Goal: Task Accomplishment & Management: Use online tool/utility

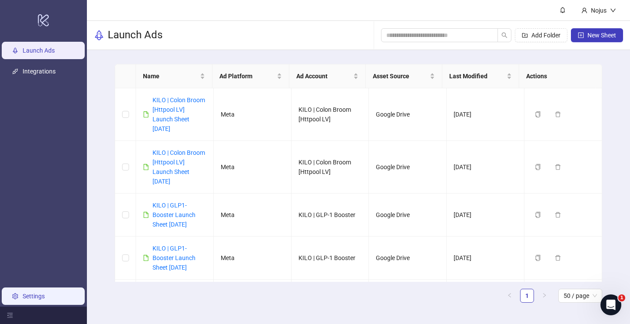
click at [27, 293] on link "Settings" at bounding box center [34, 295] width 22 height 7
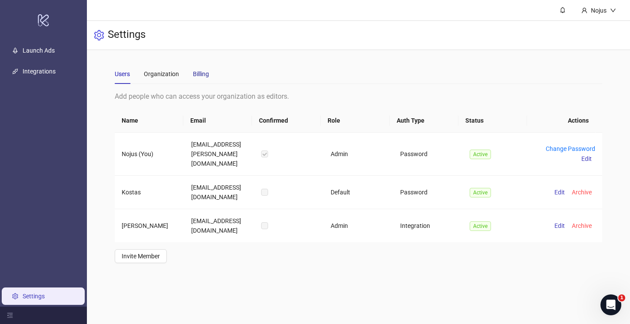
click at [202, 72] on div "Billing" at bounding box center [201, 74] width 16 height 10
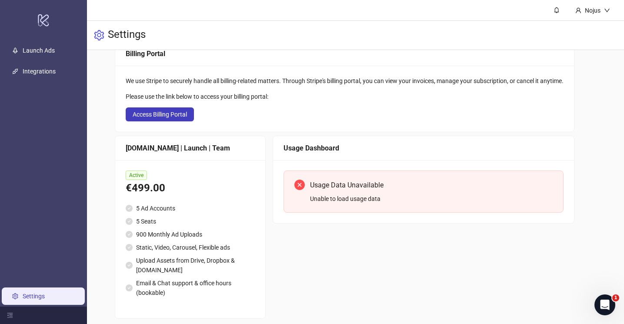
scroll to position [53, 0]
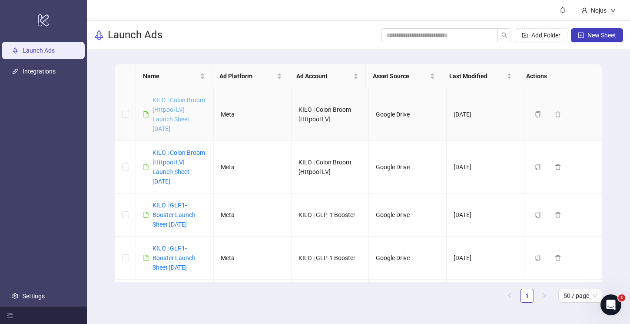
click at [182, 122] on link "KILO | Colon Broom [Httpool LV] Launch Sheet [DATE]" at bounding box center [179, 114] width 53 height 36
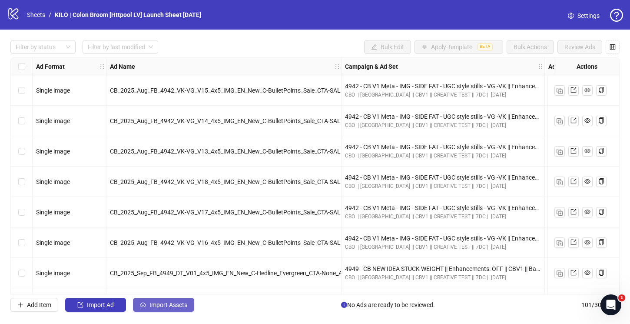
click at [172, 301] on span "Import Assets" at bounding box center [168, 304] width 38 height 7
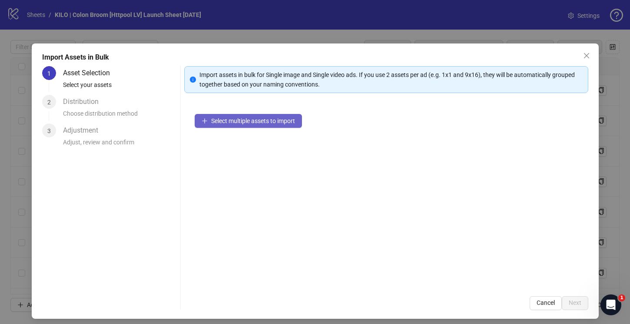
click at [235, 124] on span "Select multiple assets to import" at bounding box center [253, 120] width 84 height 7
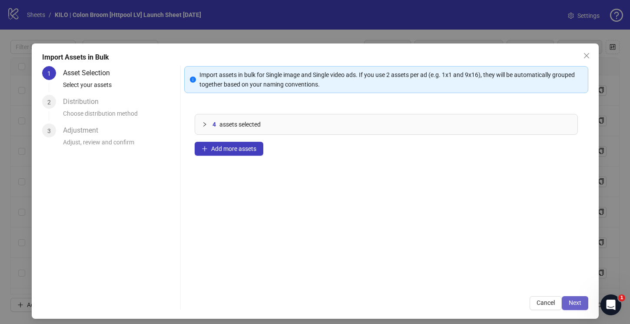
click at [569, 299] on span "Next" at bounding box center [575, 302] width 13 height 7
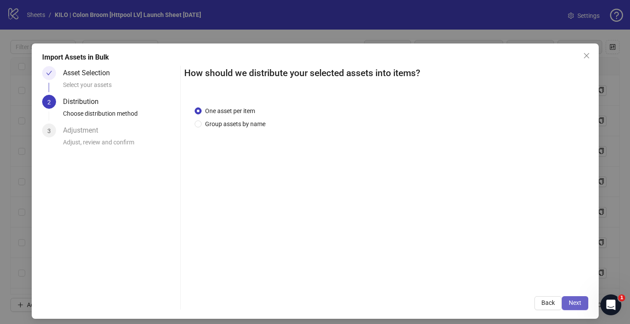
click at [578, 303] on button "Next" at bounding box center [575, 303] width 27 height 14
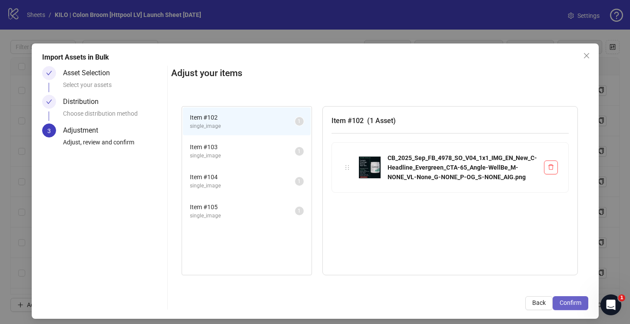
click at [562, 299] on button "Confirm" at bounding box center [571, 303] width 36 height 14
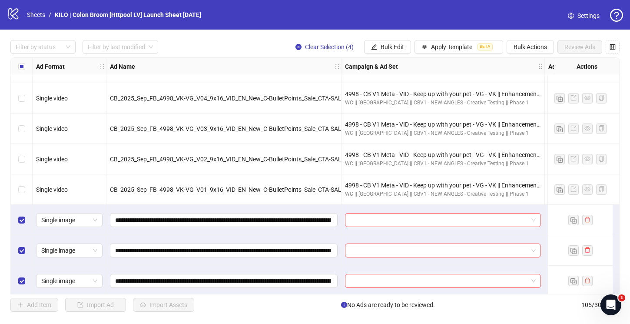
scroll to position [2979, 0]
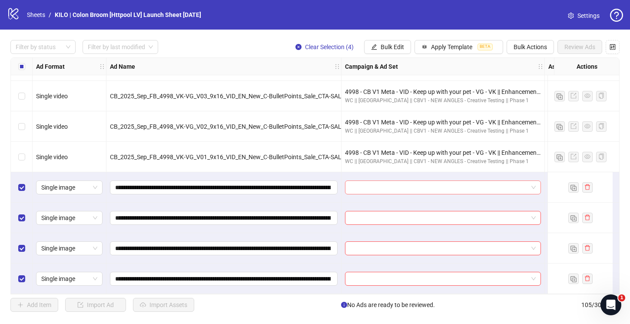
click at [532, 182] on span at bounding box center [443, 187] width 186 height 13
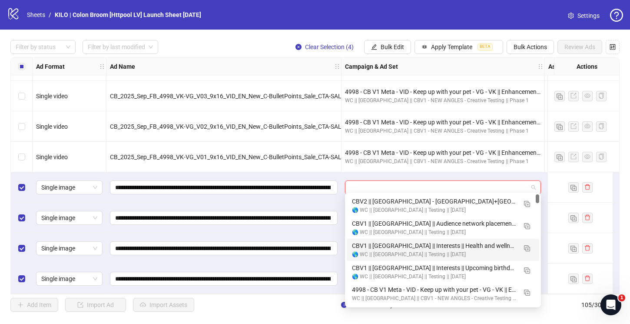
scroll to position [11, 0]
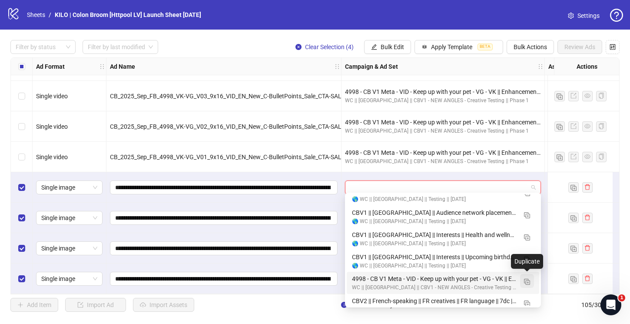
click at [525, 281] on img "button" at bounding box center [527, 282] width 6 height 6
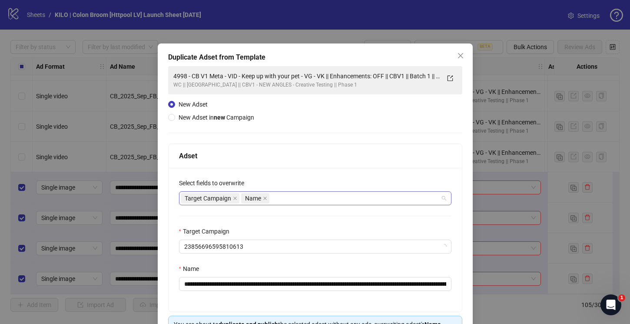
click at [272, 201] on div "Target Campaign Name" at bounding box center [311, 198] width 260 height 12
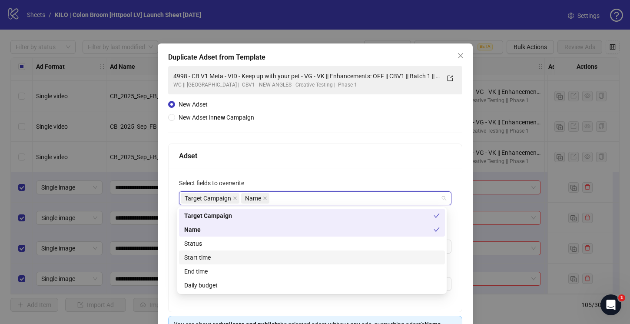
click at [254, 251] on div "Start time" at bounding box center [312, 257] width 266 height 14
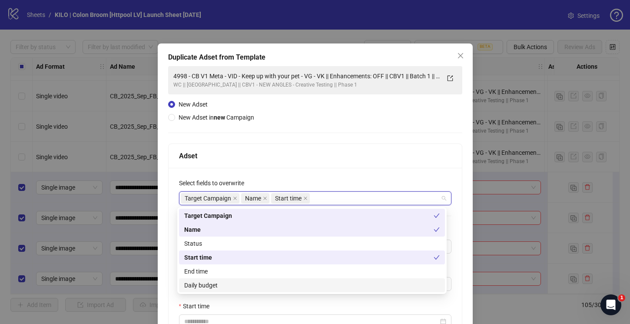
click at [257, 282] on div "Daily budget" at bounding box center [312, 285] width 256 height 10
click at [307, 169] on div "**********" at bounding box center [315, 277] width 293 height 219
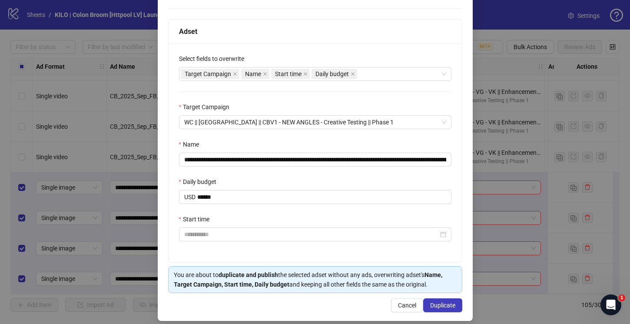
scroll to position [133, 0]
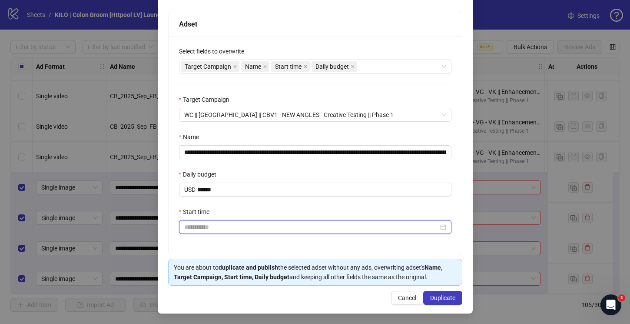
click at [213, 224] on input "Start time" at bounding box center [311, 227] width 254 height 10
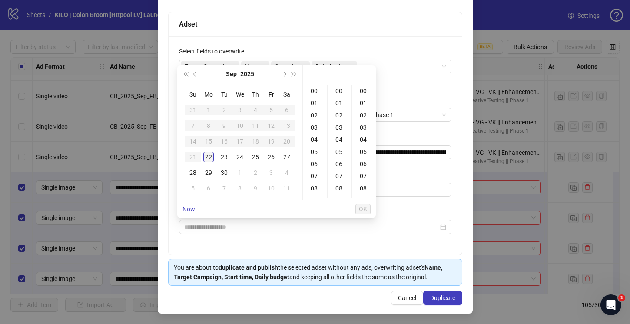
click at [211, 158] on div "22" at bounding box center [208, 157] width 10 height 10
click at [315, 159] on div "18" at bounding box center [315, 156] width 21 height 12
click at [340, 104] on div "20" at bounding box center [339, 103] width 21 height 12
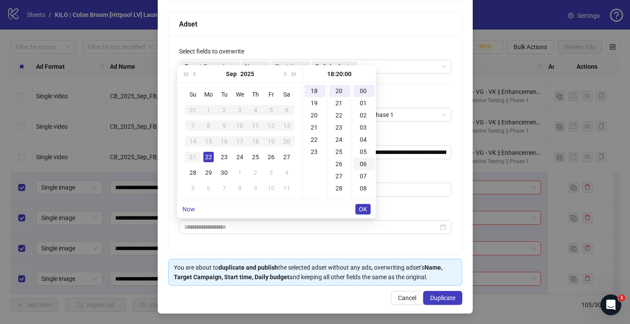
scroll to position [243, 0]
type input "**********"
click at [361, 210] on span "OK" at bounding box center [363, 209] width 8 height 7
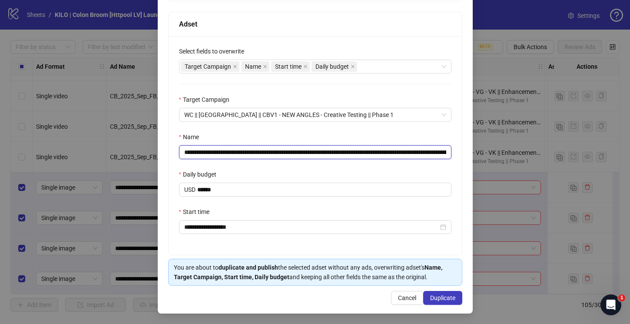
drag, startPoint x: 335, startPoint y: 151, endPoint x: 153, endPoint y: 150, distance: 182.1
click at [153, 150] on div "**********" at bounding box center [315, 162] width 630 height 324
paste input "text"
click at [400, 151] on input "**********" at bounding box center [315, 152] width 272 height 14
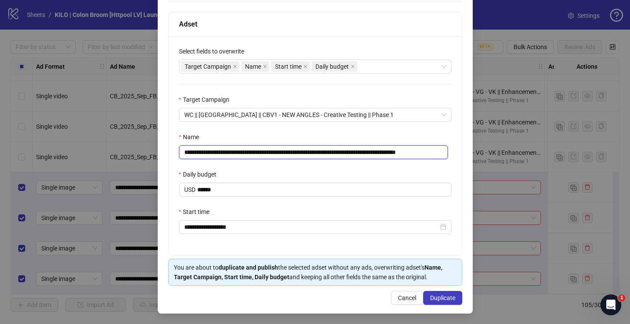
drag, startPoint x: 430, startPoint y: 151, endPoint x: 477, endPoint y: 151, distance: 46.9
click at [477, 151] on div "**********" at bounding box center [315, 162] width 630 height 324
type input "**********"
click at [273, 175] on div "Daily budget" at bounding box center [315, 175] width 272 height 13
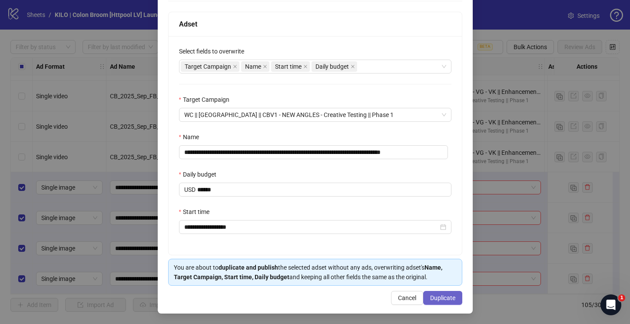
click at [444, 298] on span "Duplicate" at bounding box center [442, 297] width 25 height 7
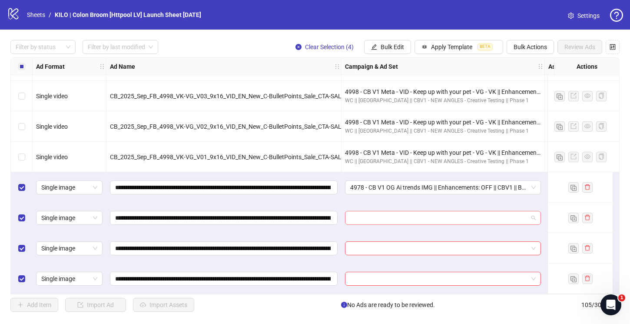
click at [361, 218] on input "search" at bounding box center [439, 217] width 178 height 13
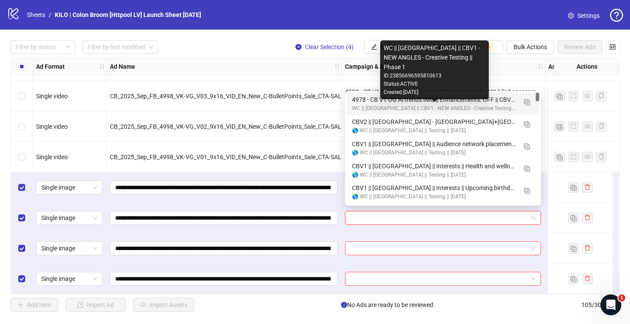
click at [372, 104] on div "WC || US || CBV1 - NEW ANGLES - Creative Testing || Phase 1" at bounding box center [434, 108] width 165 height 8
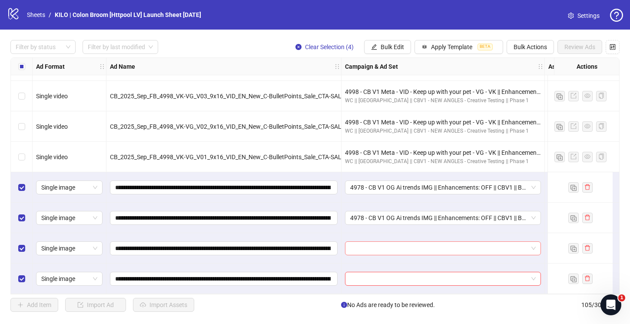
click at [366, 242] on input "search" at bounding box center [439, 248] width 178 height 13
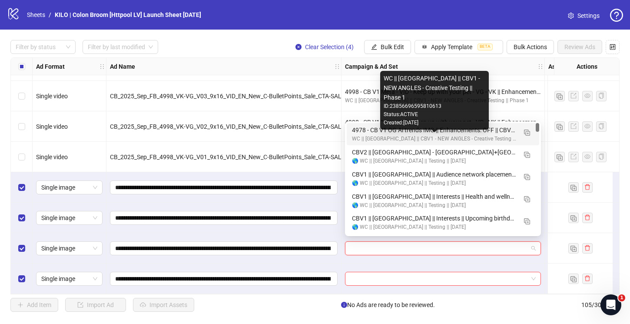
click at [363, 140] on div "WC || US || CBV1 - NEW ANGLES - Creative Testing || Phase 1" at bounding box center [434, 139] width 165 height 8
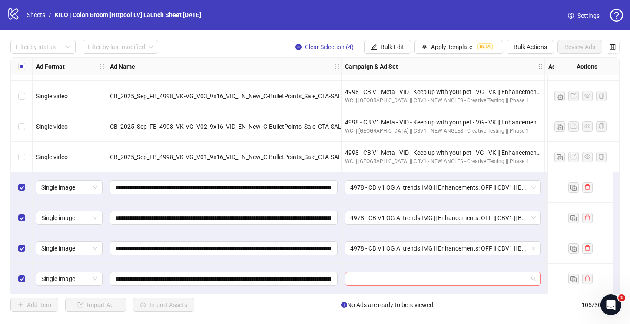
click at [362, 275] on input "search" at bounding box center [439, 278] width 178 height 13
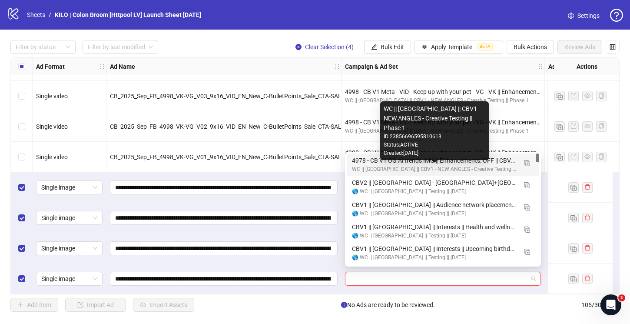
click at [365, 169] on div "WC || US || CBV1 - NEW ANGLES - Creative Testing || Phase 1" at bounding box center [434, 169] width 165 height 8
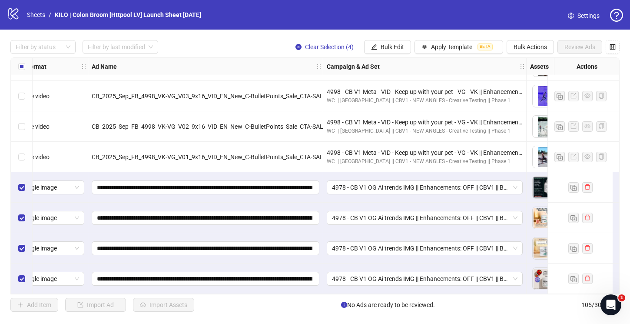
scroll to position [2979, 0]
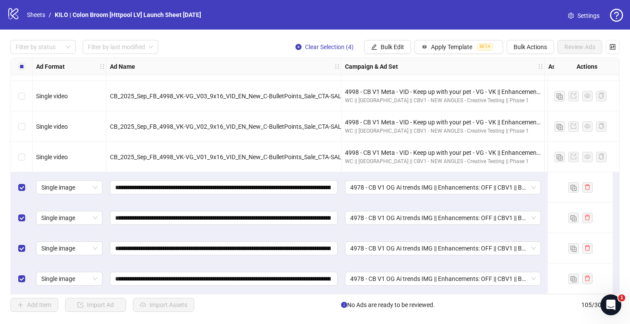
click at [25, 70] on div "Select all rows" at bounding box center [22, 66] width 22 height 17
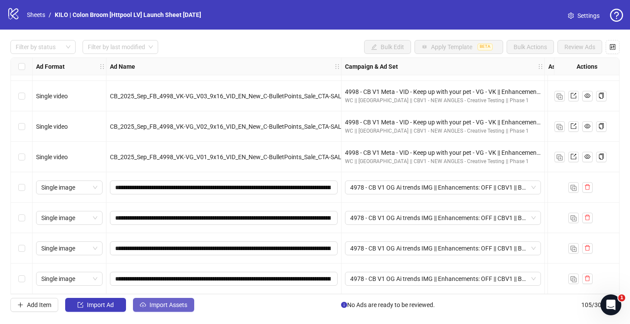
click at [149, 301] on button "Import Assets" at bounding box center [163, 305] width 61 height 14
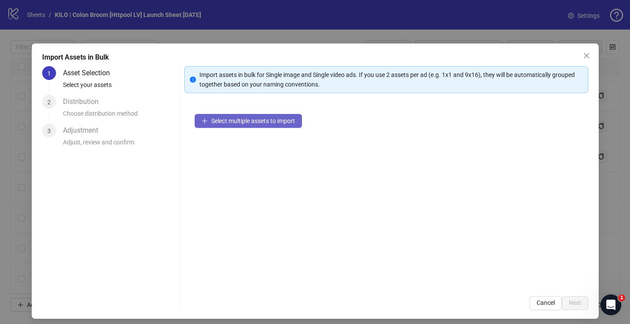
click at [237, 124] on span "Select multiple assets to import" at bounding box center [253, 120] width 84 height 7
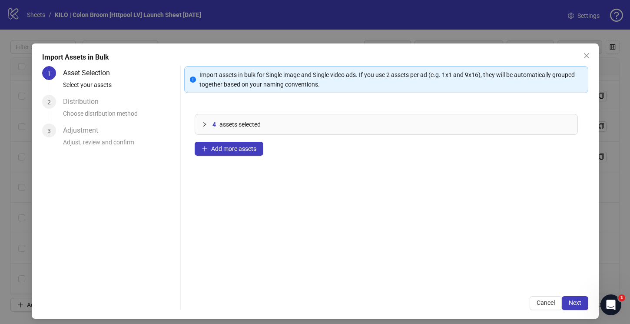
click at [569, 295] on div "Import assets in bulk for Single image and Single video ads. If you use 2 asset…" at bounding box center [386, 188] width 404 height 244
click at [569, 299] on span "Next" at bounding box center [575, 302] width 13 height 7
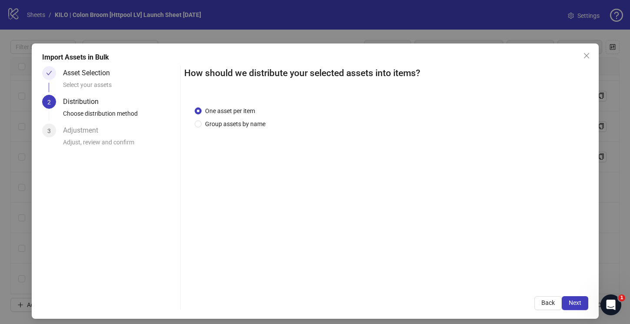
click at [569, 299] on span "Next" at bounding box center [575, 302] width 13 height 7
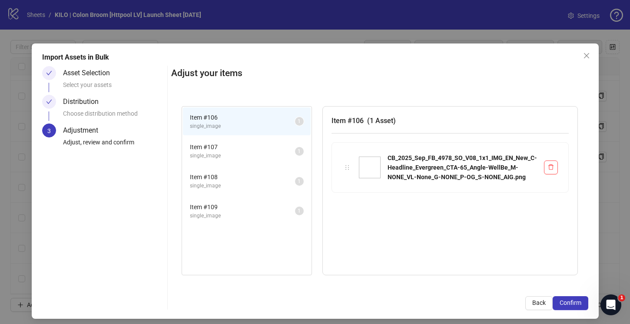
click at [568, 299] on span "Confirm" at bounding box center [571, 302] width 22 height 7
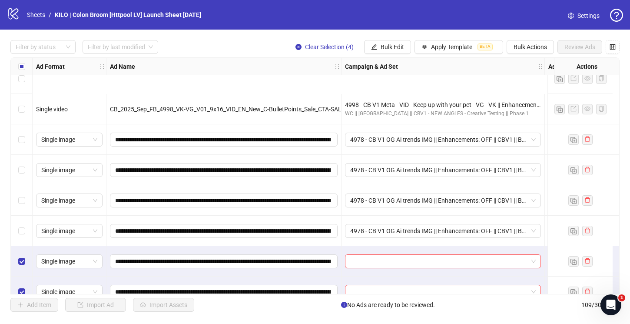
scroll to position [3101, 0]
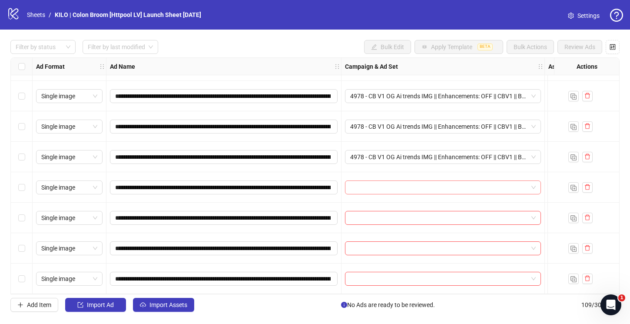
click at [376, 181] on input "search" at bounding box center [439, 187] width 178 height 13
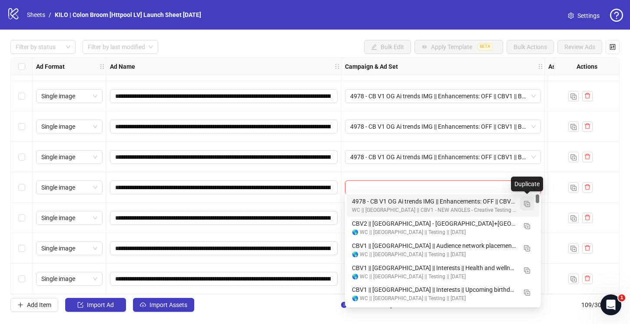
click at [527, 203] on img "button" at bounding box center [527, 204] width 6 height 6
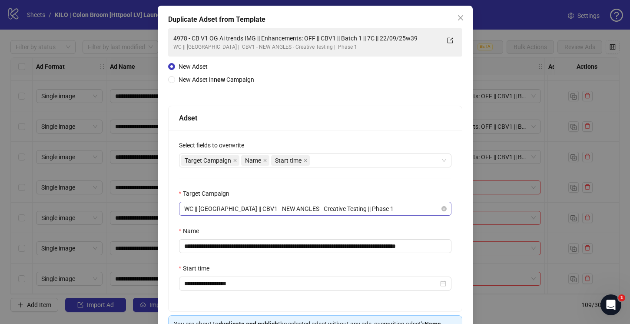
scroll to position [75, 0]
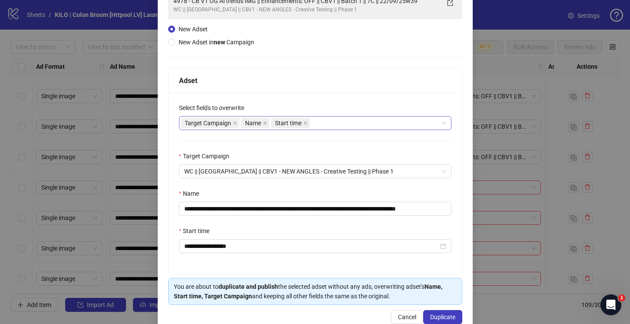
click at [324, 126] on div "Target Campaign Name Start time" at bounding box center [311, 123] width 260 height 12
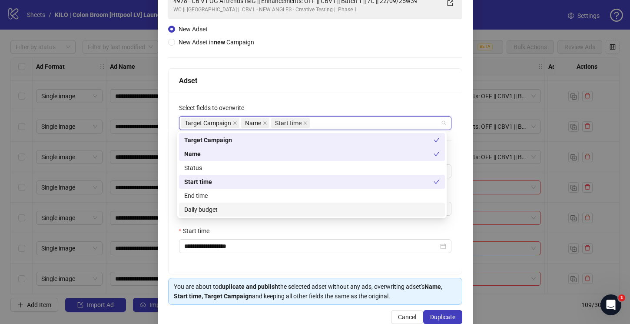
click at [309, 205] on div "Daily budget" at bounding box center [312, 210] width 256 height 10
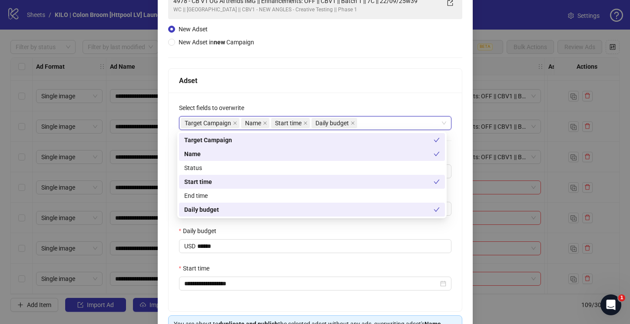
click at [173, 205] on div "**********" at bounding box center [315, 202] width 293 height 219
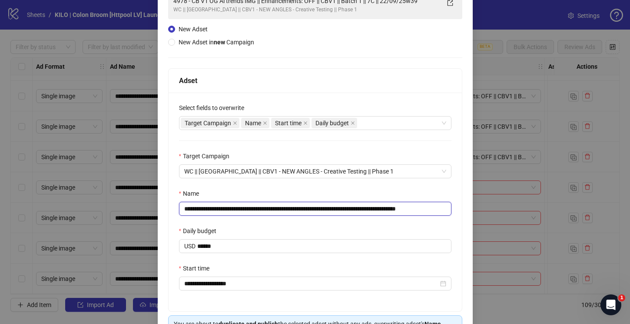
click at [375, 209] on input "**********" at bounding box center [315, 209] width 272 height 14
drag, startPoint x: 374, startPoint y: 209, endPoint x: 454, endPoint y: 209, distance: 80.4
click at [454, 209] on div "**********" at bounding box center [315, 202] width 293 height 219
type input "**********"
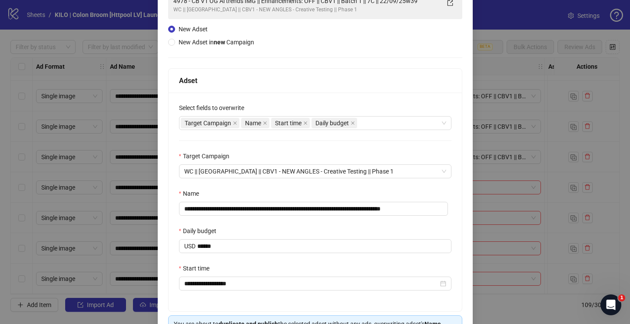
click at [232, 265] on div "Start time" at bounding box center [315, 269] width 272 height 13
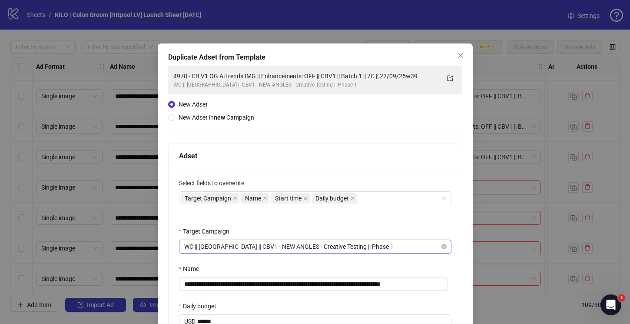
scroll to position [133, 0]
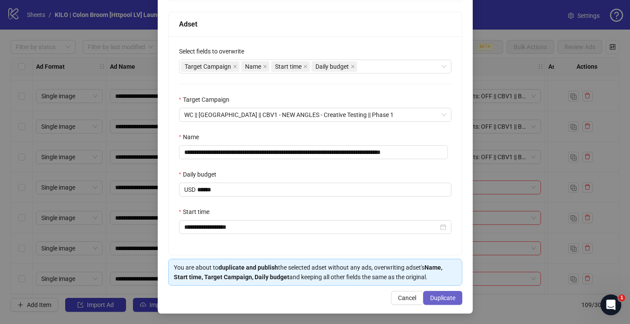
click at [434, 294] on span "Duplicate" at bounding box center [442, 297] width 25 height 7
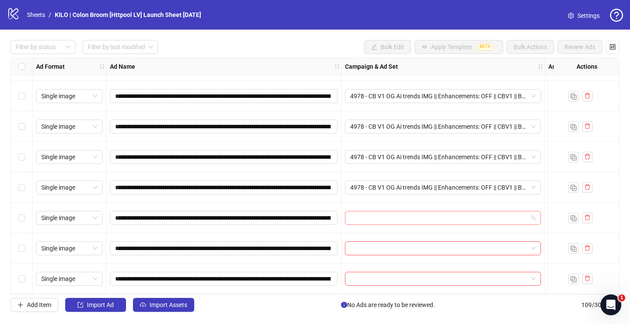
click at [395, 211] on input "search" at bounding box center [439, 217] width 178 height 13
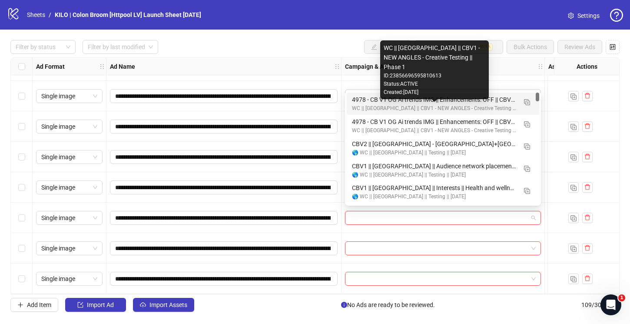
click at [370, 104] on div "WC || US || CBV1 - NEW ANGLES - Creative Testing || Phase 1" at bounding box center [434, 108] width 165 height 8
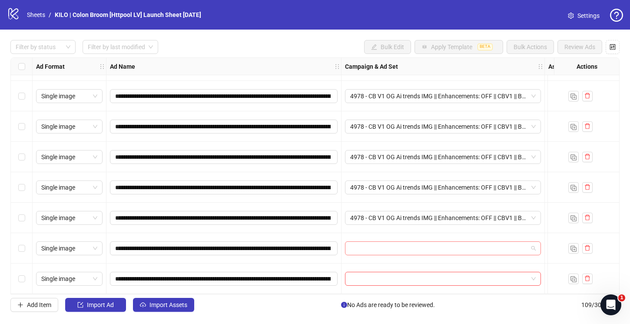
click at [367, 247] on input "search" at bounding box center [439, 248] width 178 height 13
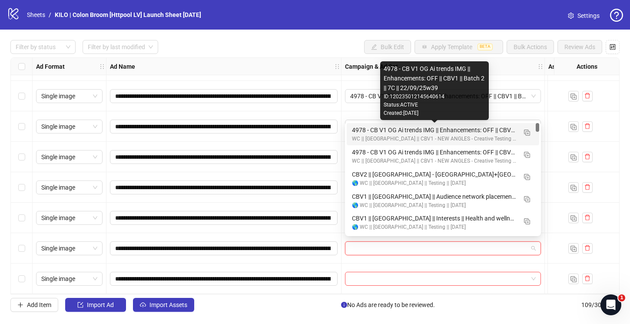
click at [359, 126] on div "4978 - CB V1 OG Ai trends IMG || Enhancements: OFF || CBV1 || Batch 2 || 7C || …" at bounding box center [434, 130] width 165 height 10
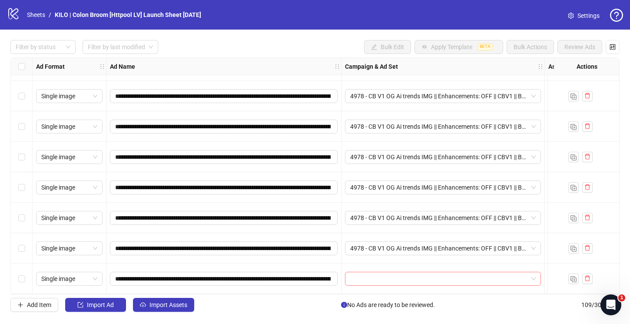
click at [370, 274] on input "search" at bounding box center [439, 278] width 178 height 13
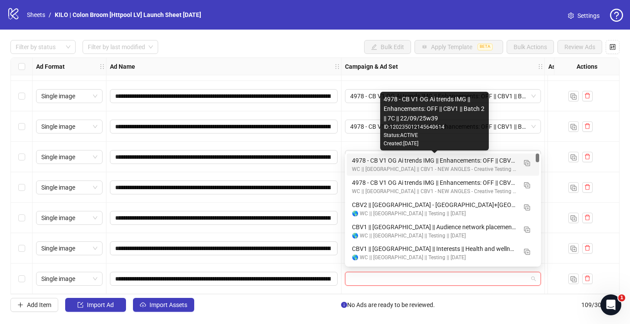
click at [355, 160] on div "4978 - CB V1 OG Ai trends IMG || Enhancements: OFF || CBV1 || Batch 2 || 7C || …" at bounding box center [434, 161] width 165 height 10
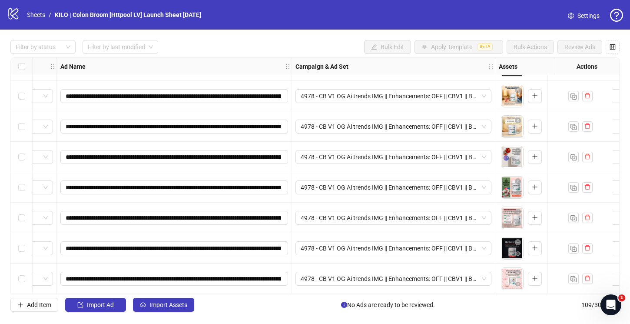
scroll to position [3101, 0]
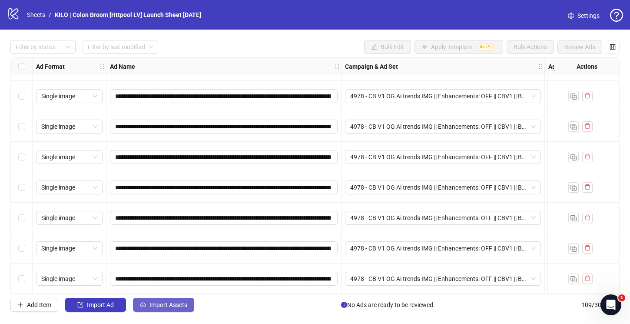
click at [164, 306] on span "Import Assets" at bounding box center [168, 304] width 38 height 7
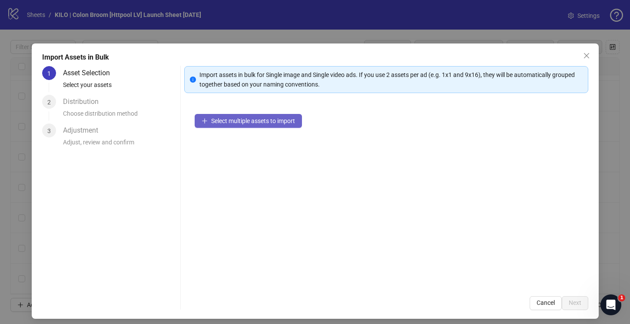
click at [249, 122] on span "Select multiple assets to import" at bounding box center [253, 120] width 84 height 7
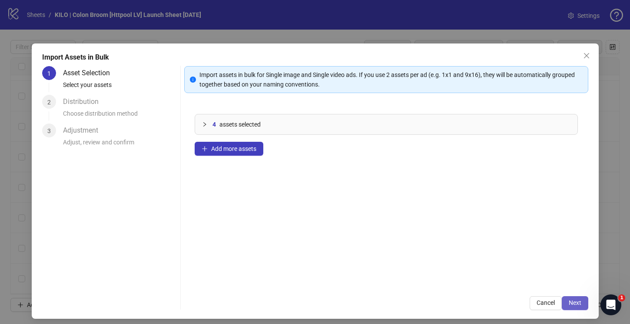
click at [569, 305] on span "Next" at bounding box center [575, 302] width 13 height 7
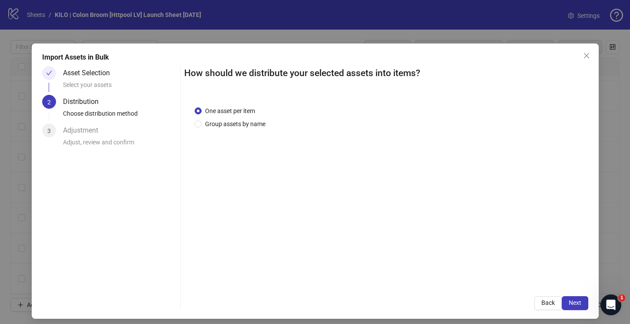
click at [569, 305] on span "Next" at bounding box center [575, 302] width 13 height 7
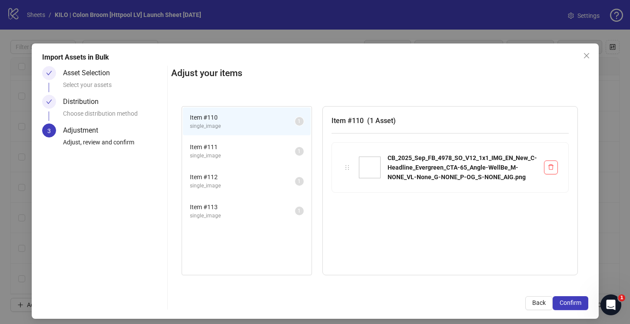
click at [568, 305] on span "Confirm" at bounding box center [571, 302] width 22 height 7
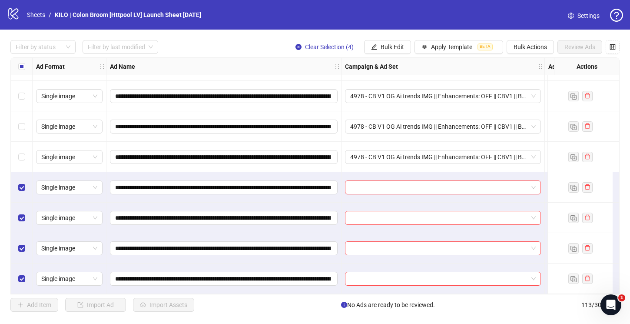
scroll to position [3222, 0]
click at [348, 185] on div at bounding box center [443, 187] width 196 height 14
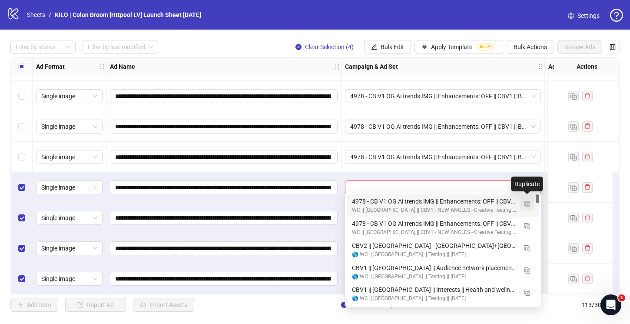
click at [525, 204] on img "button" at bounding box center [527, 204] width 6 height 6
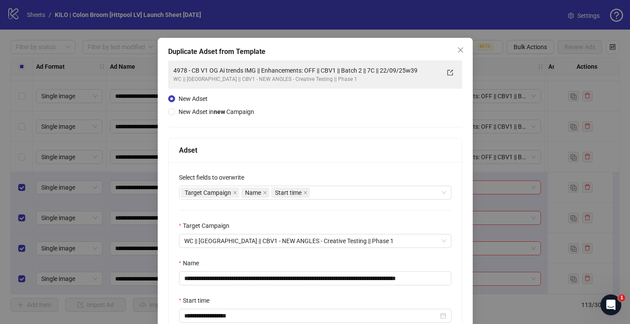
scroll to position [13, 0]
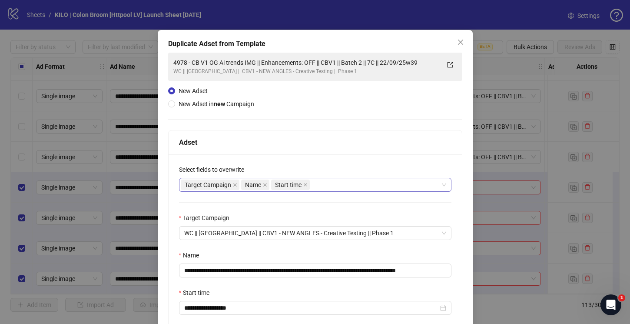
click at [340, 182] on div "Target Campaign Name Start time" at bounding box center [311, 185] width 260 height 12
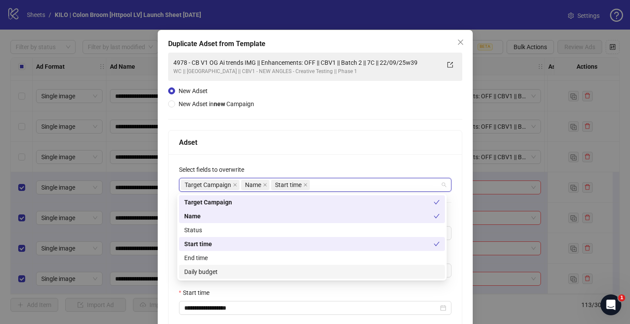
click at [283, 271] on div "Daily budget" at bounding box center [312, 272] width 256 height 10
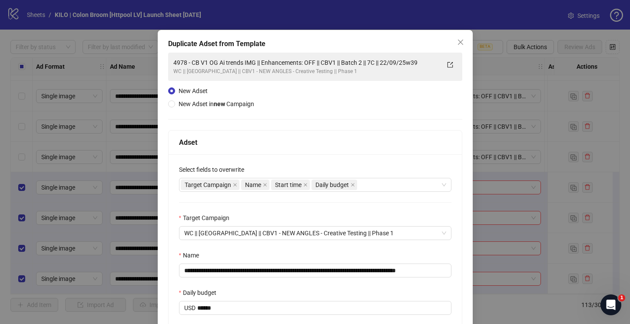
click at [169, 216] on div "**********" at bounding box center [315, 263] width 293 height 219
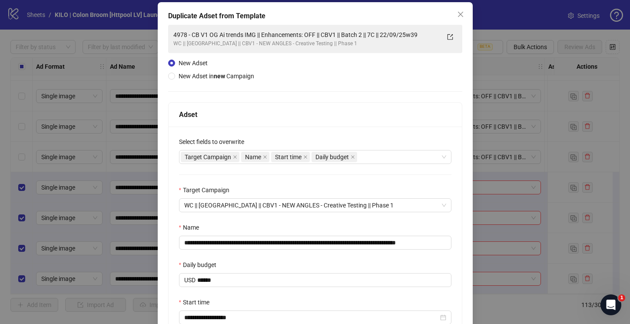
scroll to position [82, 0]
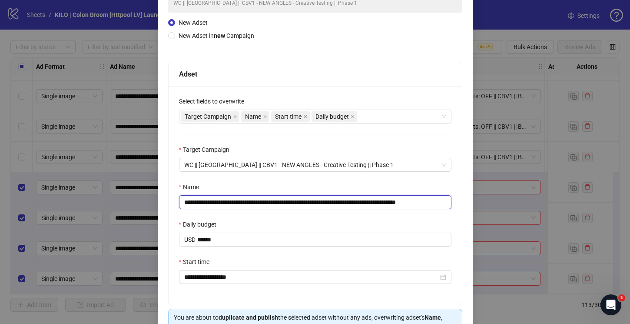
click at [372, 203] on input "**********" at bounding box center [315, 202] width 272 height 14
drag, startPoint x: 430, startPoint y: 203, endPoint x: 475, endPoint y: 201, distance: 44.8
click at [475, 201] on div "**********" at bounding box center [315, 162] width 630 height 324
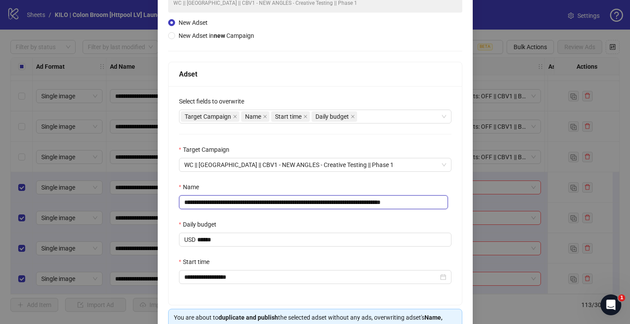
type input "**********"
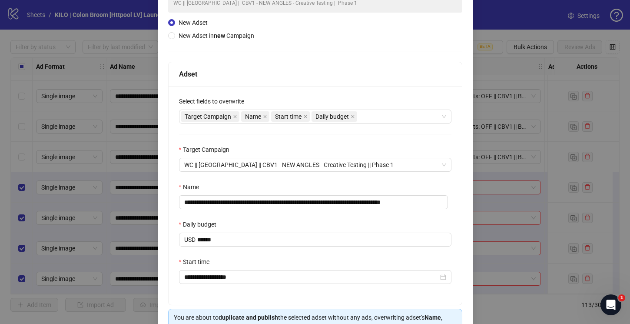
click at [328, 187] on div "Name" at bounding box center [315, 188] width 272 height 13
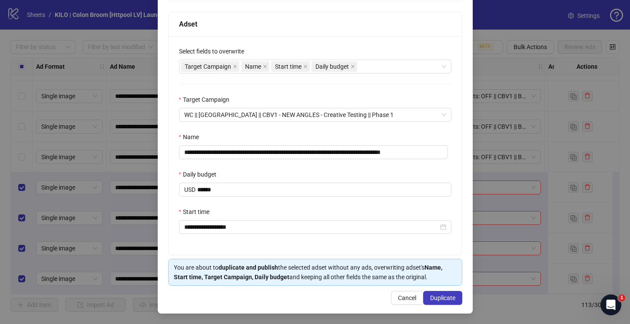
scroll to position [133, 0]
click at [437, 296] on span "Duplicate" at bounding box center [442, 297] width 25 height 7
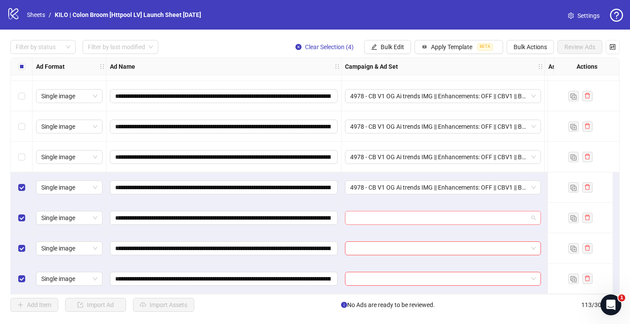
click at [378, 211] on input "search" at bounding box center [439, 217] width 178 height 13
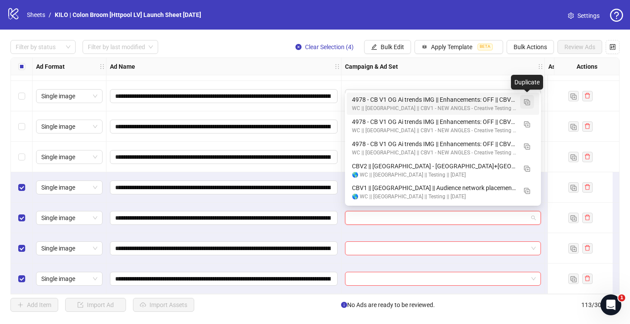
click at [524, 102] on img "button" at bounding box center [527, 102] width 6 height 6
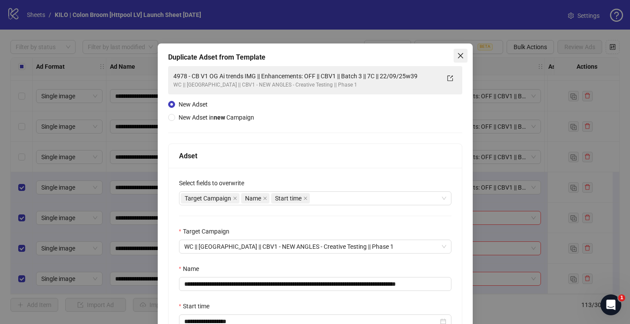
click at [454, 59] on button "Close" at bounding box center [461, 56] width 14 height 14
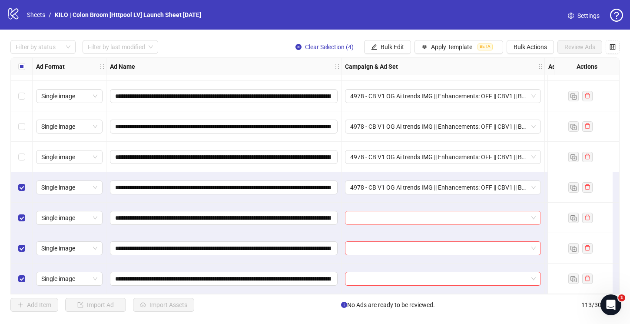
click at [371, 213] on input "search" at bounding box center [439, 217] width 178 height 13
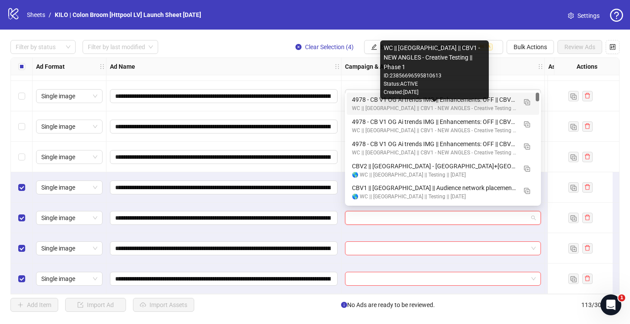
click at [362, 100] on div "4978 - CB V1 OG Ai trends IMG || Enhancements: OFF || CBV1 || Batch 3 || 7C || …" at bounding box center [434, 100] width 165 height 10
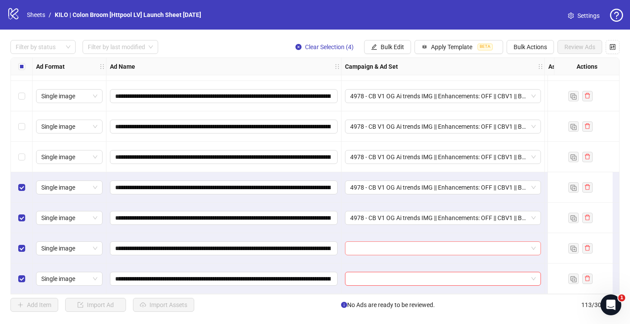
click at [360, 246] on input "search" at bounding box center [439, 248] width 178 height 13
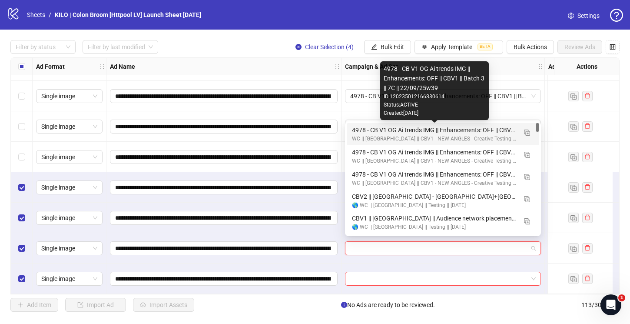
click at [364, 130] on div "4978 - CB V1 OG Ai trends IMG || Enhancements: OFF || CBV1 || Batch 3 || 7C || …" at bounding box center [434, 130] width 165 height 10
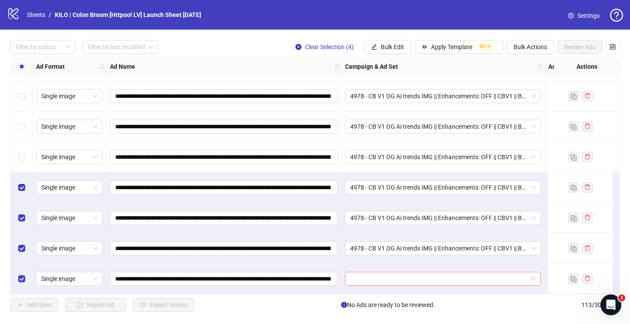
click at [362, 272] on input "search" at bounding box center [439, 278] width 178 height 13
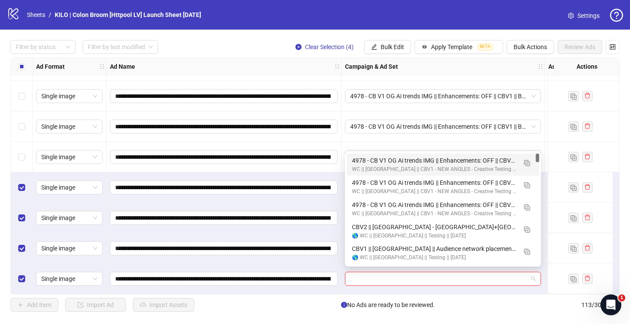
click at [359, 159] on div "4978 - CB V1 OG Ai trends IMG || Enhancements: OFF || CBV1 || Batch 3 || 7C || …" at bounding box center [434, 161] width 165 height 10
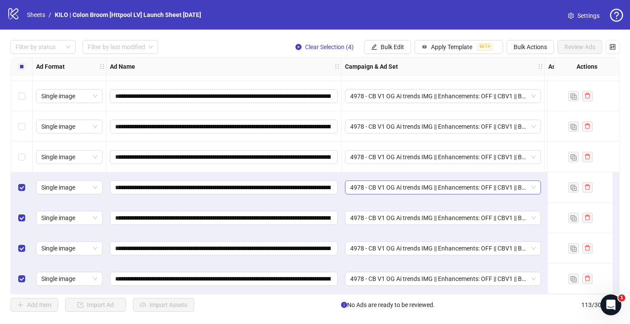
click at [379, 182] on span "4978 - CB V1 OG Ai trends IMG || Enhancements: OFF || CBV1 || Batch 3 || 7C || …" at bounding box center [443, 187] width 186 height 13
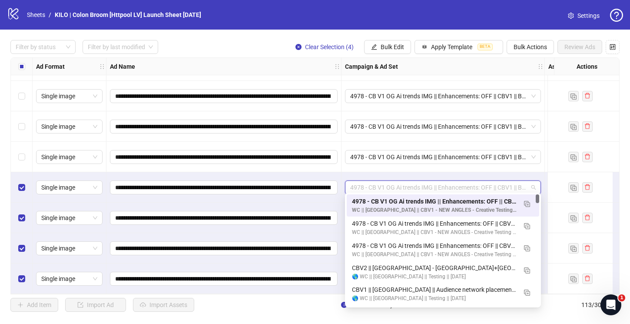
click at [340, 193] on div "**********" at bounding box center [223, 187] width 235 height 30
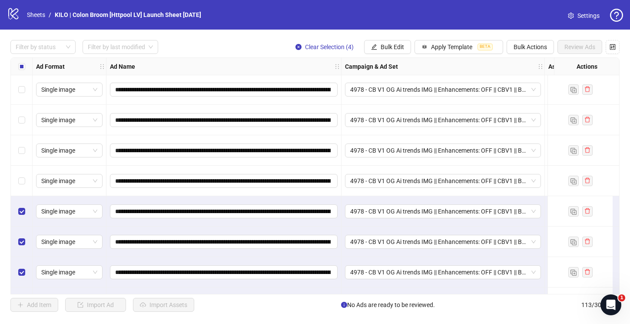
scroll to position [3222, 0]
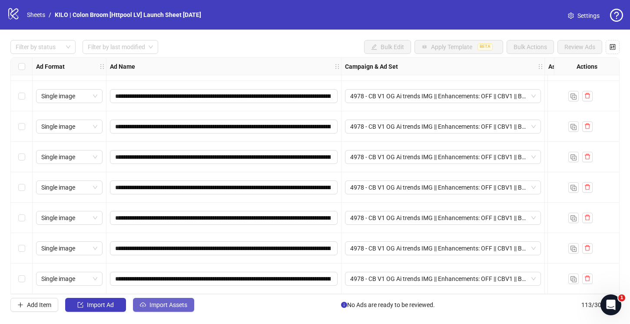
click at [183, 299] on button "Import Assets" at bounding box center [163, 305] width 61 height 14
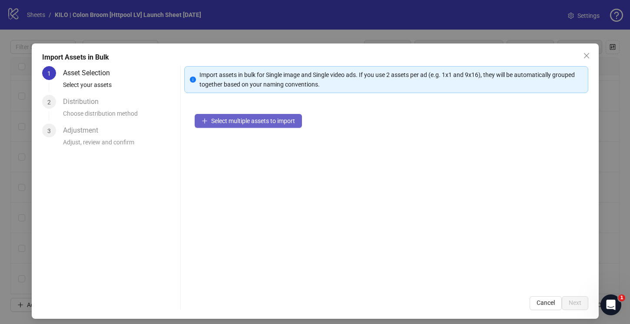
click at [219, 126] on button "Select multiple assets to import" at bounding box center [248, 121] width 107 height 14
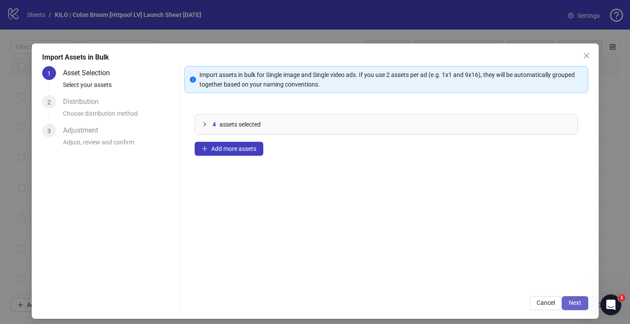
click at [569, 303] on span "Next" at bounding box center [575, 302] width 13 height 7
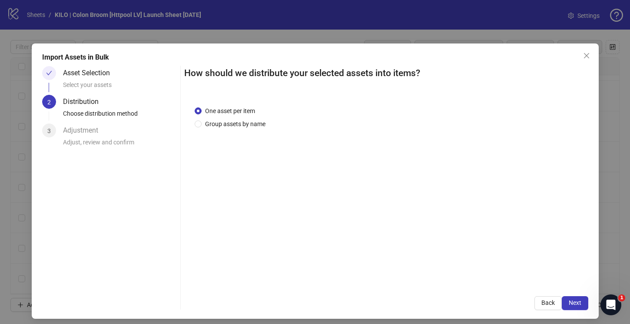
click at [569, 303] on span "Next" at bounding box center [575, 302] width 13 height 7
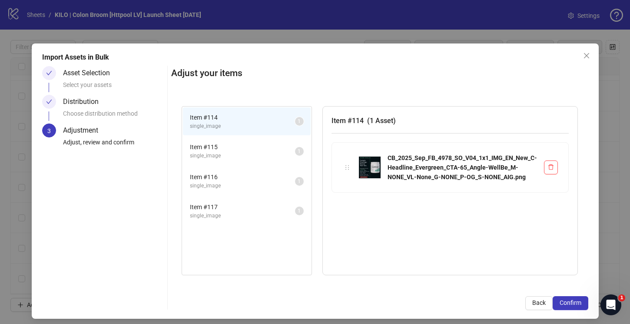
click at [567, 303] on span "Confirm" at bounding box center [571, 302] width 22 height 7
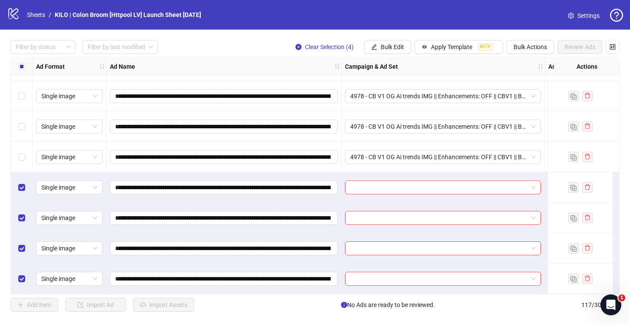
scroll to position [3344, 0]
click at [372, 187] on input "search" at bounding box center [439, 187] width 178 height 13
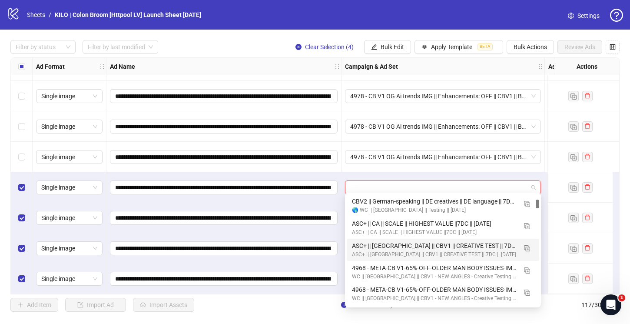
scroll to position [216, 0]
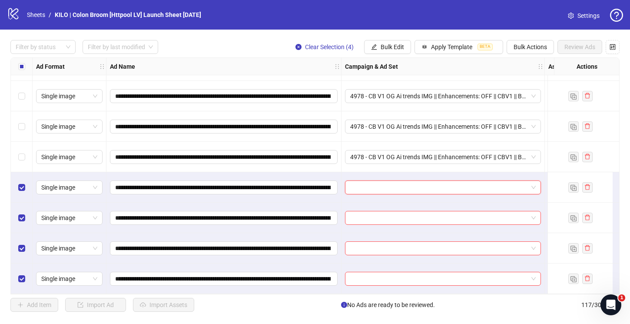
click at [361, 185] on input "search" at bounding box center [439, 187] width 178 height 13
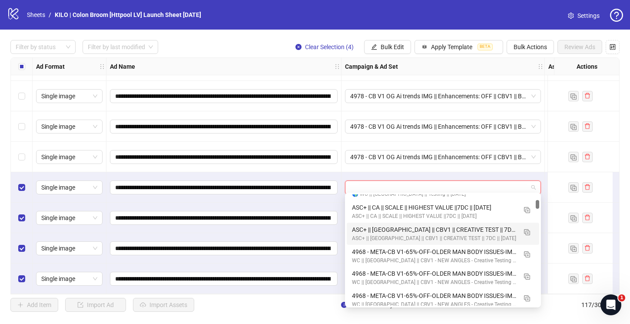
paste input "**********"
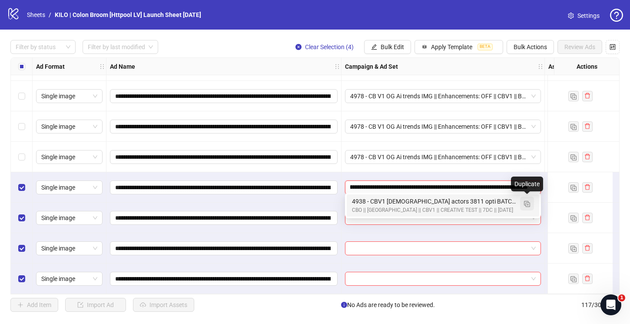
click at [524, 203] on img "button" at bounding box center [527, 204] width 6 height 6
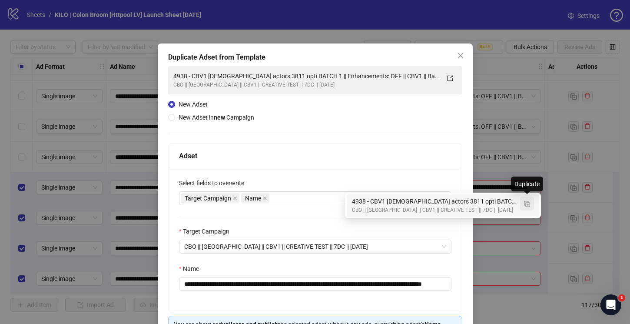
type input "**********"
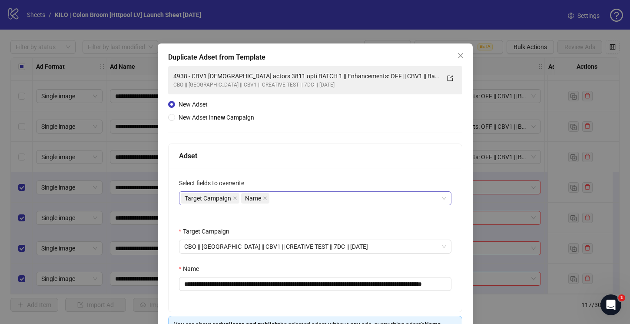
click at [286, 199] on div "Target Campaign Name" at bounding box center [311, 198] width 260 height 12
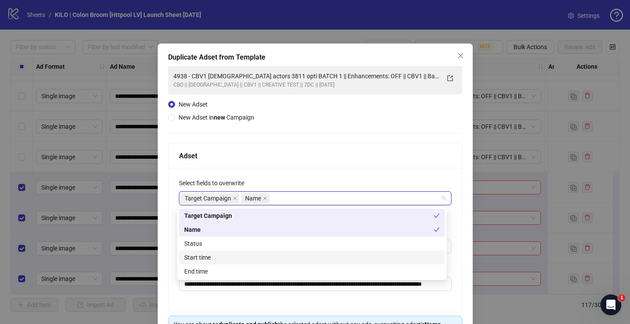
click at [242, 253] on div "Start time" at bounding box center [312, 257] width 256 height 10
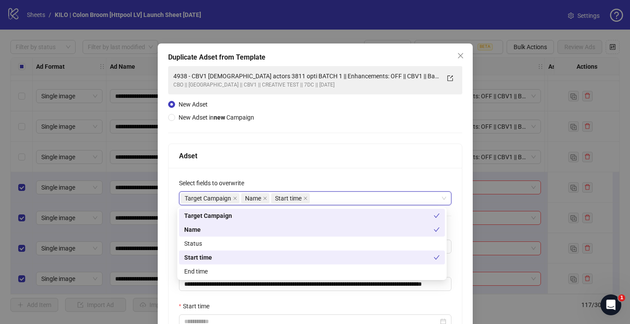
click at [297, 167] on div "Adset" at bounding box center [315, 156] width 293 height 24
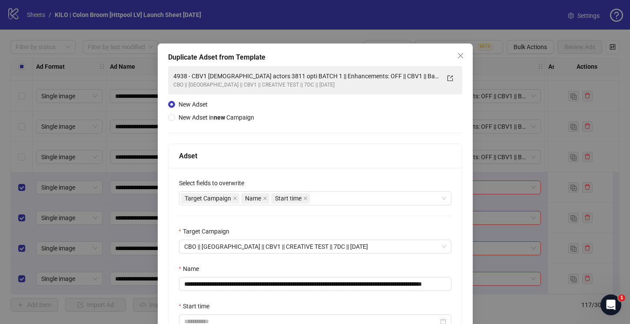
scroll to position [95, 0]
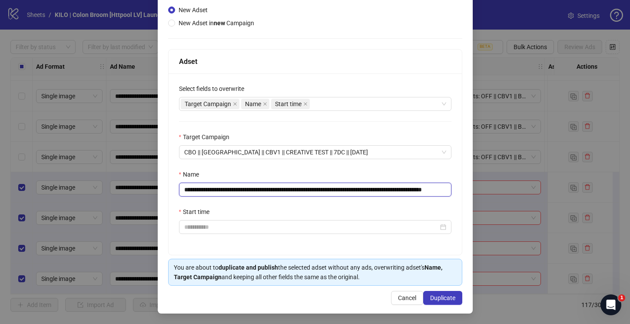
drag, startPoint x: 302, startPoint y: 189, endPoint x: 154, endPoint y: 174, distance: 148.5
click at [154, 174] on div "**********" at bounding box center [315, 162] width 630 height 324
paste input "text"
drag, startPoint x: 400, startPoint y: 189, endPoint x: 393, endPoint y: 189, distance: 7.0
click at [393, 189] on input "**********" at bounding box center [315, 190] width 272 height 14
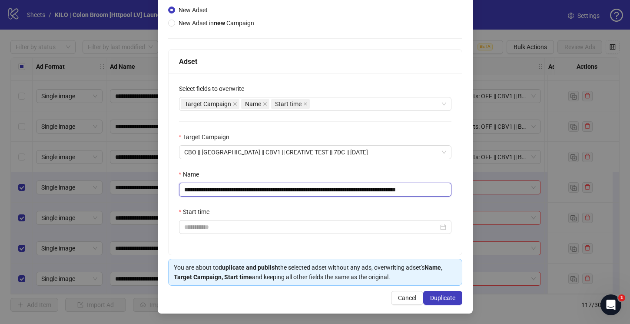
scroll to position [0, 7]
drag, startPoint x: 427, startPoint y: 189, endPoint x: 479, endPoint y: 192, distance: 52.6
click at [479, 192] on div "**********" at bounding box center [315, 162] width 630 height 324
type input "**********"
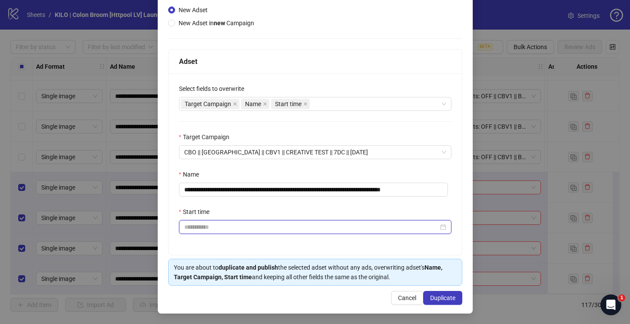
click at [258, 226] on input "Start time" at bounding box center [311, 227] width 254 height 10
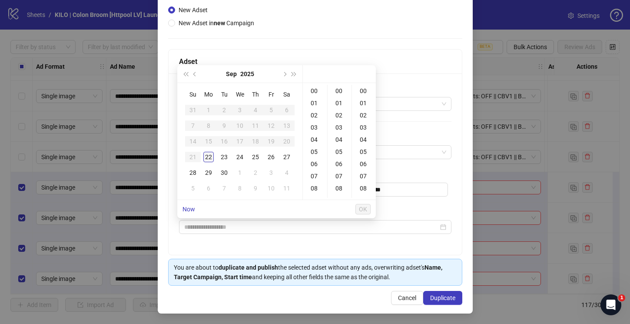
click at [205, 156] on div "22" at bounding box center [208, 157] width 10 height 10
click at [315, 138] on div "18" at bounding box center [315, 135] width 21 height 12
click at [339, 90] on div "20" at bounding box center [339, 87] width 21 height 12
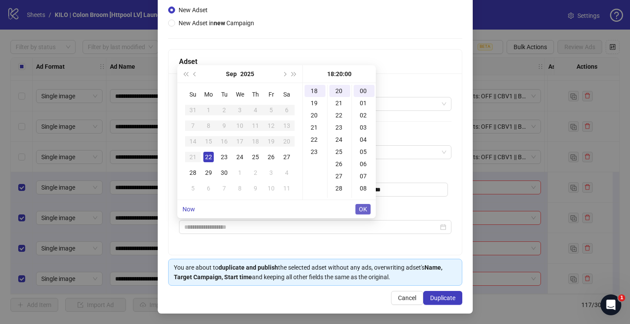
type input "**********"
click at [364, 213] on button "OK" at bounding box center [362, 209] width 15 height 10
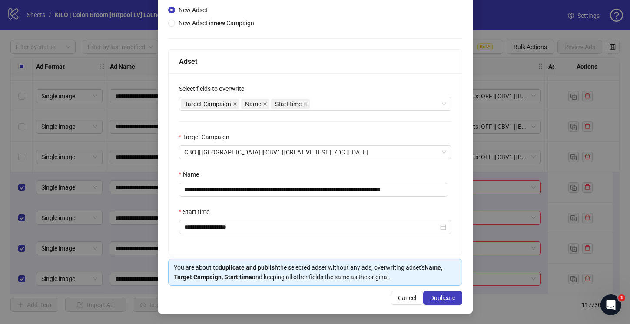
click at [298, 213] on div "Start time" at bounding box center [315, 213] width 272 height 13
click at [430, 297] on span "Duplicate" at bounding box center [442, 297] width 25 height 7
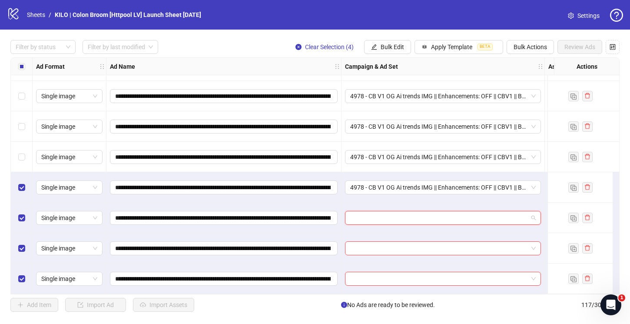
click at [352, 216] on input "search" at bounding box center [439, 217] width 178 height 13
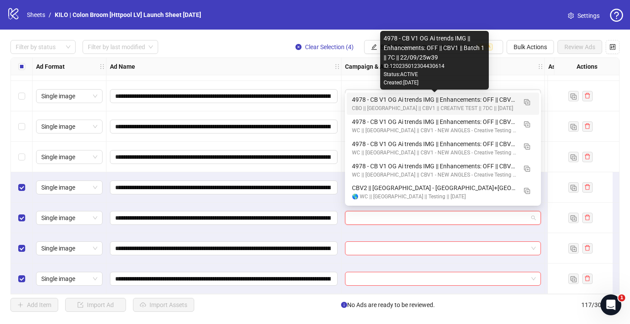
click at [368, 100] on div "4978 - CB V1 OG Ai trends IMG || Enhancements: OFF || CBV1 || Batch 1 || 7C || …" at bounding box center [434, 100] width 165 height 10
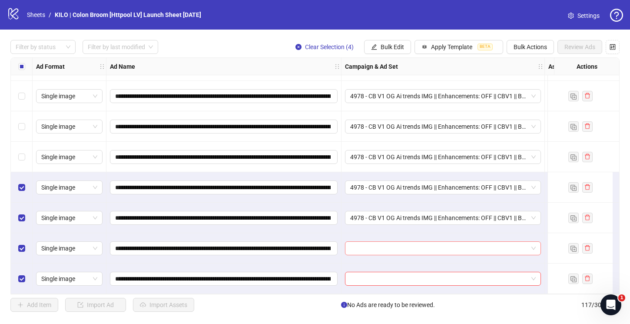
click at [354, 248] on input "search" at bounding box center [439, 248] width 178 height 13
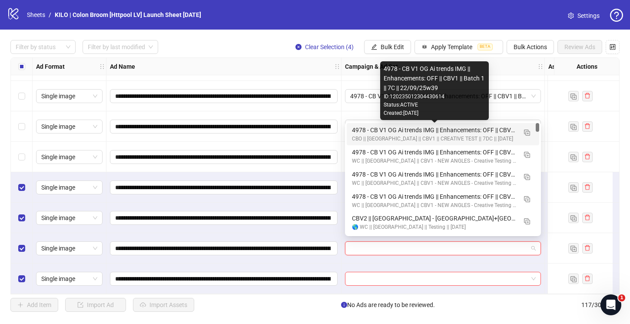
click at [361, 132] on div "4978 - CB V1 OG Ai trends IMG || Enhancements: OFF || CBV1 || Batch 1 || 7C || …" at bounding box center [434, 130] width 165 height 10
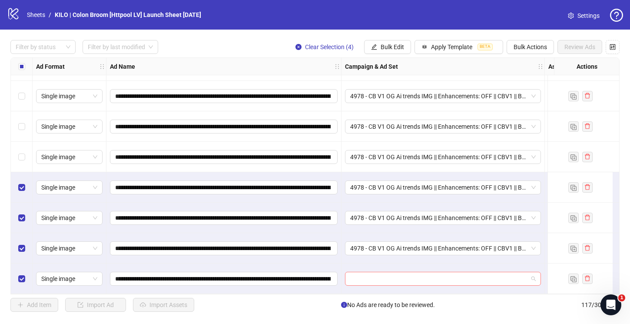
click at [356, 272] on input "search" at bounding box center [439, 278] width 178 height 13
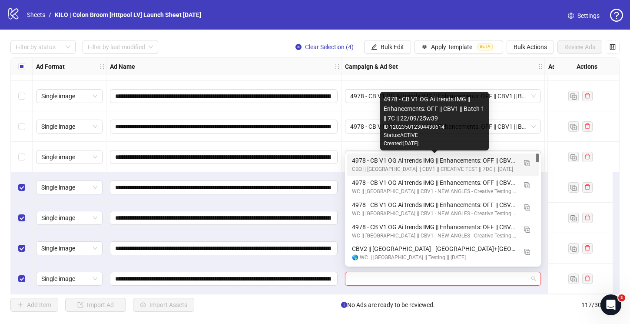
click at [365, 159] on div "4978 - CB V1 OG Ai trends IMG || Enhancements: OFF || CBV1 || Batch 1 || 7C || …" at bounding box center [434, 161] width 165 height 10
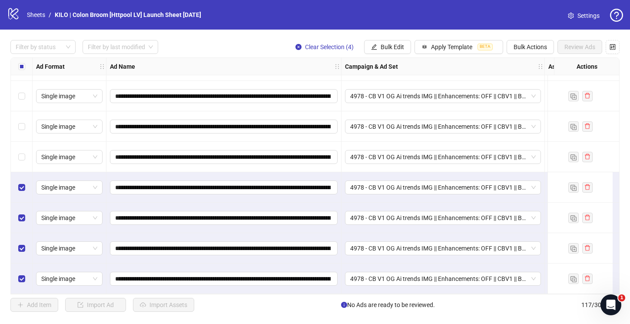
click at [23, 189] on div "Select row 114" at bounding box center [22, 187] width 22 height 30
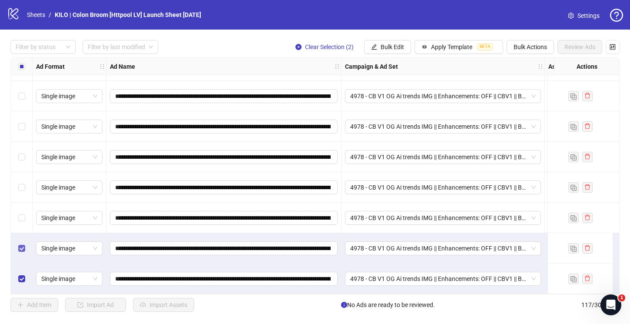
click at [19, 243] on label "Select row 116" at bounding box center [21, 248] width 7 height 10
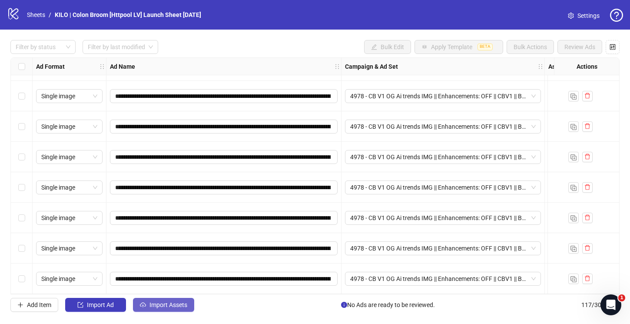
click at [155, 299] on button "Import Assets" at bounding box center [163, 305] width 61 height 14
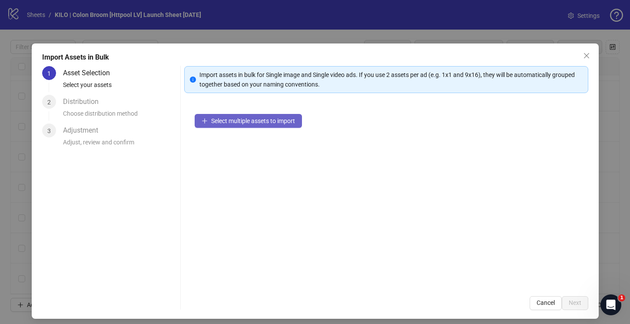
click at [218, 120] on span "Select multiple assets to import" at bounding box center [253, 120] width 84 height 7
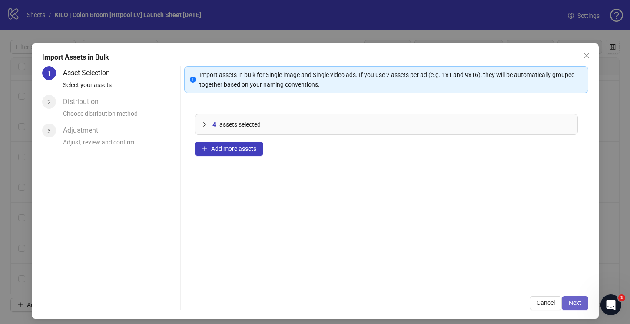
click at [571, 303] on span "Next" at bounding box center [575, 302] width 13 height 7
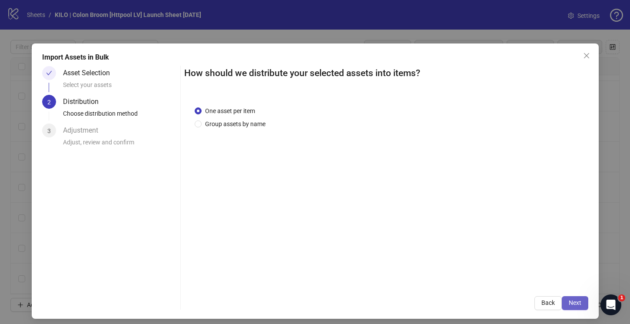
click at [571, 303] on span "Next" at bounding box center [575, 302] width 13 height 7
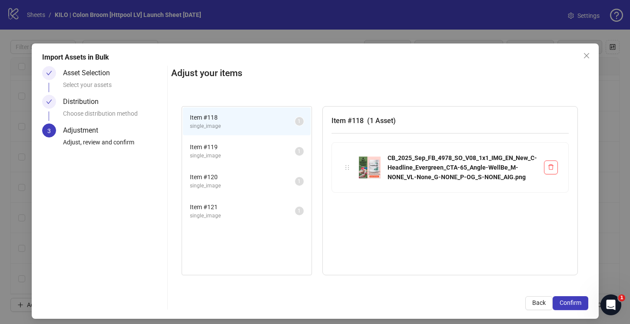
click at [571, 303] on span "Confirm" at bounding box center [571, 302] width 22 height 7
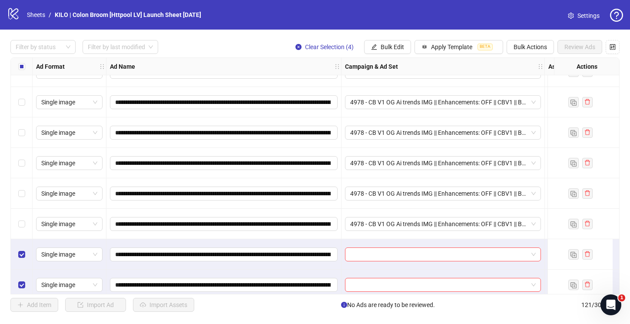
scroll to position [3466, 0]
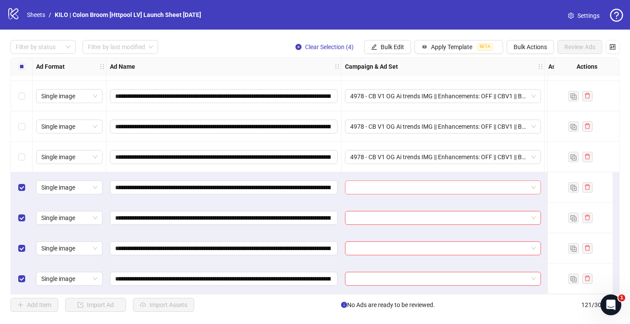
click at [365, 187] on input "search" at bounding box center [439, 187] width 178 height 13
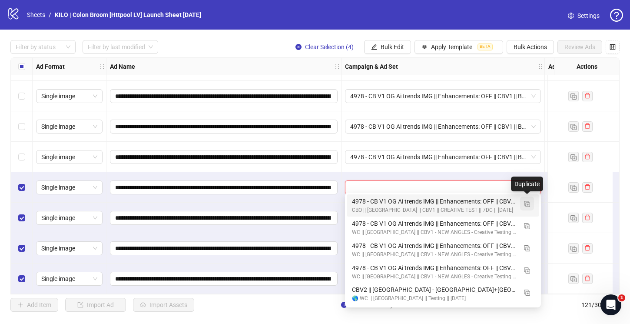
click at [525, 204] on img "button" at bounding box center [527, 204] width 6 height 6
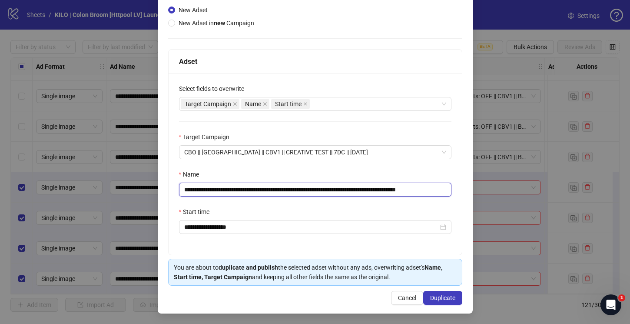
scroll to position [0, 7]
drag, startPoint x: 430, startPoint y: 189, endPoint x: 491, endPoint y: 189, distance: 60.4
click at [491, 189] on div "**********" at bounding box center [315, 162] width 630 height 324
click at [373, 189] on input "**********" at bounding box center [313, 190] width 269 height 14
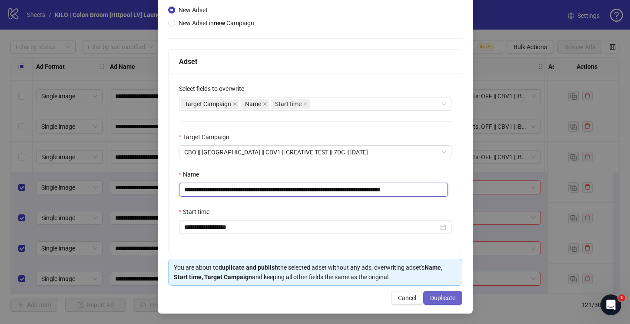
type input "**********"
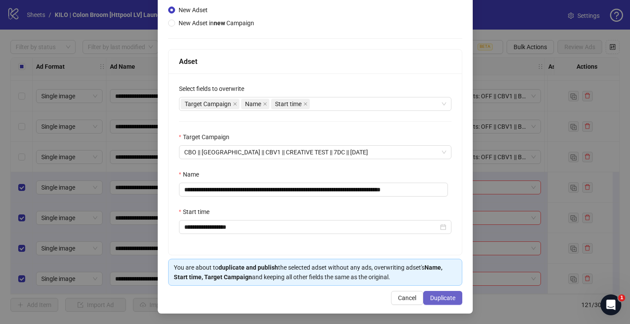
click at [437, 296] on span "Duplicate" at bounding box center [442, 297] width 25 height 7
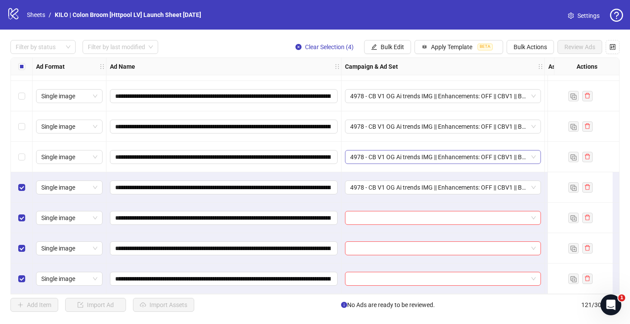
click at [373, 152] on span "4978 - CB V1 OG Ai trends IMG || Enhancements: OFF || CBV1 || Batch 1 || 7C || …" at bounding box center [443, 156] width 186 height 13
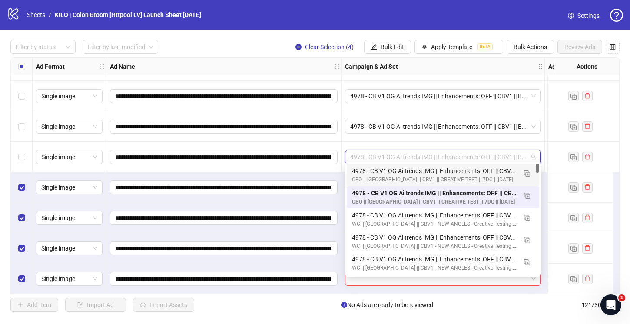
click at [341, 172] on div "**********" at bounding box center [223, 187] width 235 height 30
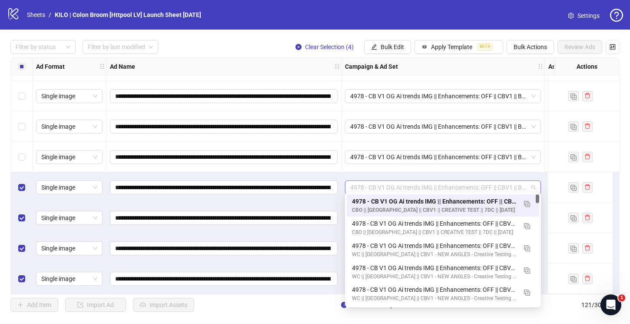
click at [352, 182] on span "4978 - CB V1 OG Ai trends IMG || Enhancements: OFF || CBV1 || Batch 2 || 7C || …" at bounding box center [443, 187] width 186 height 13
click at [338, 198] on div "**********" at bounding box center [223, 187] width 235 height 30
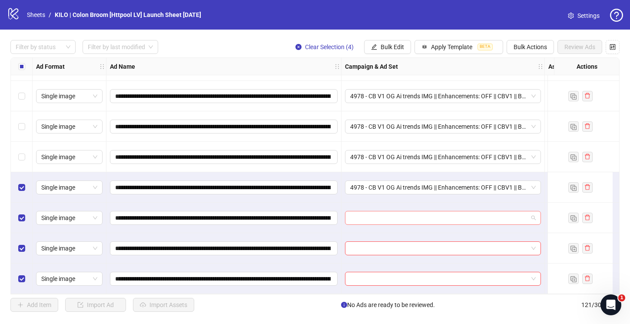
click at [362, 215] on input "search" at bounding box center [439, 217] width 178 height 13
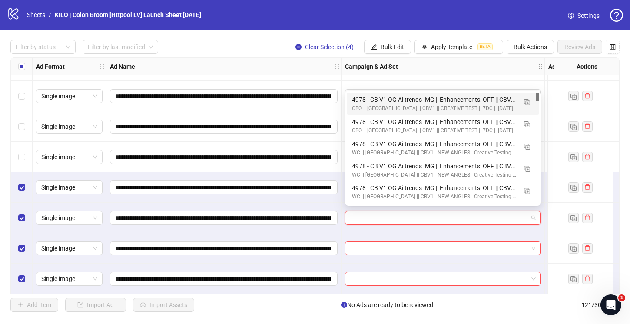
click at [361, 99] on div "4978 - CB V1 OG Ai trends IMG || Enhancements: OFF || CBV1 || Batch 2 || 7C || …" at bounding box center [434, 100] width 165 height 10
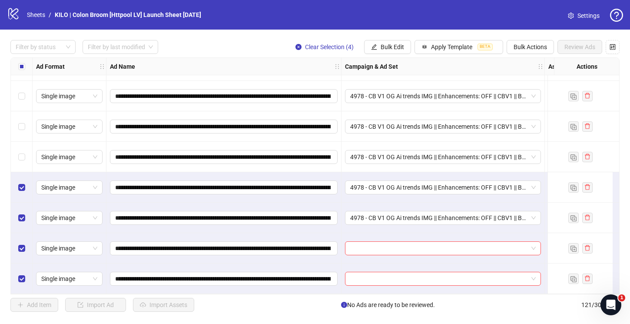
click at [355, 233] on div at bounding box center [443, 248] width 203 height 30
click at [355, 241] on div at bounding box center [443, 248] width 196 height 14
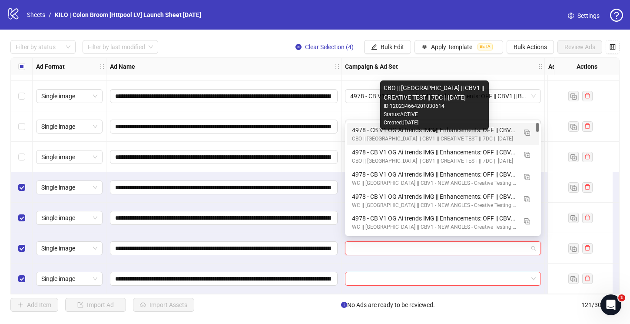
click at [364, 134] on div "4978 - CB V1 OG Ai trends IMG || Enhancements: OFF || CBV1 || Batch 2 || 7C || …" at bounding box center [434, 130] width 165 height 10
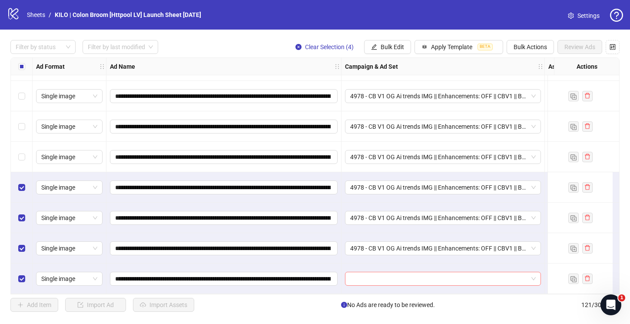
click at [362, 281] on input "search" at bounding box center [439, 278] width 178 height 13
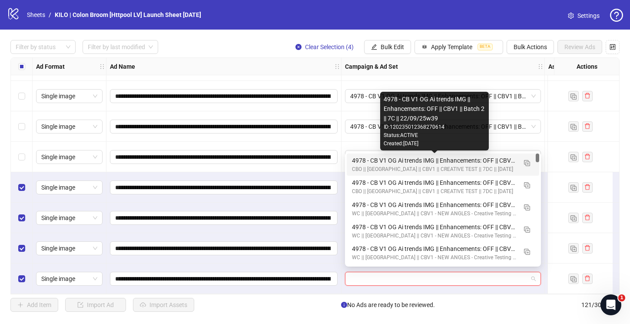
click at [365, 162] on div "4978 - CB V1 OG Ai trends IMG || Enhancements: OFF || CBV1 || Batch 2 || 7C || …" at bounding box center [434, 161] width 165 height 10
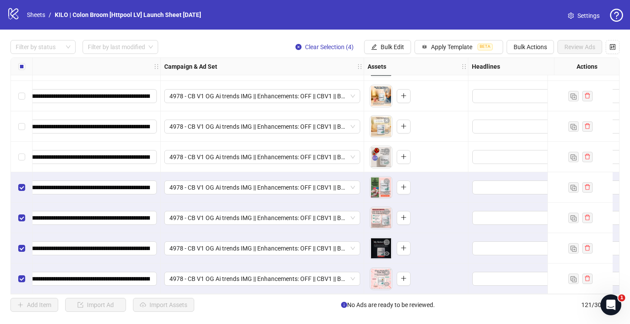
scroll to position [3466, 0]
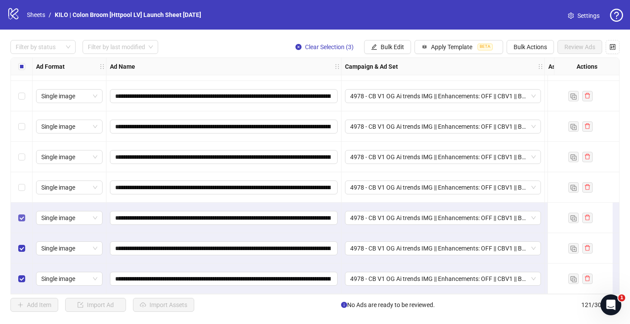
click at [20, 209] on div "Select row 119" at bounding box center [22, 218] width 22 height 30
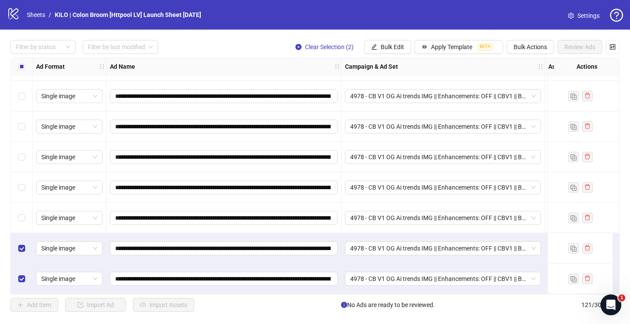
click at [20, 236] on div "Select row 120" at bounding box center [22, 248] width 22 height 30
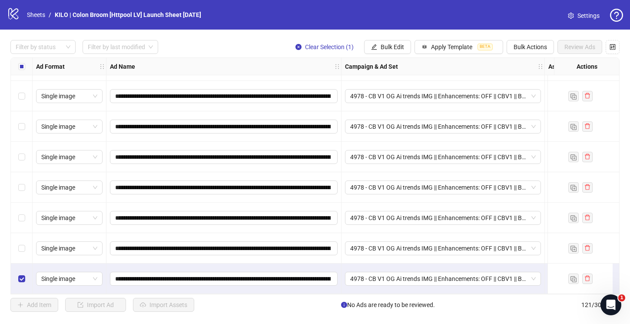
click at [20, 269] on div "Select row 121" at bounding box center [22, 278] width 22 height 30
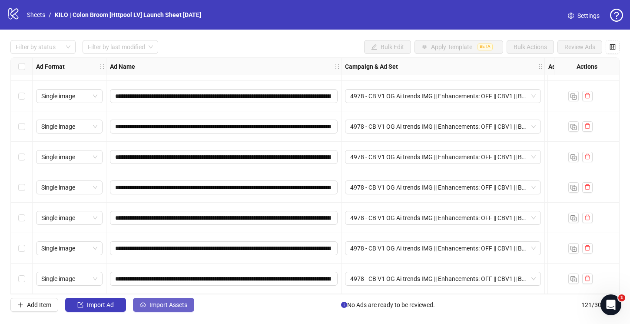
click at [161, 303] on span "Import Assets" at bounding box center [168, 304] width 38 height 7
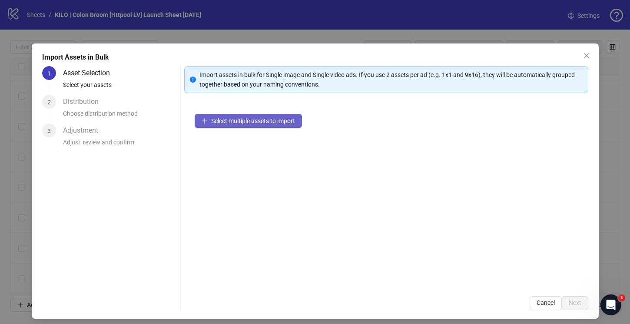
click at [217, 126] on button "Select multiple assets to import" at bounding box center [248, 121] width 107 height 14
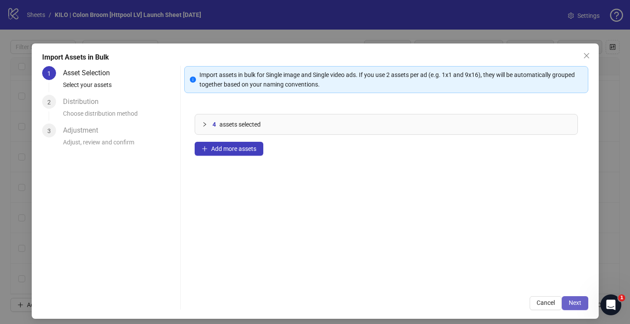
click at [569, 299] on span "Next" at bounding box center [575, 302] width 13 height 7
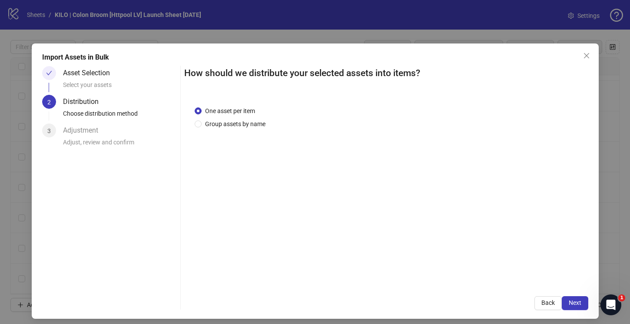
click at [569, 299] on span "Next" at bounding box center [575, 302] width 13 height 7
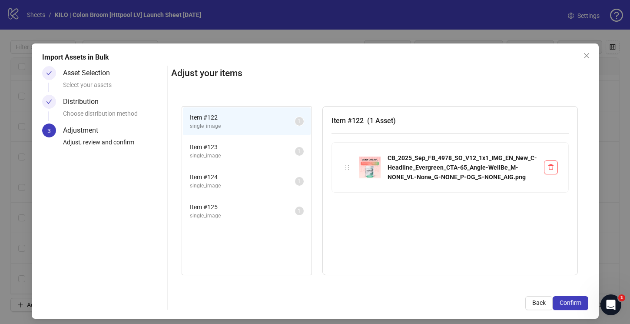
click at [567, 299] on span "Confirm" at bounding box center [571, 302] width 22 height 7
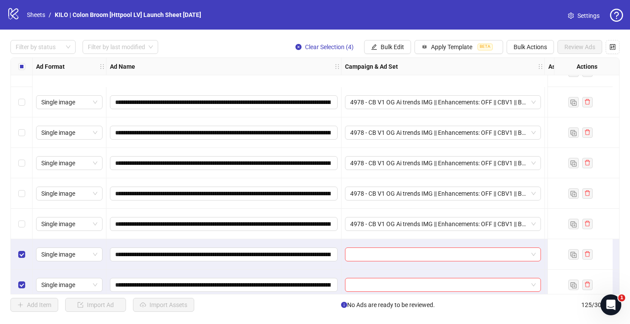
scroll to position [3587, 0]
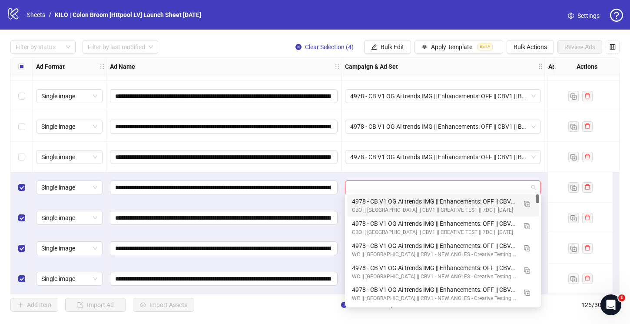
click at [365, 183] on input "search" at bounding box center [439, 187] width 178 height 13
click at [525, 204] on img "button" at bounding box center [527, 204] width 6 height 6
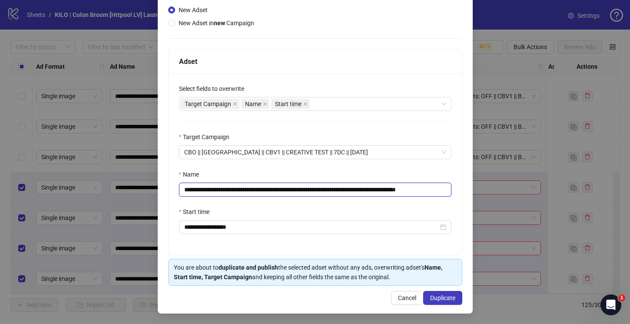
scroll to position [0, 7]
drag, startPoint x: 428, startPoint y: 190, endPoint x: 483, endPoint y: 189, distance: 54.8
click at [483, 189] on div "**********" at bounding box center [315, 162] width 630 height 324
click at [372, 189] on input "**********" at bounding box center [313, 190] width 269 height 14
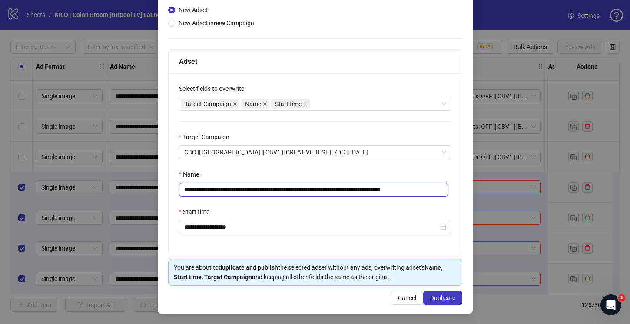
type input "**********"
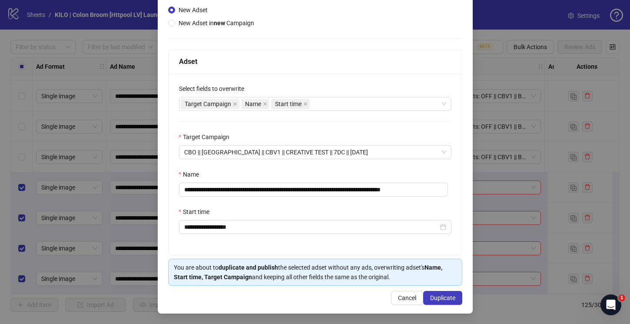
click at [243, 238] on div "**********" at bounding box center [315, 163] width 293 height 181
click at [430, 295] on span "Duplicate" at bounding box center [442, 297] width 25 height 7
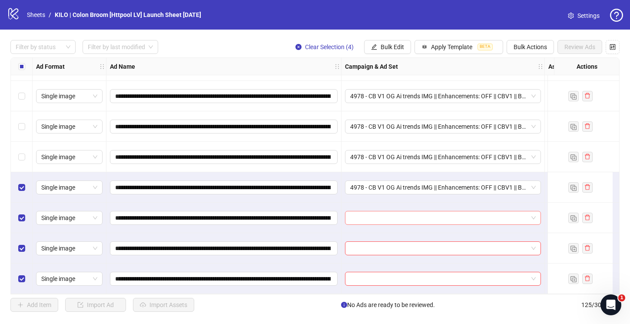
click at [359, 211] on input "search" at bounding box center [439, 217] width 178 height 13
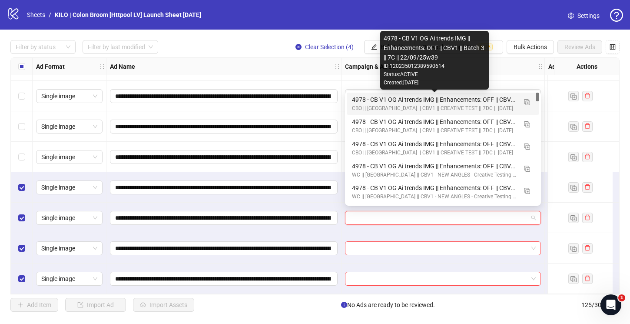
click at [356, 101] on div "4978 - CB V1 OG Ai trends IMG || Enhancements: OFF || CBV1 || Batch 3 || 7C || …" at bounding box center [434, 100] width 165 height 10
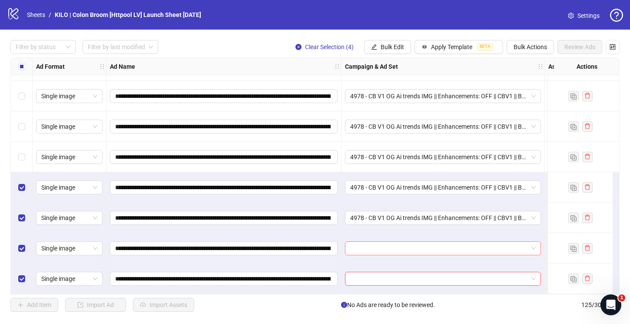
click at [349, 245] on div at bounding box center [443, 248] width 196 height 14
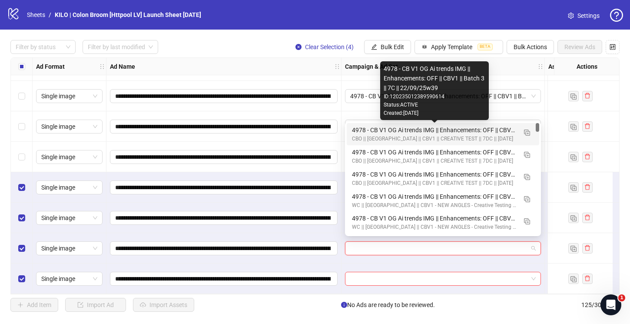
click at [366, 130] on div "4978 - CB V1 OG Ai trends IMG || Enhancements: OFF || CBV1 || Batch 3 || 7C || …" at bounding box center [434, 130] width 165 height 10
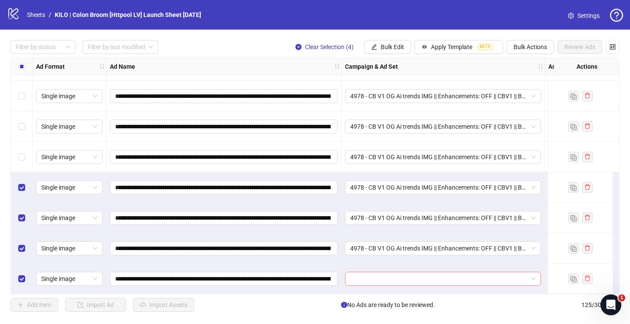
click at [361, 275] on input "search" at bounding box center [439, 278] width 178 height 13
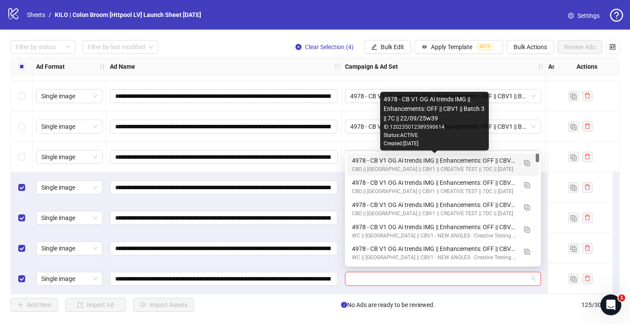
click at [356, 163] on div "4978 - CB V1 OG Ai trends IMG || Enhancements: OFF || CBV1 || Batch 3 || 7C || …" at bounding box center [434, 161] width 165 height 10
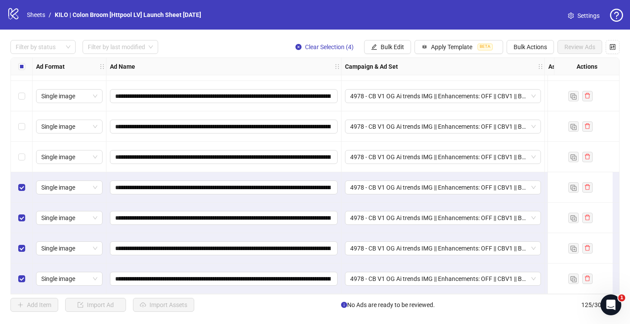
click at [16, 180] on div "Select row 122" at bounding box center [22, 187] width 22 height 30
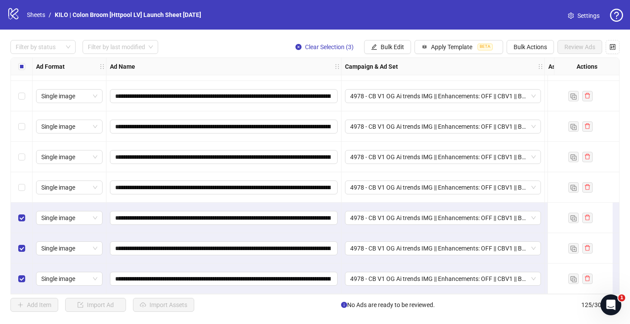
click at [19, 219] on div "Select row 123" at bounding box center [22, 218] width 22 height 30
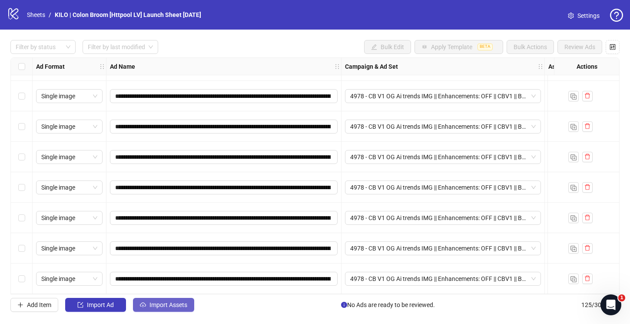
click at [153, 301] on span "Import Assets" at bounding box center [168, 304] width 38 height 7
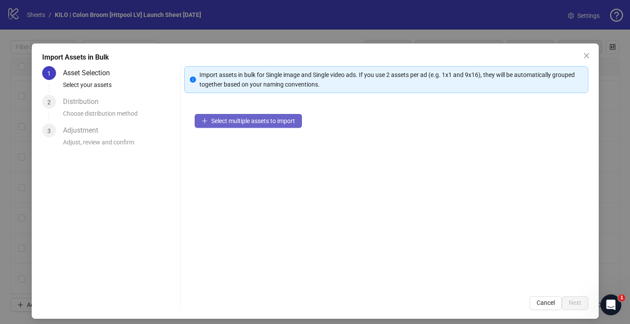
click at [229, 126] on button "Select multiple assets to import" at bounding box center [248, 121] width 107 height 14
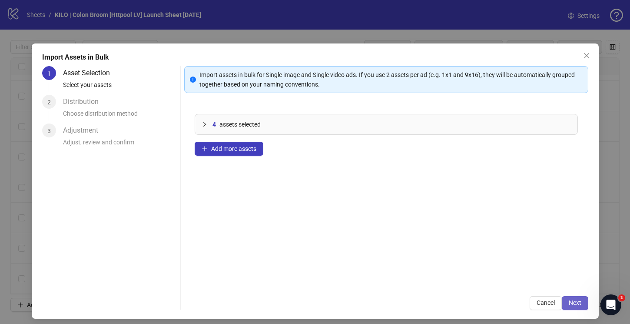
click at [569, 301] on span "Next" at bounding box center [575, 302] width 13 height 7
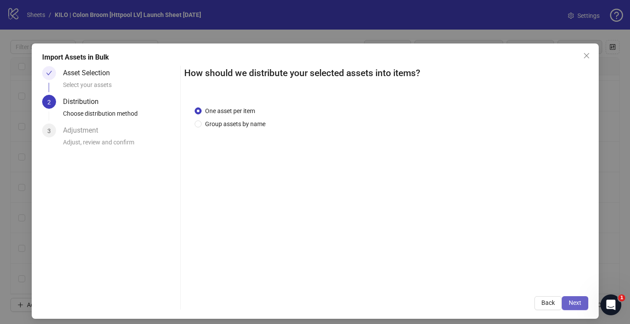
click at [562, 302] on button "Next" at bounding box center [575, 303] width 27 height 14
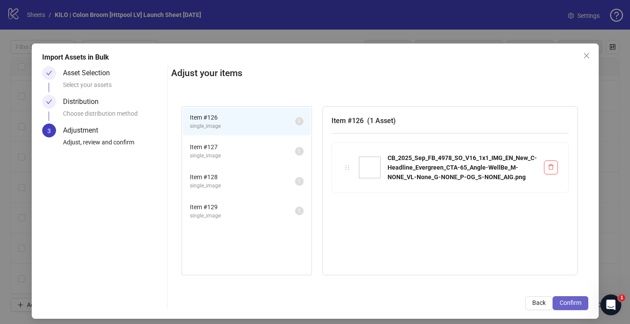
click at [565, 301] on span "Confirm" at bounding box center [571, 302] width 22 height 7
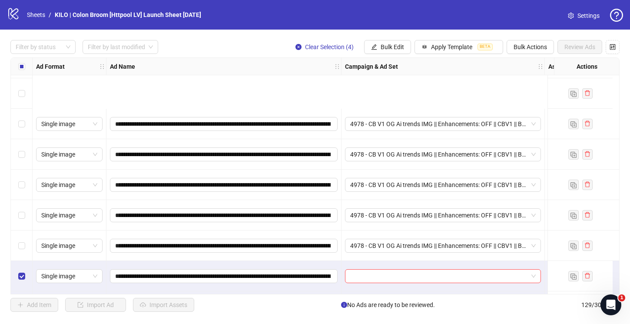
scroll to position [3709, 0]
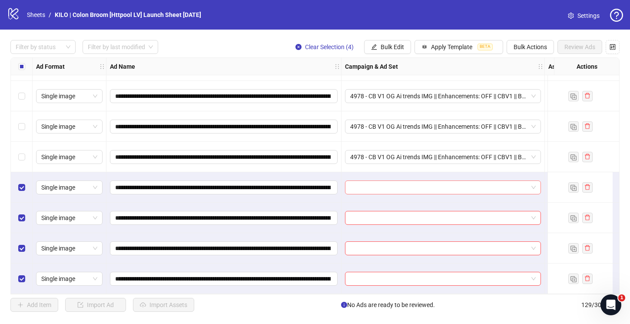
click at [356, 184] on input "search" at bounding box center [439, 187] width 178 height 13
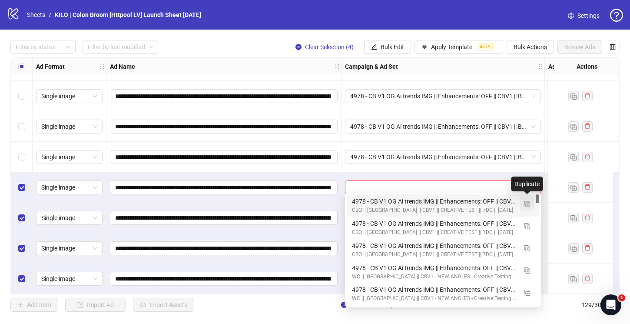
click at [528, 204] on img "button" at bounding box center [527, 204] width 6 height 6
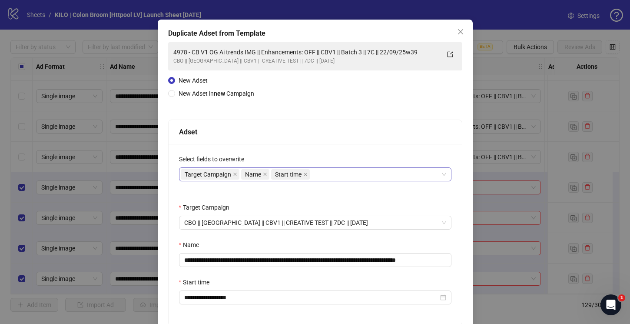
scroll to position [69, 0]
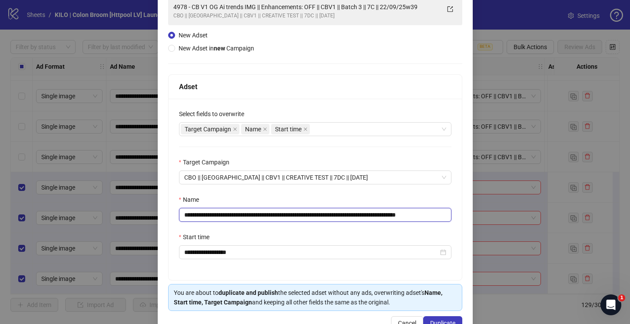
click at [371, 215] on input "**********" at bounding box center [315, 215] width 272 height 14
drag, startPoint x: 429, startPoint y: 214, endPoint x: 472, endPoint y: 214, distance: 42.6
click at [472, 214] on div "**********" at bounding box center [315, 162] width 630 height 324
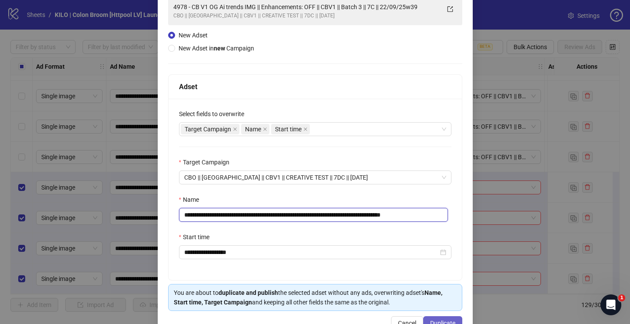
type input "**********"
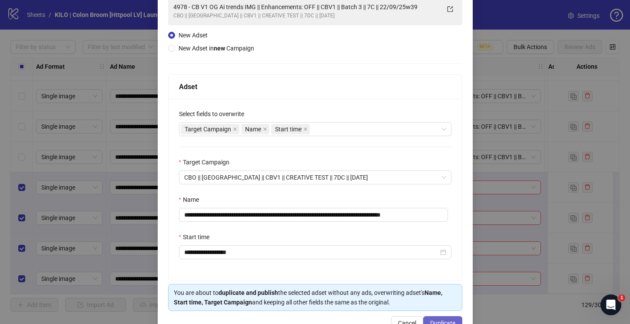
click at [440, 319] on button "Duplicate" at bounding box center [442, 323] width 39 height 14
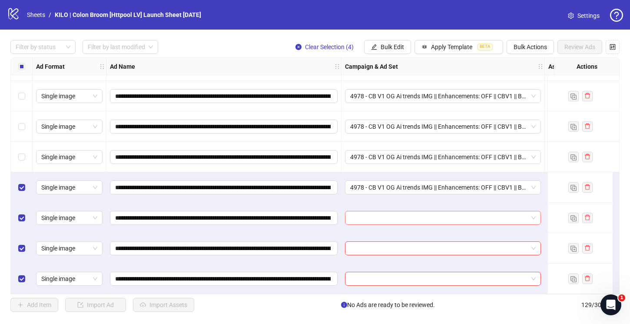
click at [370, 214] on input "search" at bounding box center [439, 217] width 178 height 13
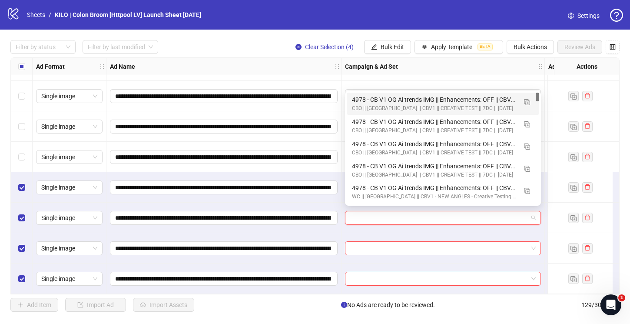
click at [359, 104] on div "4978 - CB V1 OG Ai trends IMG || Enhancements: OFF || CBV1 || Batch 4 || 7C || …" at bounding box center [434, 100] width 165 height 10
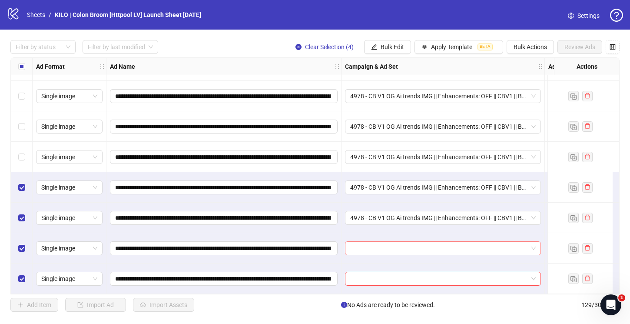
click at [359, 242] on input "search" at bounding box center [439, 248] width 178 height 13
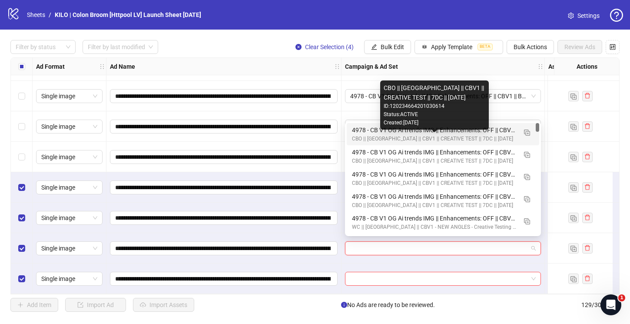
click at [366, 136] on div "CBO || US || CBV1 || CREATIVE TEST || 7DC || 15/09/2025" at bounding box center [434, 139] width 165 height 8
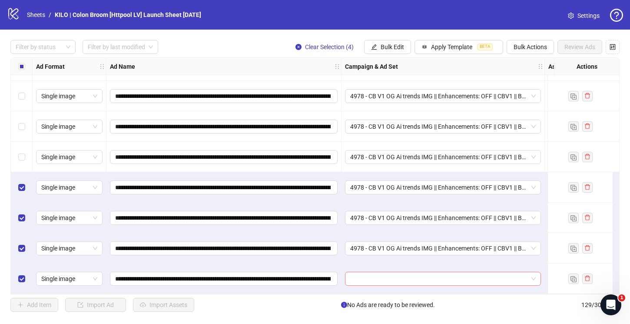
click at [362, 273] on input "search" at bounding box center [439, 278] width 178 height 13
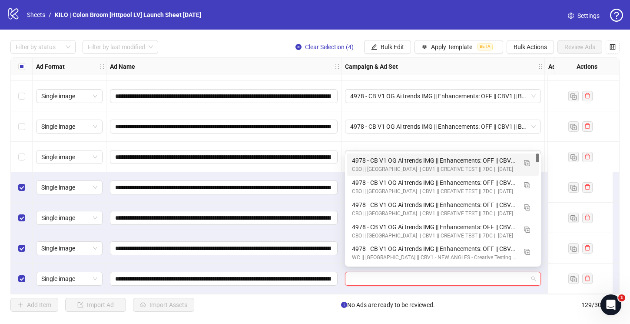
click at [364, 163] on div "4978 - CB V1 OG Ai trends IMG || Enhancements: OFF || CBV1 || Batch 4 || 7C || …" at bounding box center [434, 161] width 165 height 10
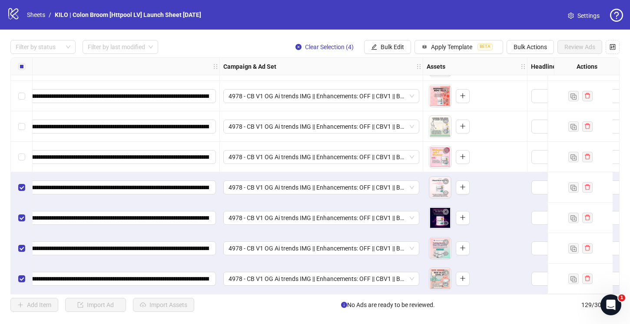
scroll to position [3709, 0]
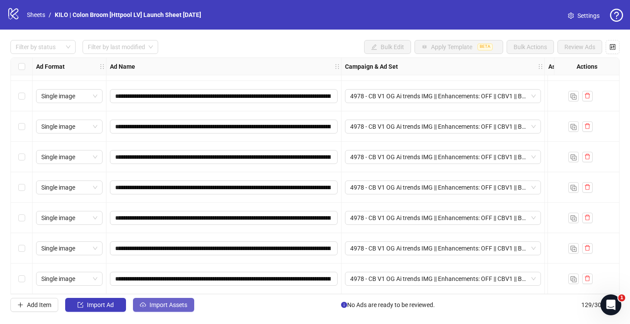
click at [169, 310] on button "Import Assets" at bounding box center [163, 305] width 61 height 14
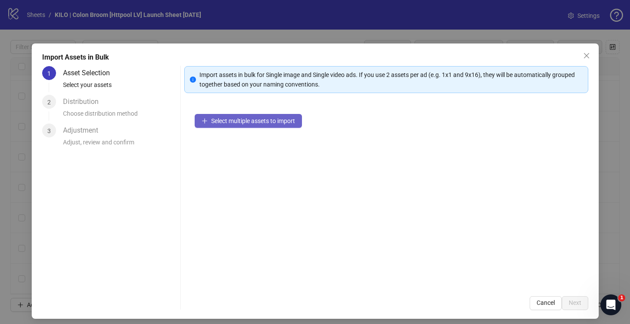
click at [236, 124] on button "Select multiple assets to import" at bounding box center [248, 121] width 107 height 14
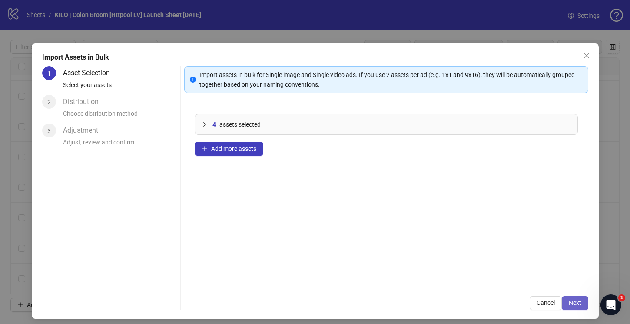
click at [562, 299] on button "Next" at bounding box center [575, 303] width 27 height 14
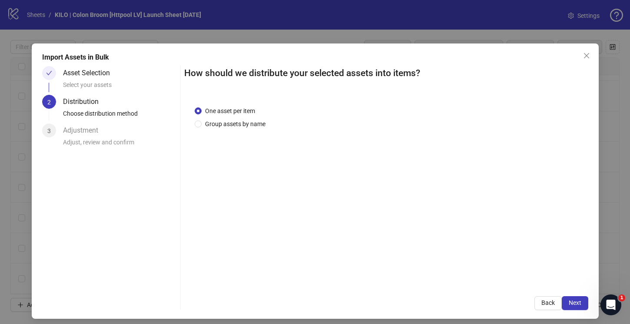
click at [562, 299] on button "Next" at bounding box center [575, 303] width 27 height 14
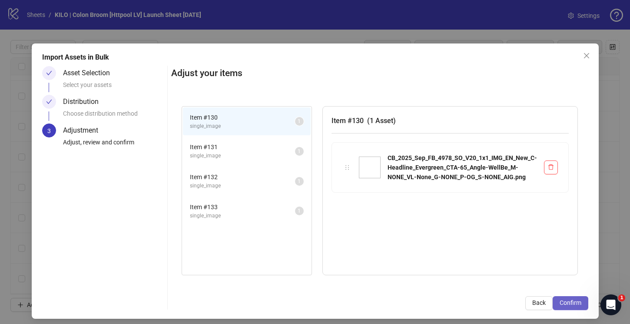
click at [563, 303] on span "Confirm" at bounding box center [571, 302] width 22 height 7
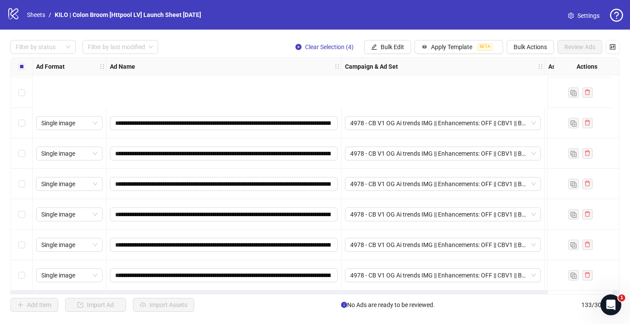
scroll to position [3831, 0]
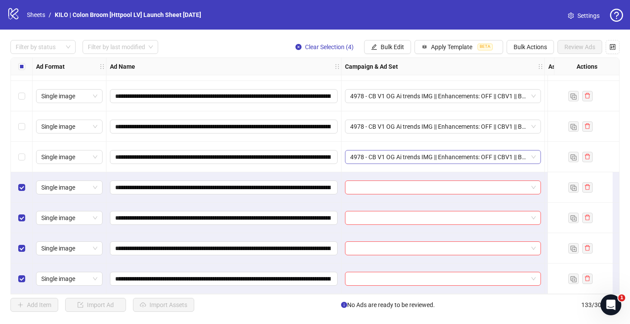
click at [361, 159] on span "4978 - CB V1 OG Ai trends IMG || Enhancements: OFF || CBV1 || Batch 4 || 7C || …" at bounding box center [443, 156] width 186 height 13
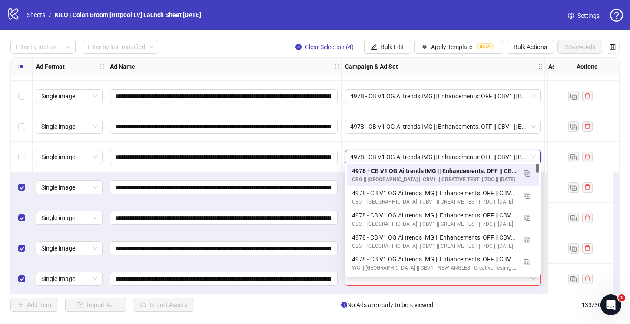
click at [343, 183] on div at bounding box center [443, 187] width 203 height 30
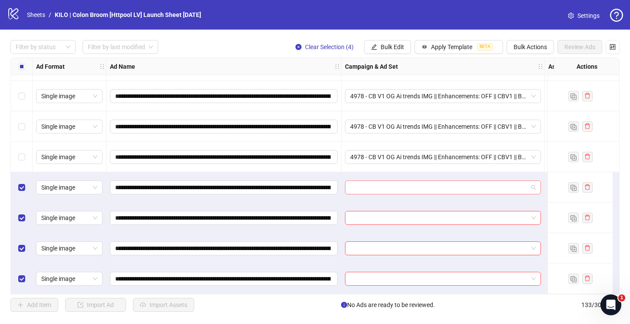
click at [360, 182] on input "search" at bounding box center [439, 187] width 178 height 13
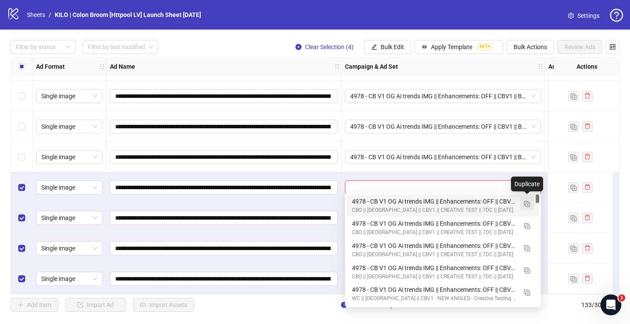
click at [524, 206] on img "button" at bounding box center [527, 204] width 6 height 6
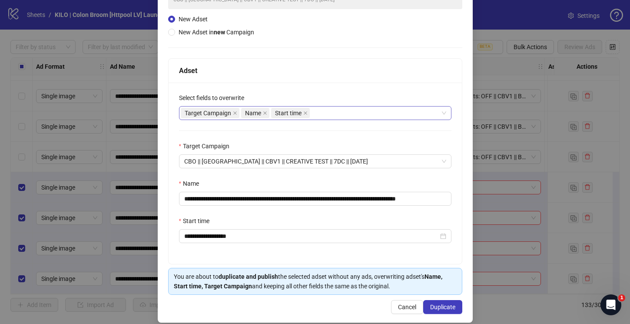
scroll to position [95, 0]
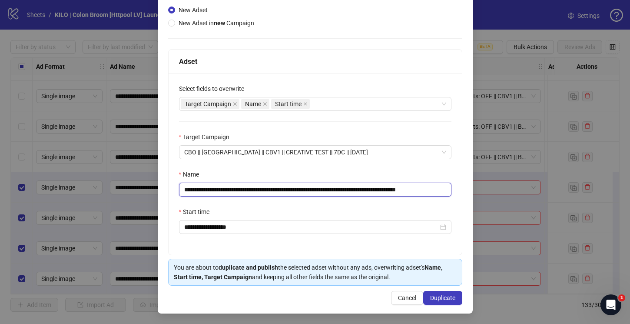
click at [372, 189] on input "**********" at bounding box center [315, 190] width 272 height 14
drag, startPoint x: 430, startPoint y: 191, endPoint x: 464, endPoint y: 192, distance: 33.9
click at [464, 192] on div "**********" at bounding box center [315, 131] width 315 height 364
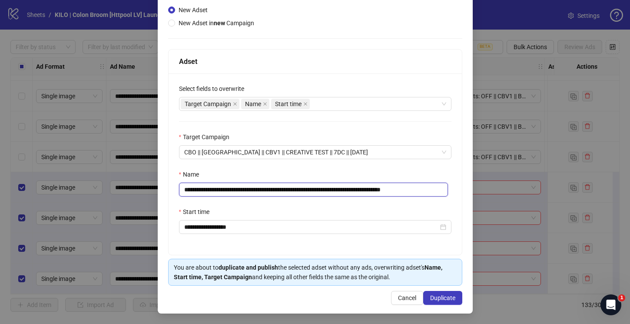
type input "**********"
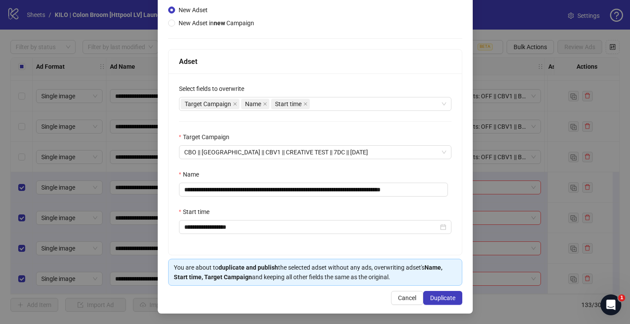
click at [393, 205] on div "**********" at bounding box center [315, 163] width 293 height 181
click at [436, 296] on span "Duplicate" at bounding box center [442, 297] width 25 height 7
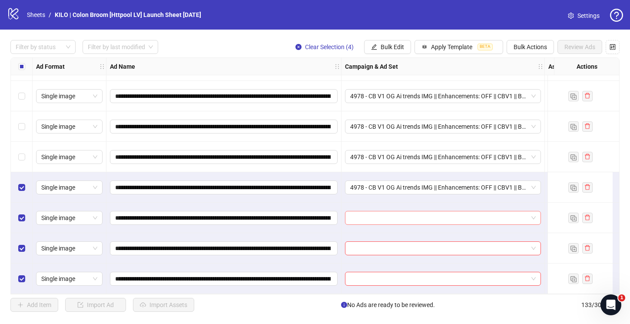
click at [392, 215] on input "search" at bounding box center [439, 217] width 178 height 13
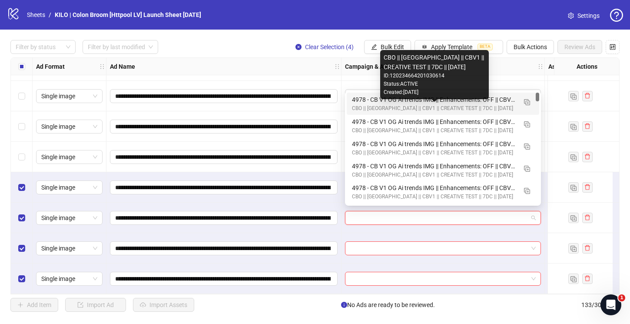
click at [363, 100] on div "4978 - CB V1 OG Ai trends IMG || Enhancements: OFF || CBV1 || Batch 5 || 7C || …" at bounding box center [434, 100] width 165 height 10
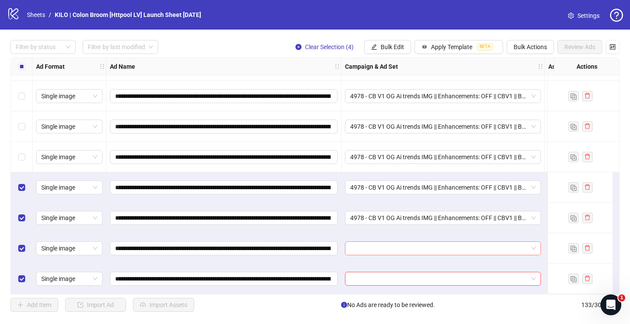
click at [363, 242] on input "search" at bounding box center [439, 248] width 178 height 13
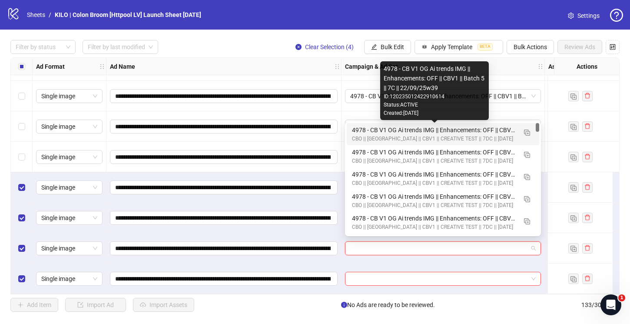
click at [355, 129] on div "4978 - CB V1 OG Ai trends IMG || Enhancements: OFF || CBV1 || Batch 5 || 7C || …" at bounding box center [434, 130] width 165 height 10
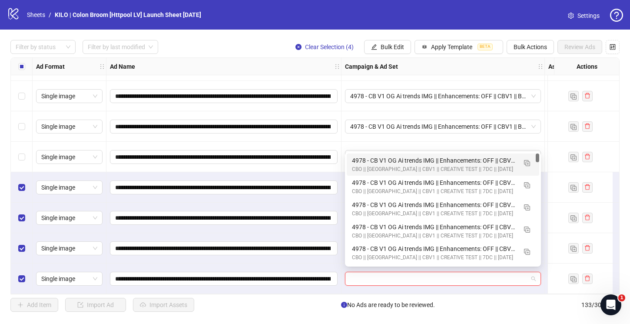
click at [360, 272] on input "search" at bounding box center [439, 278] width 178 height 13
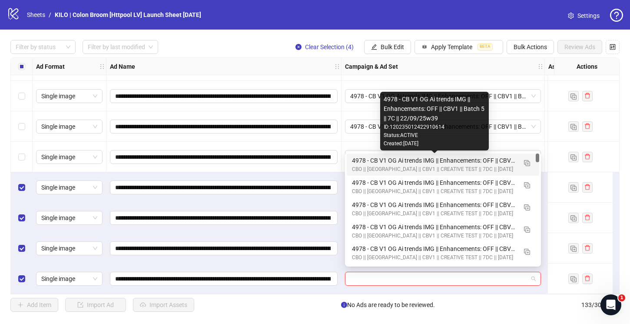
click at [359, 159] on div "4978 - CB V1 OG Ai trends IMG || Enhancements: OFF || CBV1 || Batch 5 || 7C || …" at bounding box center [434, 161] width 165 height 10
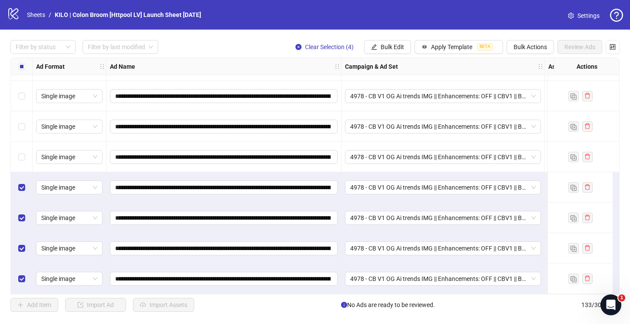
click at [15, 184] on div "Select row 130" at bounding box center [22, 187] width 22 height 30
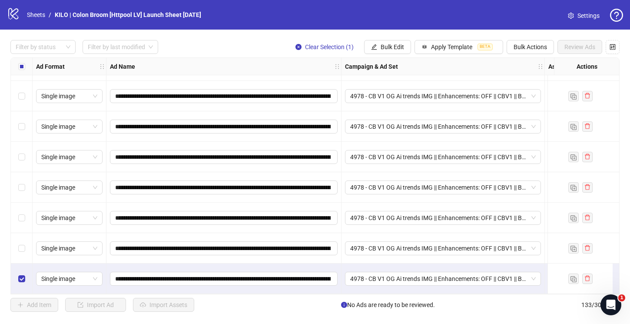
click at [23, 268] on div "Select row 133" at bounding box center [22, 278] width 22 height 30
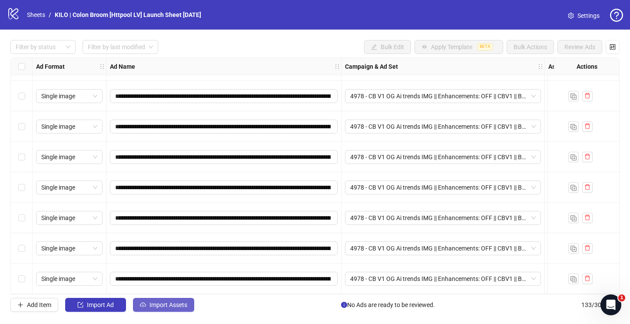
click at [146, 301] on button "Import Assets" at bounding box center [163, 305] width 61 height 14
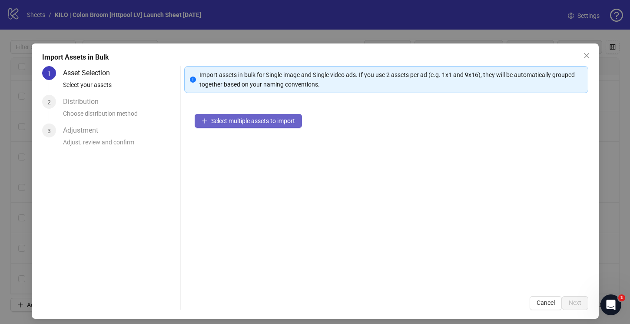
click at [228, 124] on button "Select multiple assets to import" at bounding box center [248, 121] width 107 height 14
click at [583, 54] on icon "close" at bounding box center [586, 55] width 7 height 7
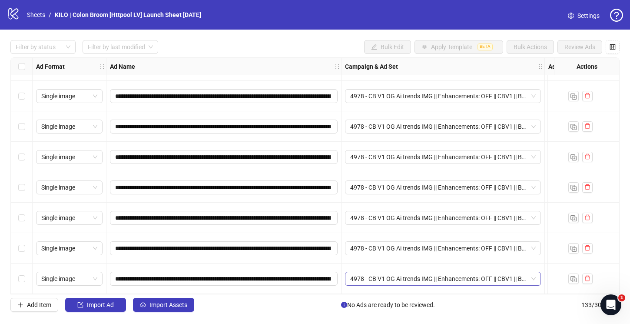
click at [383, 278] on span "4978 - CB V1 OG Ai trends IMG || Enhancements: OFF || CBV1 || Batch 5 || 7C || …" at bounding box center [443, 278] width 186 height 13
click at [339, 287] on div "**********" at bounding box center [223, 278] width 235 height 30
click at [154, 305] on span "Import Assets" at bounding box center [168, 304] width 38 height 7
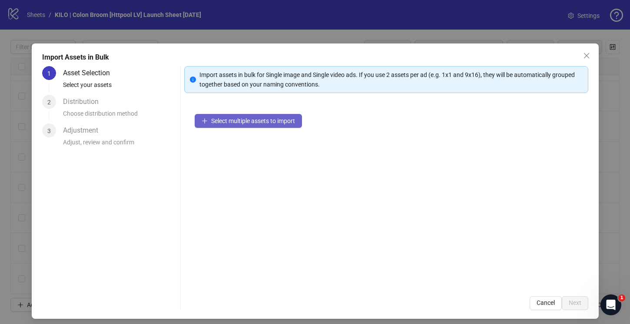
click at [212, 124] on span "Select multiple assets to import" at bounding box center [253, 120] width 84 height 7
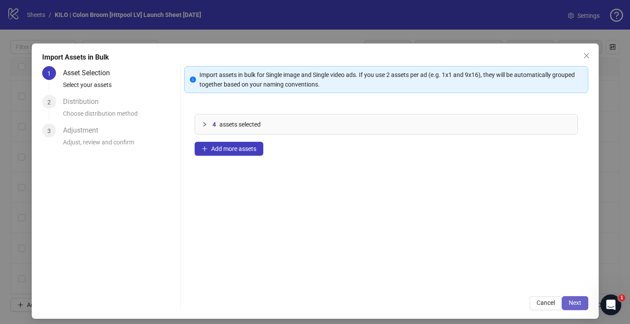
click at [562, 304] on button "Next" at bounding box center [575, 303] width 27 height 14
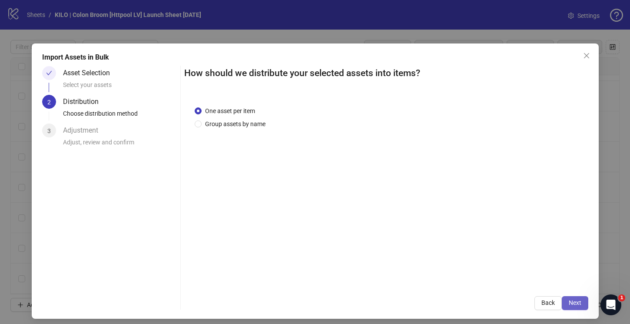
click at [562, 302] on button "Next" at bounding box center [575, 303] width 27 height 14
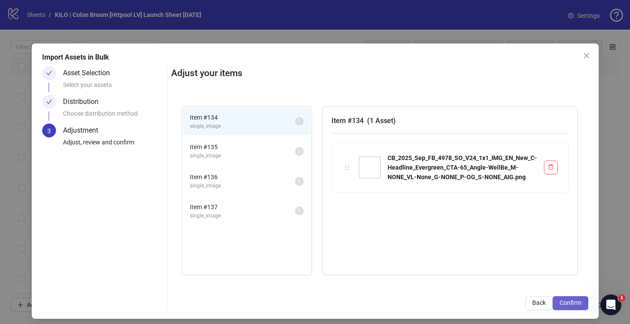
click at [567, 304] on span "Confirm" at bounding box center [571, 302] width 22 height 7
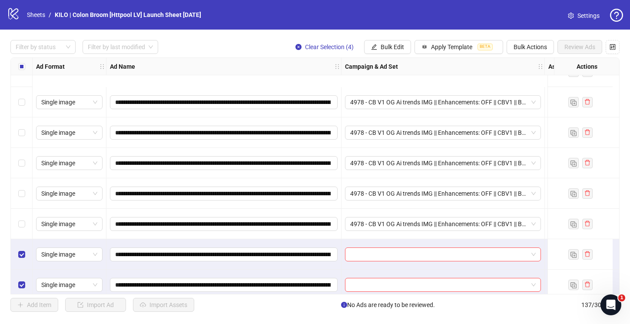
scroll to position [3953, 0]
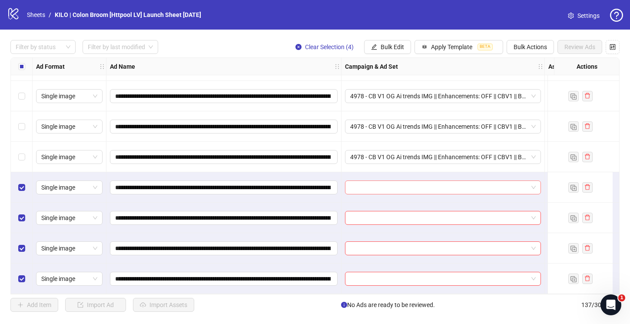
click at [374, 186] on input "search" at bounding box center [439, 187] width 178 height 13
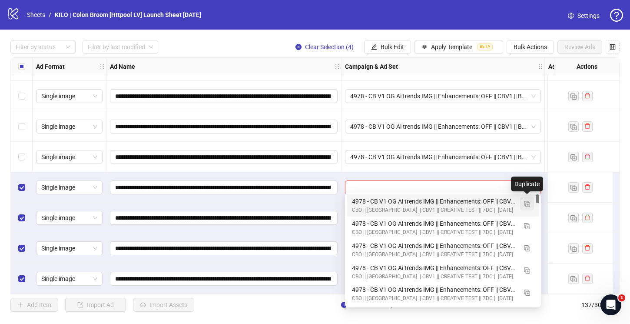
click at [528, 206] on img "button" at bounding box center [527, 204] width 6 height 6
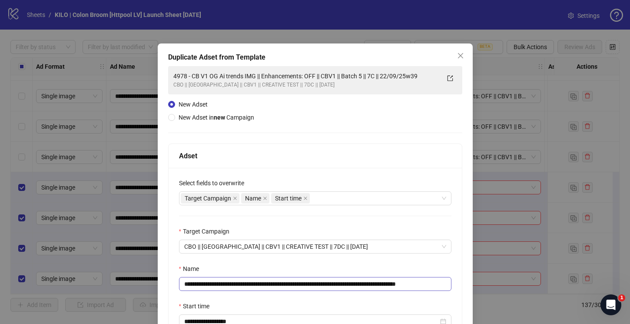
scroll to position [2, 0]
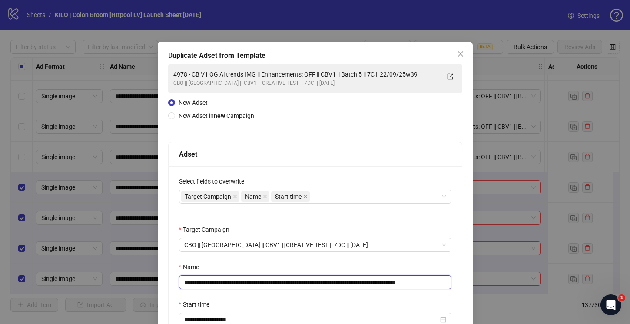
click at [372, 280] on input "**********" at bounding box center [315, 282] width 272 height 14
drag, startPoint x: 429, startPoint y: 282, endPoint x: 489, endPoint y: 282, distance: 59.5
click at [489, 282] on div "**********" at bounding box center [315, 162] width 630 height 324
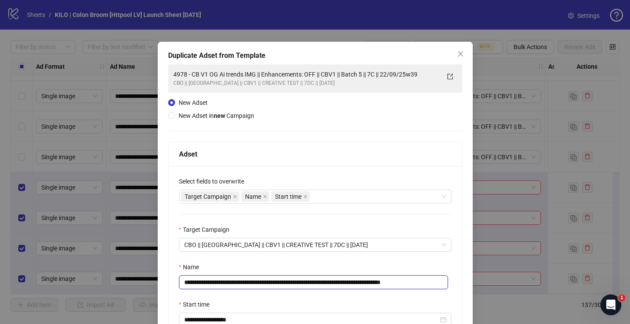
type input "**********"
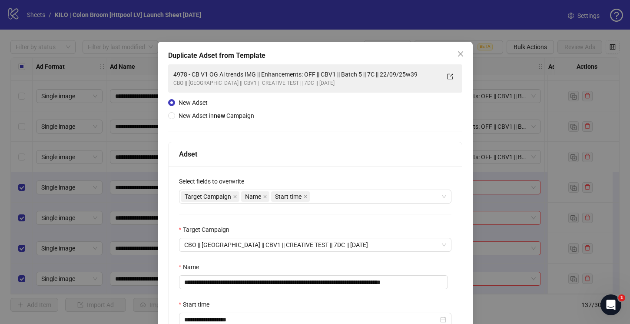
click at [345, 269] on div "Name" at bounding box center [315, 268] width 272 height 13
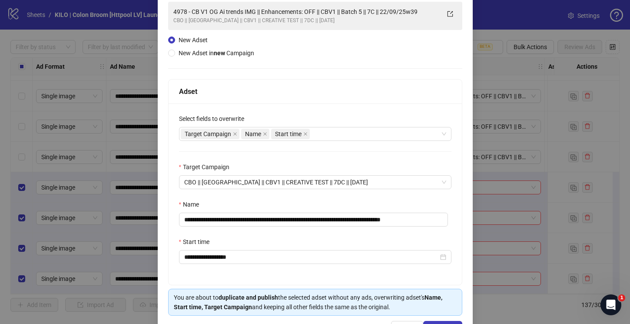
scroll to position [95, 0]
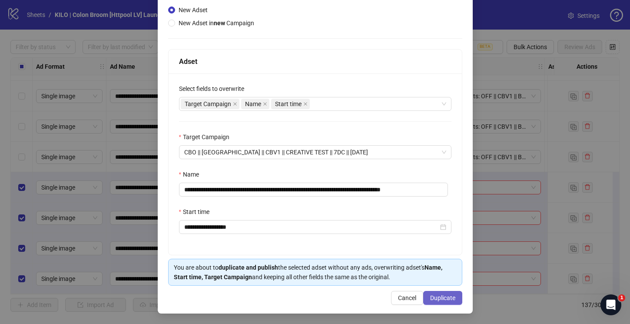
click at [431, 298] on span "Duplicate" at bounding box center [442, 297] width 25 height 7
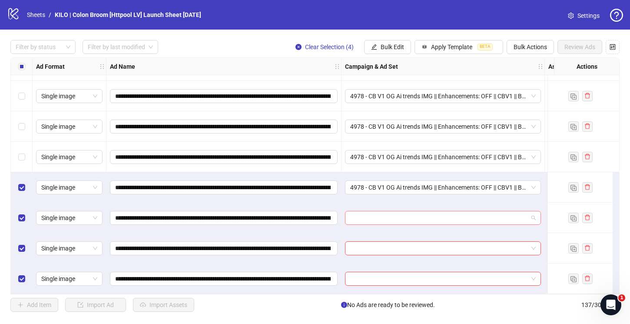
click at [368, 213] on input "search" at bounding box center [439, 217] width 178 height 13
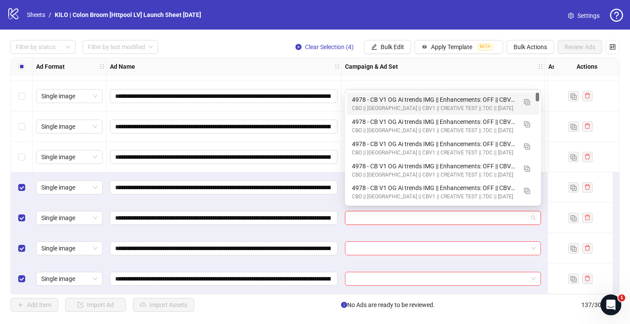
click at [359, 99] on div "4978 - CB V1 OG Ai trends IMG || Enhancements: OFF || CBV1 || Batch 6 || 7C || …" at bounding box center [434, 100] width 165 height 10
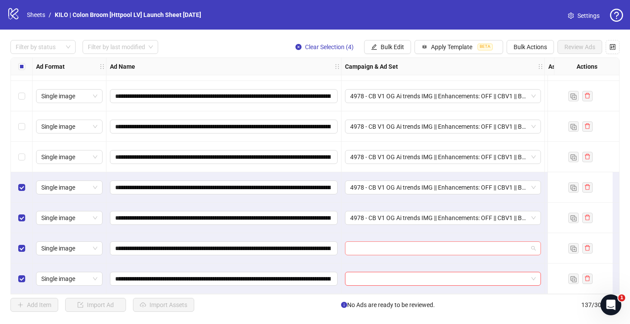
click at [364, 244] on input "search" at bounding box center [439, 248] width 178 height 13
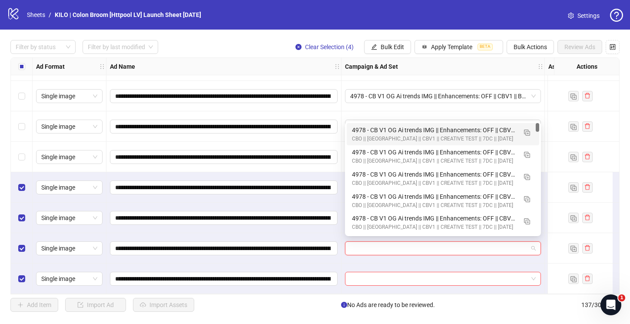
click at [364, 135] on div "CBO || US || CBV1 || CREATIVE TEST || 7DC || 15/09/2025" at bounding box center [434, 139] width 165 height 8
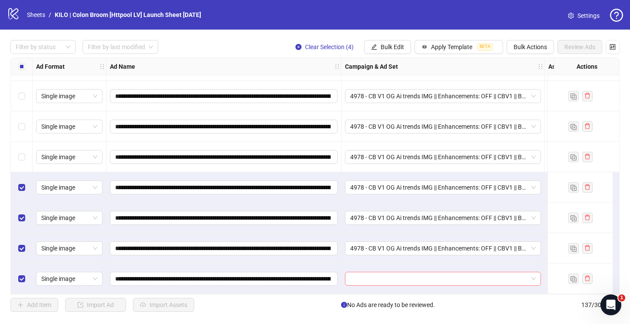
click at [362, 275] on input "search" at bounding box center [439, 278] width 178 height 13
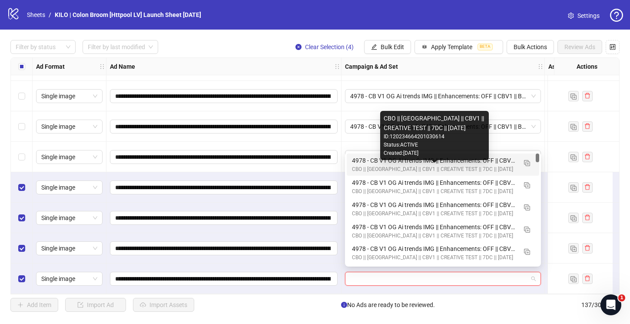
click at [364, 164] on div "4978 - CB V1 OG Ai trends IMG || Enhancements: OFF || CBV1 || Batch 6 || 7C || …" at bounding box center [434, 161] width 165 height 10
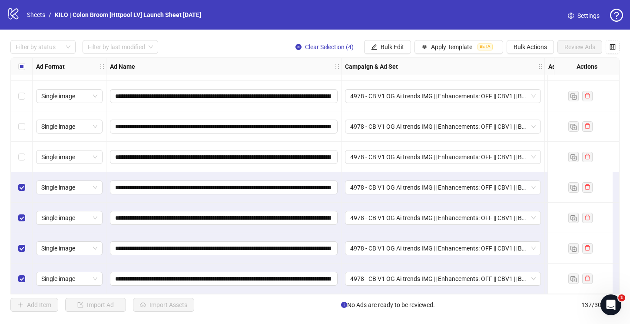
click at [27, 184] on div "Select row 134" at bounding box center [22, 187] width 22 height 30
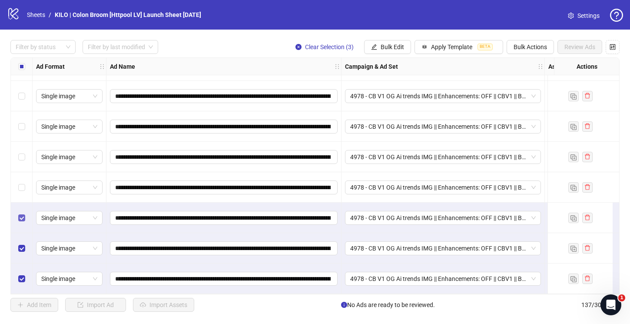
click at [21, 218] on label "Select row 135" at bounding box center [21, 218] width 7 height 10
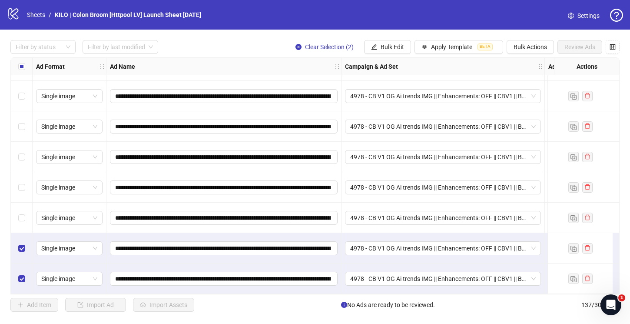
click at [21, 252] on div "Select row 136" at bounding box center [22, 248] width 22 height 30
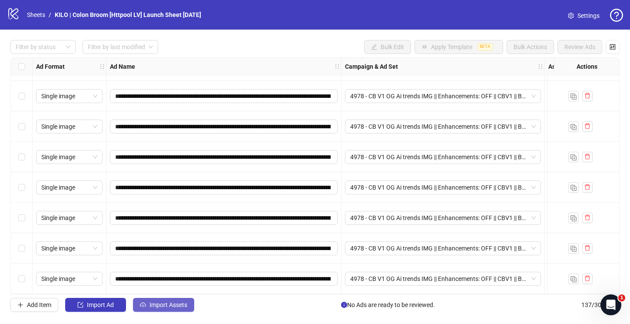
click at [176, 299] on button "Import Assets" at bounding box center [163, 305] width 61 height 14
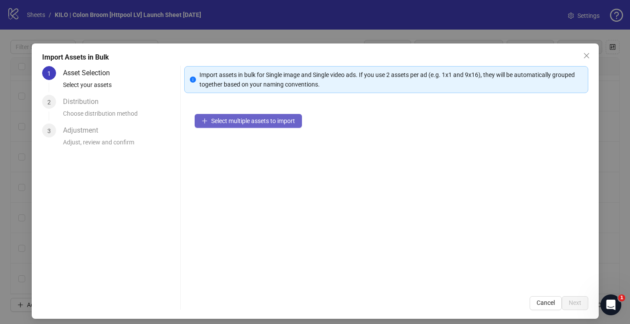
click at [239, 114] on button "Select multiple assets to import" at bounding box center [248, 121] width 107 height 14
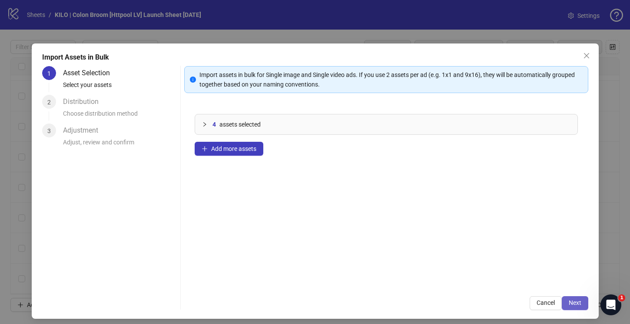
click at [562, 302] on button "Next" at bounding box center [575, 303] width 27 height 14
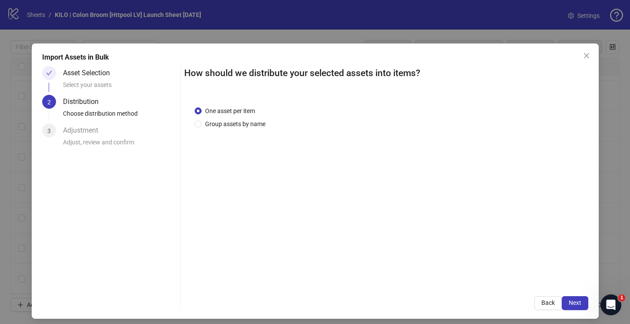
click at [562, 302] on button "Next" at bounding box center [575, 303] width 27 height 14
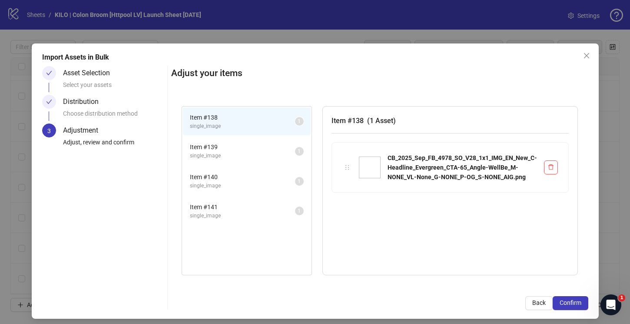
click at [561, 302] on span "Confirm" at bounding box center [571, 302] width 22 height 7
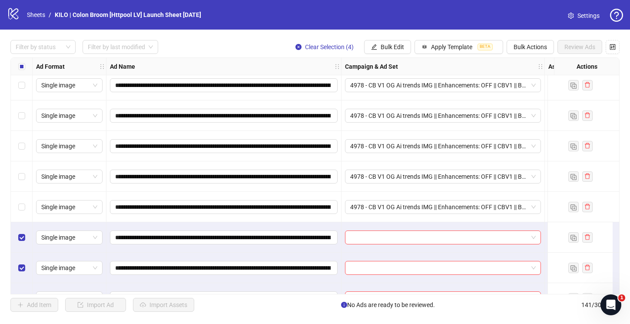
scroll to position [4074, 0]
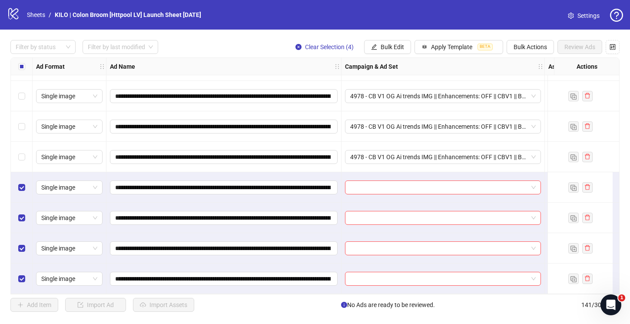
click at [362, 192] on div at bounding box center [443, 187] width 203 height 30
click at [358, 183] on input "search" at bounding box center [439, 187] width 178 height 13
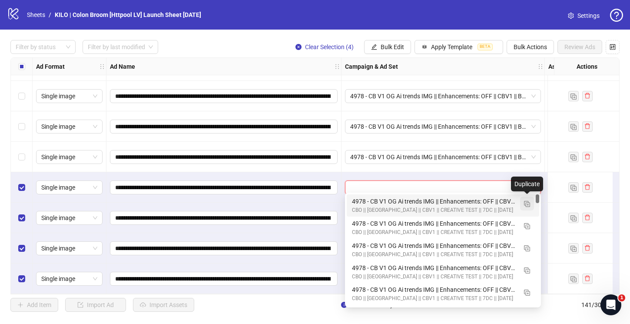
click at [527, 204] on img "button" at bounding box center [527, 204] width 6 height 6
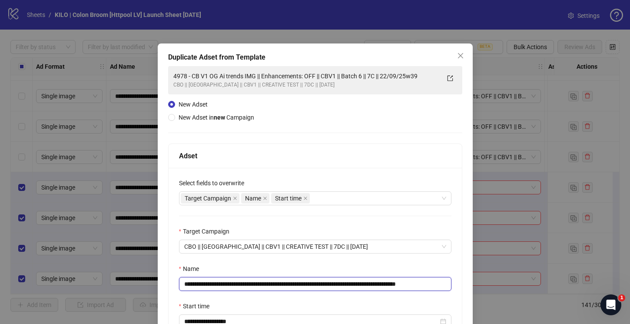
click at [372, 286] on input "**********" at bounding box center [315, 284] width 272 height 14
drag, startPoint x: 430, startPoint y: 286, endPoint x: 463, endPoint y: 286, distance: 32.6
click at [463, 286] on div "**********" at bounding box center [315, 225] width 315 height 364
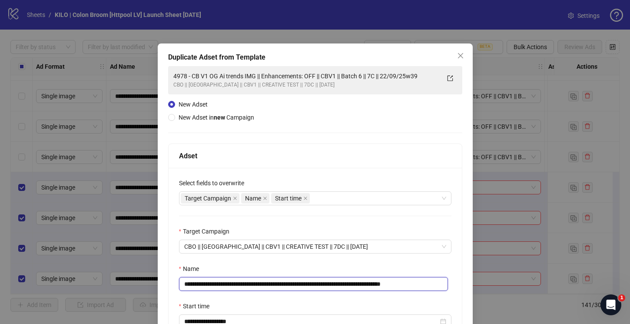
type input "**********"
click at [389, 274] on div "Name" at bounding box center [315, 270] width 272 height 13
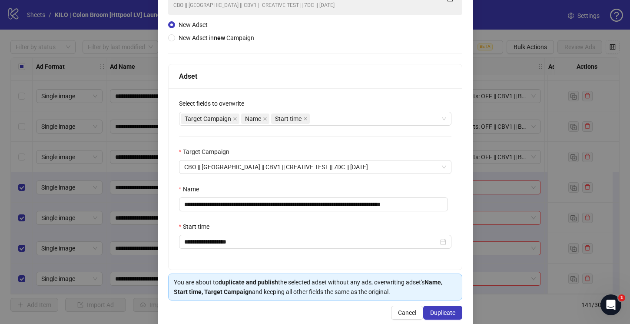
scroll to position [95, 0]
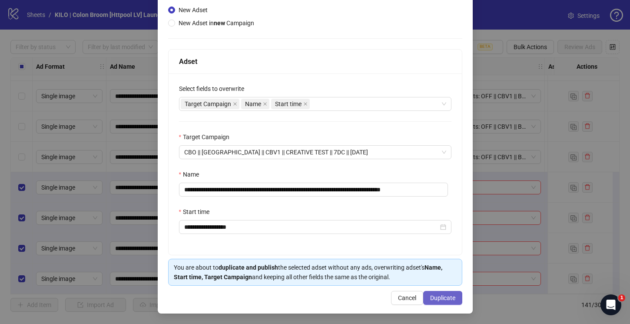
click at [431, 301] on button "Duplicate" at bounding box center [442, 298] width 39 height 14
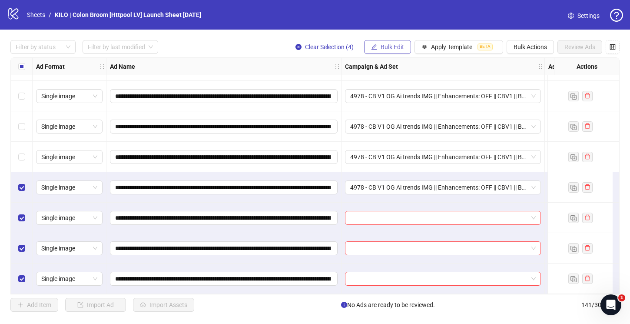
click at [395, 44] on span "Bulk Edit" at bounding box center [392, 46] width 23 height 7
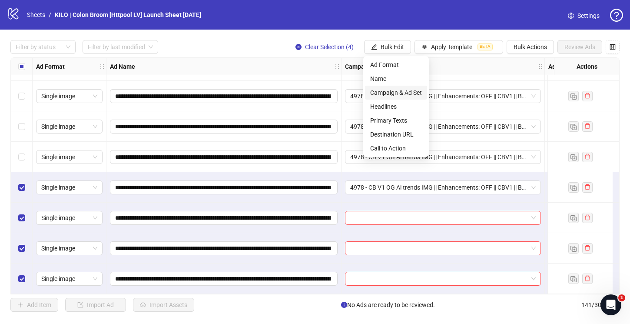
click at [378, 96] on span "Campaign & Ad Set" at bounding box center [396, 93] width 52 height 10
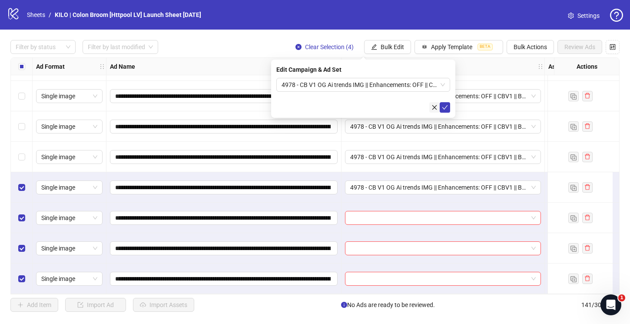
click at [432, 105] on icon "close" at bounding box center [435, 107] width 6 height 6
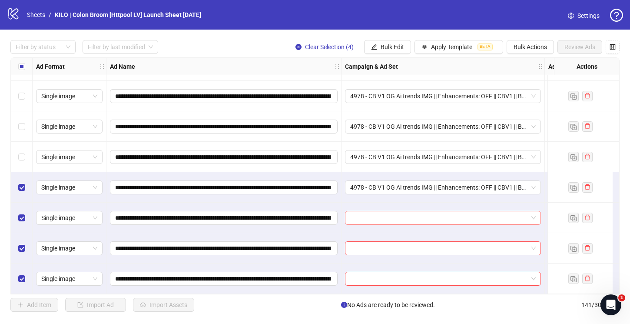
click at [365, 211] on input "search" at bounding box center [439, 217] width 178 height 13
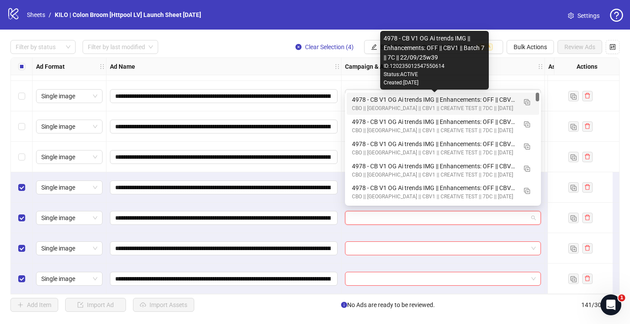
click at [370, 99] on div "4978 - CB V1 OG Ai trends IMG || Enhancements: OFF || CBV1 || Batch 7 || 7C || …" at bounding box center [434, 100] width 165 height 10
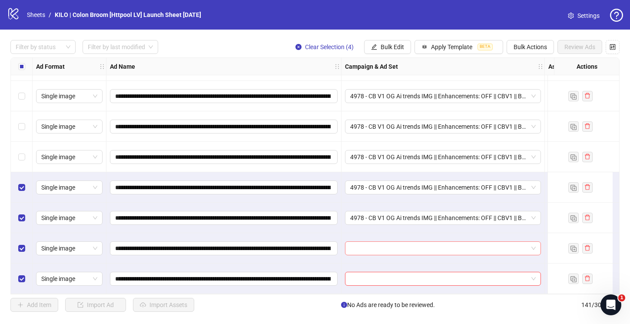
click at [362, 242] on input "search" at bounding box center [439, 248] width 178 height 13
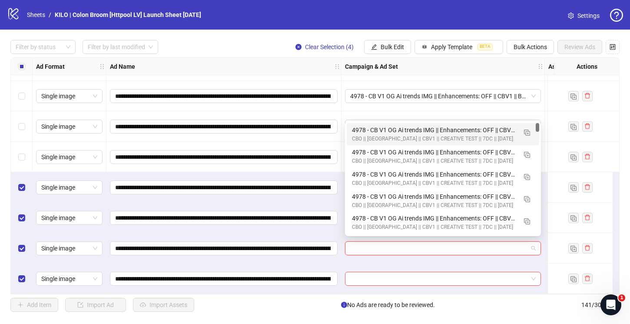
click at [357, 132] on div "4978 - CB V1 OG Ai trends IMG || Enhancements: OFF || CBV1 || Batch 7 || 7C || …" at bounding box center [434, 130] width 165 height 10
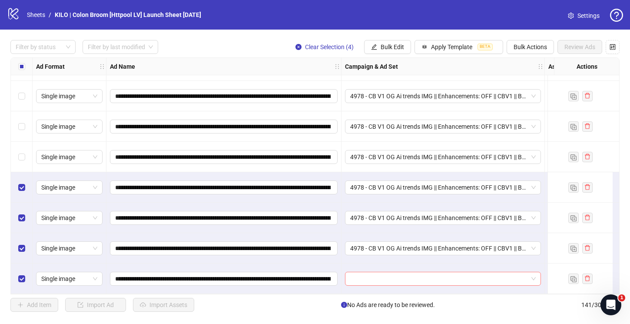
click at [354, 272] on input "search" at bounding box center [439, 278] width 178 height 13
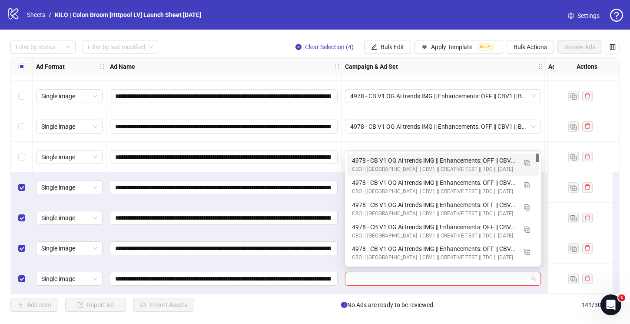
click at [355, 162] on div "4978 - CB V1 OG Ai trends IMG || Enhancements: OFF || CBV1 || Batch 7 || 7C || …" at bounding box center [434, 161] width 165 height 10
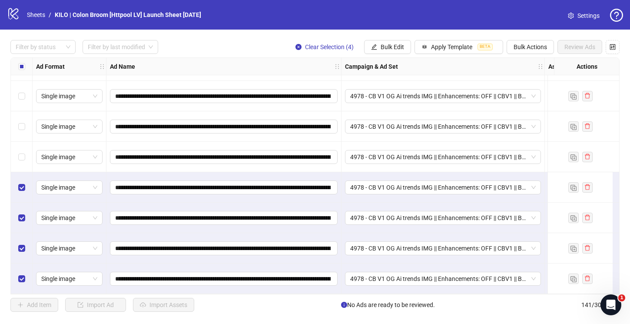
click at [26, 184] on div "Select row 138" at bounding box center [22, 187] width 22 height 30
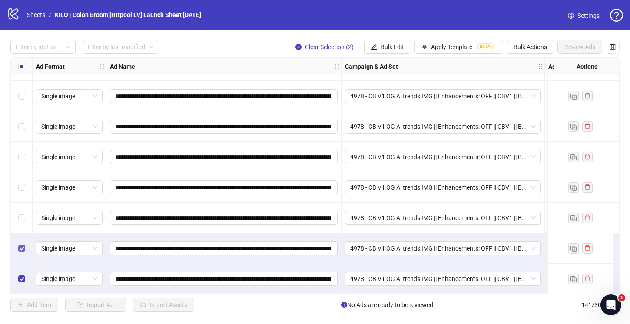
click at [20, 249] on label "Select row 140" at bounding box center [21, 248] width 7 height 10
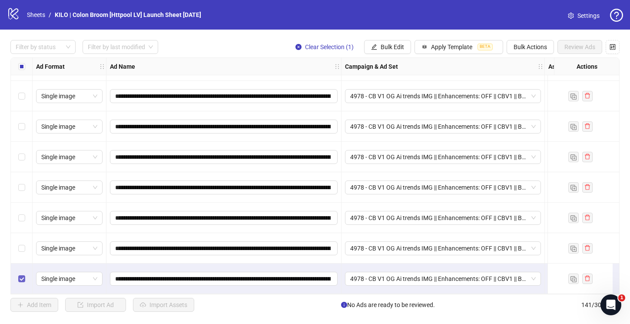
click at [20, 274] on label "Select row 141" at bounding box center [21, 279] width 7 height 10
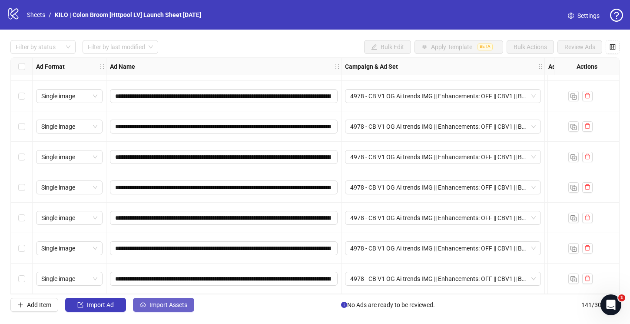
click at [143, 304] on icon "cloud-upload" at bounding box center [143, 305] width 6 height 6
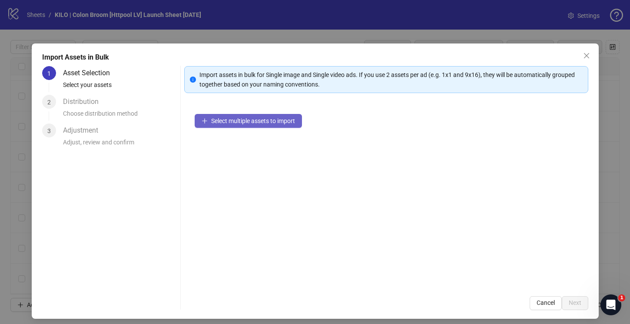
click at [278, 121] on span "Select multiple assets to import" at bounding box center [253, 120] width 84 height 7
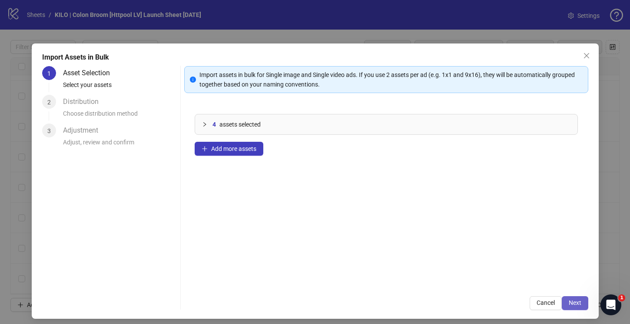
click at [574, 300] on span "Next" at bounding box center [575, 302] width 13 height 7
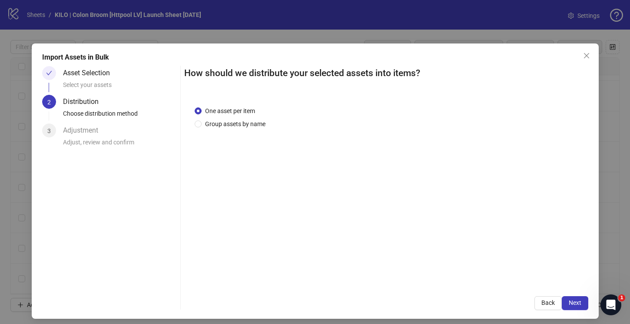
click at [574, 300] on span "Next" at bounding box center [575, 302] width 13 height 7
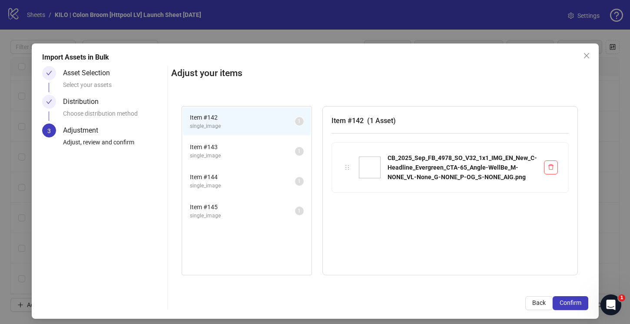
click at [574, 300] on span "Confirm" at bounding box center [571, 302] width 22 height 7
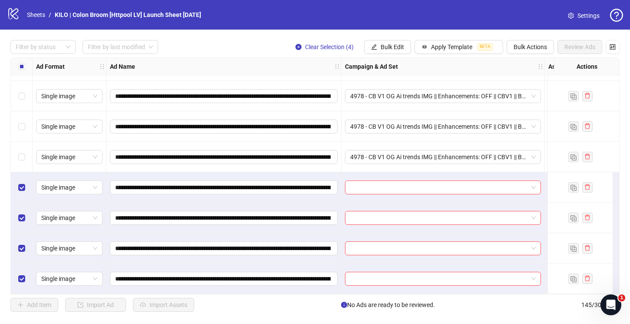
scroll to position [4196, 0]
click at [372, 184] on input "search" at bounding box center [439, 187] width 178 height 13
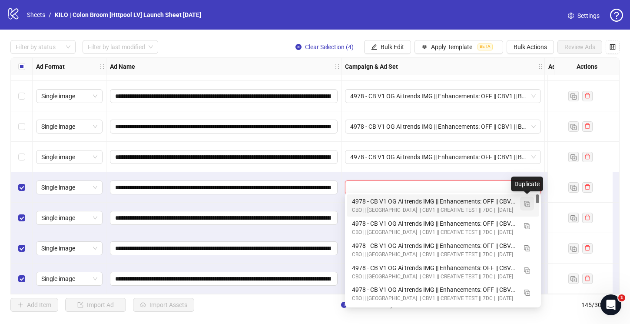
click at [527, 203] on img "button" at bounding box center [527, 204] width 6 height 6
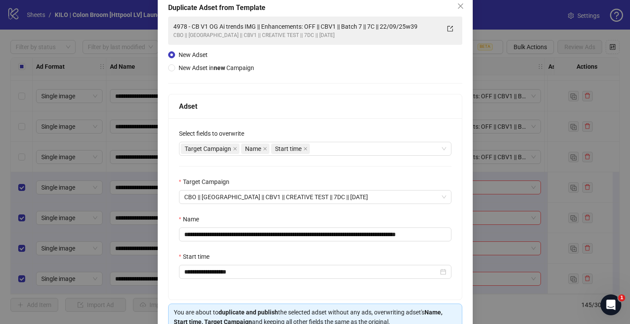
scroll to position [86, 0]
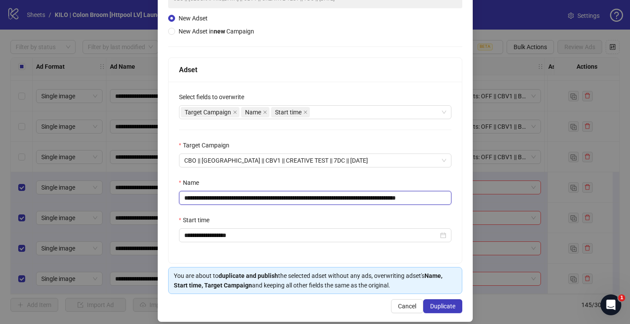
click at [372, 198] on input "**********" at bounding box center [315, 198] width 272 height 14
drag, startPoint x: 429, startPoint y: 197, endPoint x: 482, endPoint y: 201, distance: 53.6
click at [482, 201] on div "**********" at bounding box center [315, 162] width 630 height 324
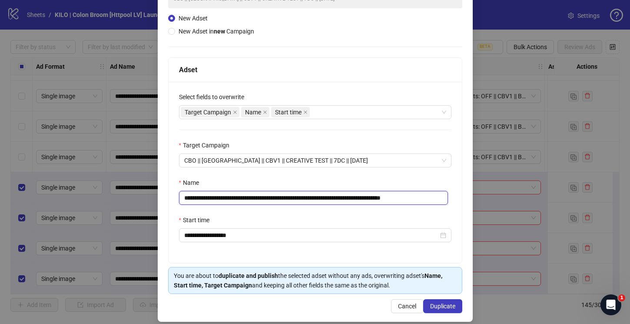
type input "**********"
click at [360, 219] on div "Start time" at bounding box center [315, 221] width 272 height 13
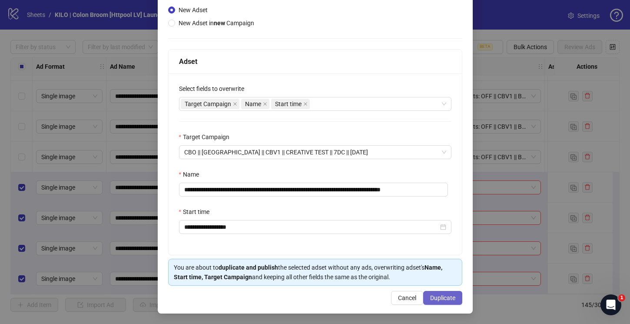
click at [437, 299] on span "Duplicate" at bounding box center [442, 297] width 25 height 7
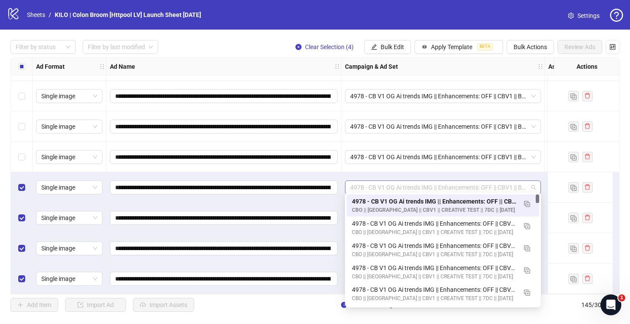
click at [370, 181] on span "4978 - CB V1 OG Ai trends IMG || Enhancements: OFF || CBV1 || Batch 8 || 7C || …" at bounding box center [443, 187] width 186 height 13
click at [328, 203] on div "**********" at bounding box center [223, 218] width 235 height 30
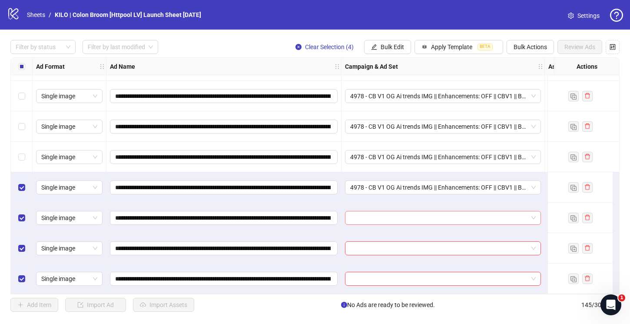
click at [368, 219] on input "search" at bounding box center [439, 217] width 178 height 13
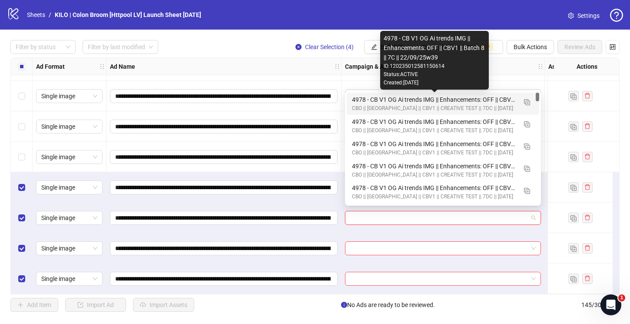
click at [367, 102] on div "4978 - CB V1 OG Ai trends IMG || Enhancements: OFF || CBV1 || Batch 8 || 7C || …" at bounding box center [434, 100] width 165 height 10
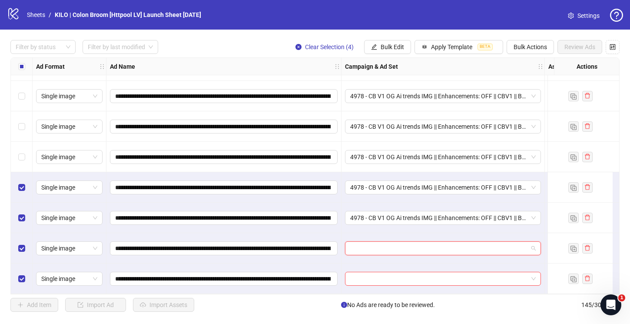
click at [357, 242] on input "search" at bounding box center [439, 248] width 178 height 13
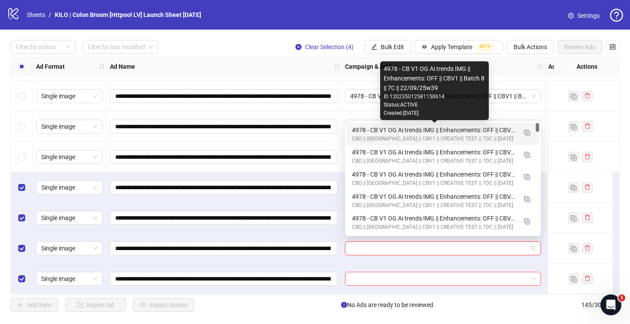
click at [367, 130] on div "4978 - CB V1 OG Ai trends IMG || Enhancements: OFF || CBV1 || Batch 8 || 7C || …" at bounding box center [434, 130] width 165 height 10
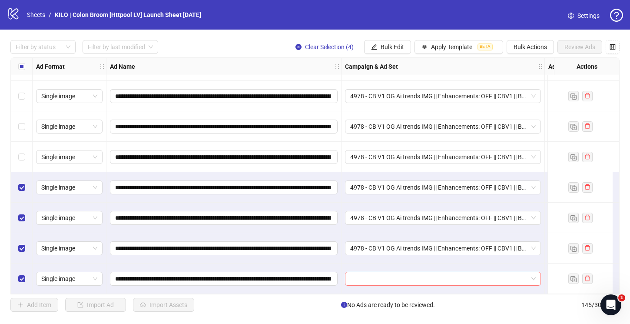
click at [362, 276] on input "search" at bounding box center [439, 278] width 178 height 13
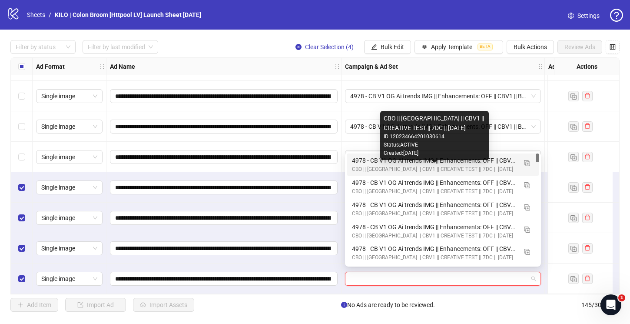
click at [363, 161] on div "4978 - CB V1 OG Ai trends IMG || Enhancements: OFF || CBV1 || Batch 8 || 7C || …" at bounding box center [434, 161] width 165 height 10
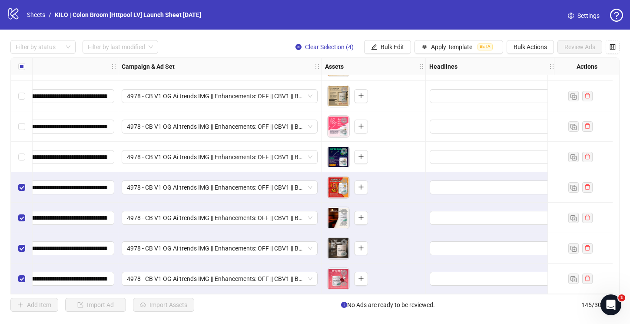
scroll to position [4196, 0]
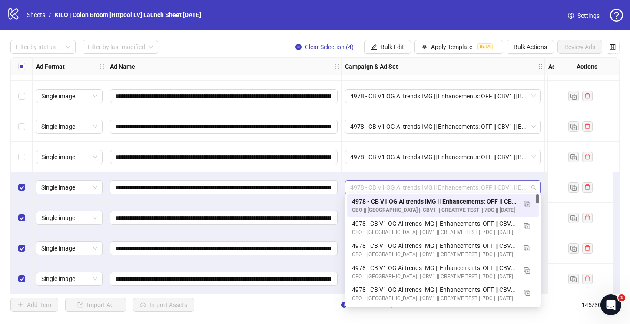
click at [356, 183] on span "4978 - CB V1 OG Ai trends IMG || Enhancements: OFF || CBV1 || Batch 8 || 7C || …" at bounding box center [443, 187] width 186 height 13
click at [302, 298] on div "Add Item Import Ad Import Assets No Ads are ready to be reviewed. 145 / 300 ite…" at bounding box center [314, 305] width 609 height 14
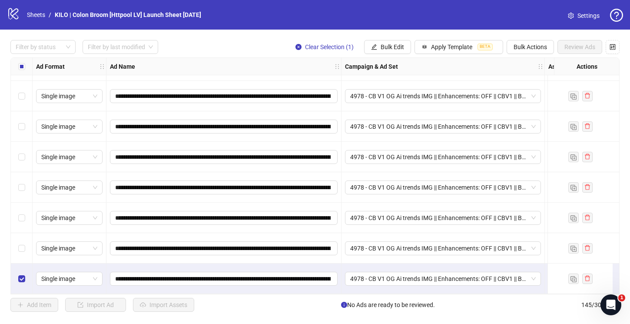
click at [20, 269] on div "Select row 145" at bounding box center [22, 278] width 22 height 30
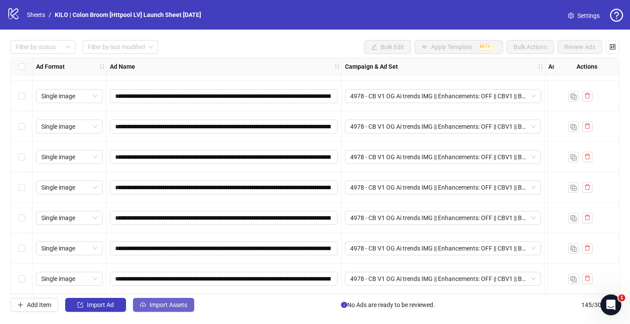
click at [161, 303] on span "Import Assets" at bounding box center [168, 304] width 38 height 7
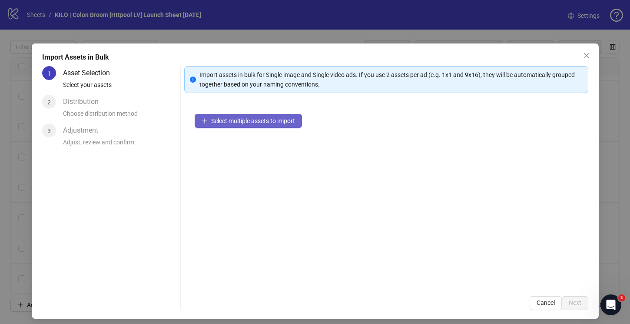
click at [276, 123] on span "Select multiple assets to import" at bounding box center [253, 120] width 84 height 7
click at [580, 56] on span "Close" at bounding box center [587, 55] width 14 height 7
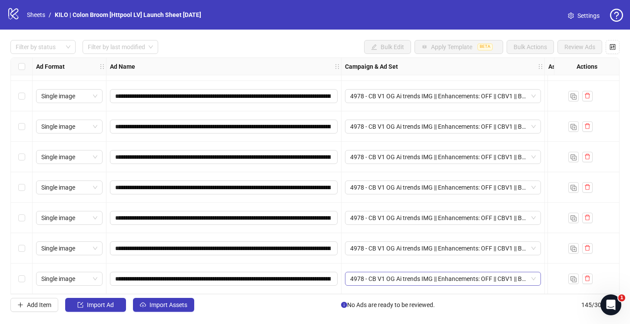
click at [358, 276] on span "4978 - CB V1 OG Ai trends IMG || Enhancements: OFF || CBV1 || Batch 8 || 7C || …" at bounding box center [443, 278] width 186 height 13
click at [154, 302] on span "Import Assets" at bounding box center [168, 304] width 38 height 7
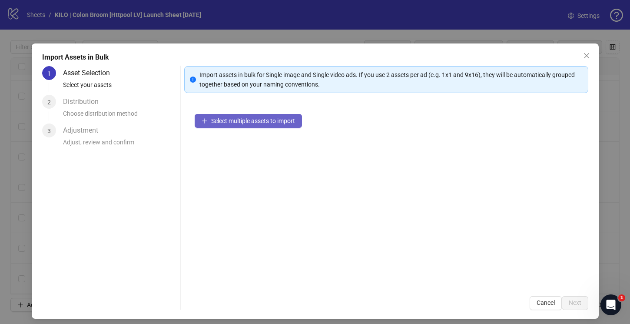
click at [240, 127] on button "Select multiple assets to import" at bounding box center [248, 121] width 107 height 14
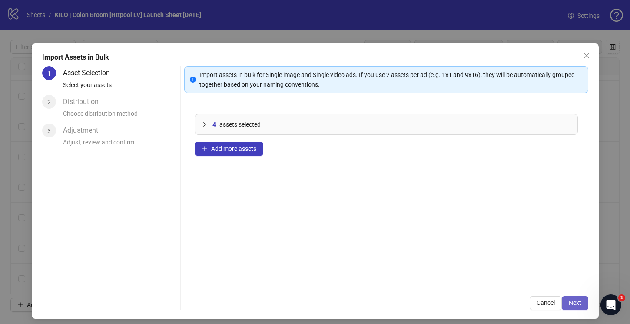
click at [562, 300] on button "Next" at bounding box center [575, 303] width 27 height 14
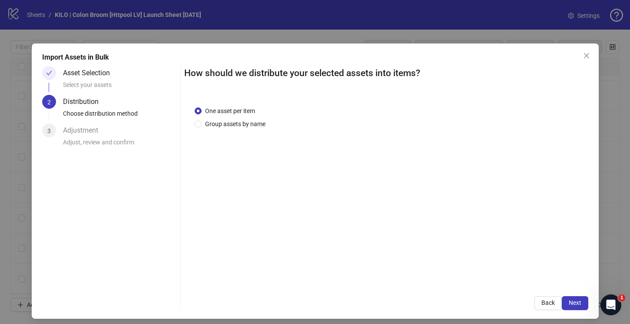
click at [562, 300] on button "Next" at bounding box center [575, 303] width 27 height 14
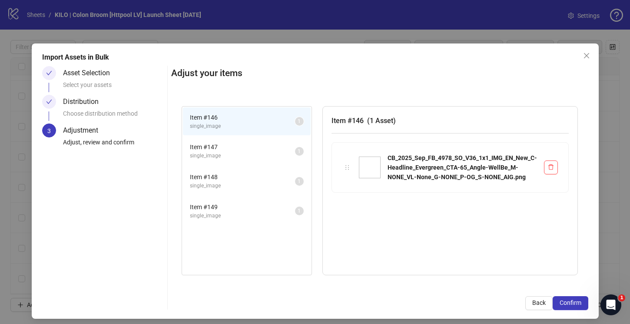
click at [560, 300] on span "Confirm" at bounding box center [571, 302] width 22 height 7
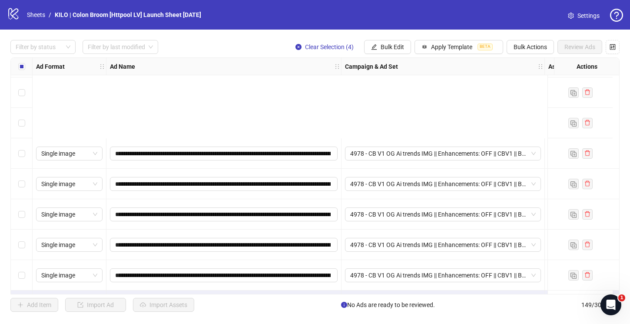
scroll to position [4318, 0]
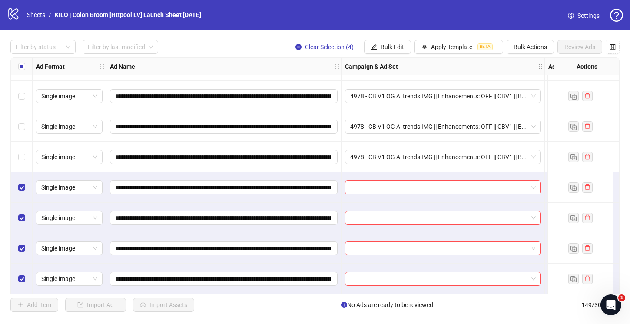
click at [344, 182] on div at bounding box center [443, 187] width 203 height 30
click at [352, 183] on input "search" at bounding box center [439, 187] width 178 height 13
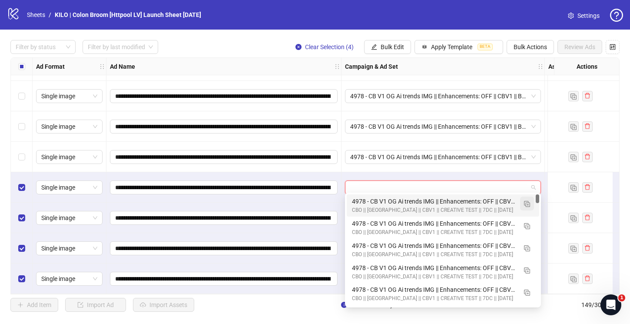
click at [527, 204] on img "button" at bounding box center [527, 204] width 6 height 6
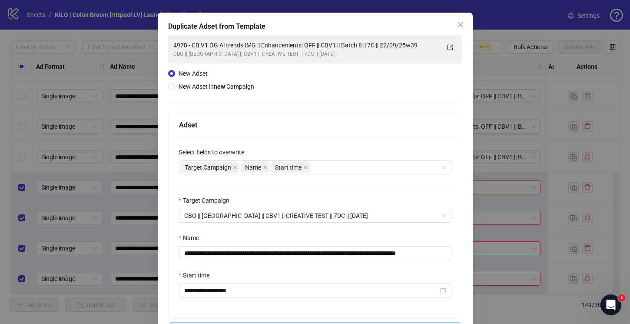
scroll to position [31, 0]
click at [372, 253] on input "**********" at bounding box center [315, 253] width 272 height 14
drag, startPoint x: 430, startPoint y: 252, endPoint x: 465, endPoint y: 253, distance: 35.6
click at [465, 253] on div "**********" at bounding box center [315, 195] width 315 height 364
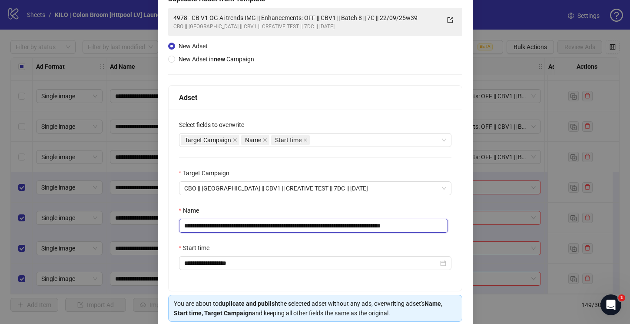
scroll to position [95, 0]
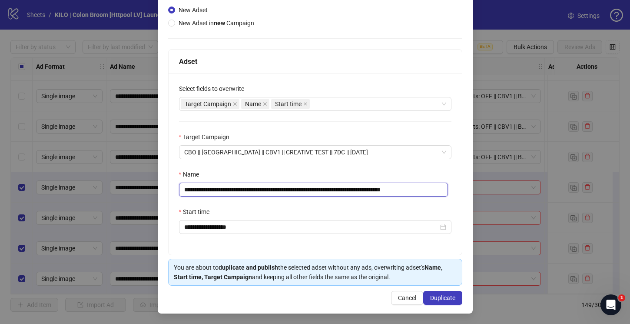
type input "**********"
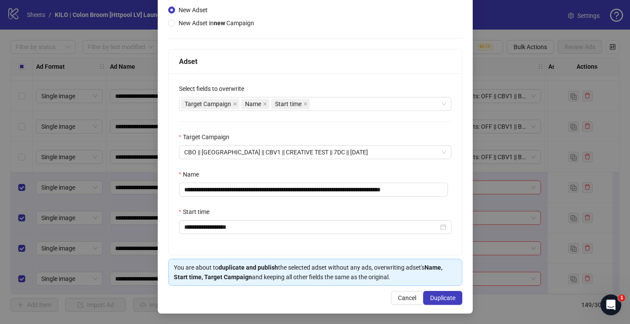
click at [337, 203] on div "**********" at bounding box center [315, 163] width 293 height 181
click at [441, 298] on span "Duplicate" at bounding box center [442, 297] width 25 height 7
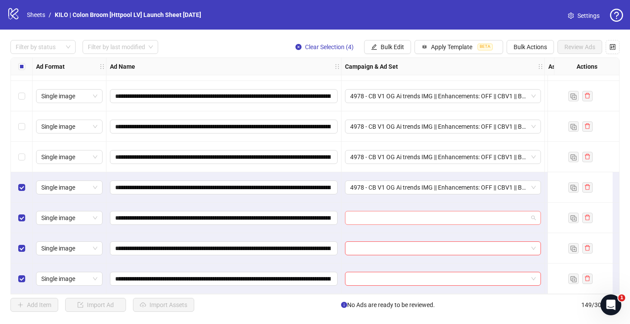
click at [393, 214] on input "search" at bounding box center [439, 217] width 178 height 13
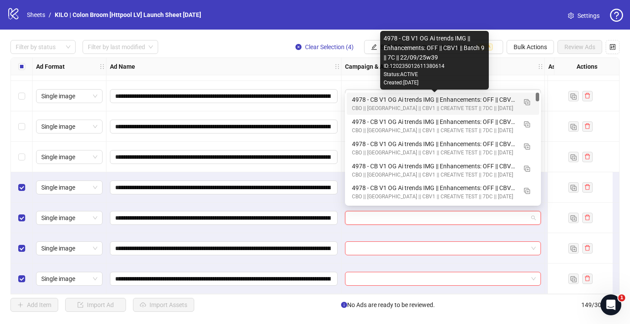
click at [365, 97] on div "4978 - CB V1 OG Ai trends IMG || Enhancements: OFF || CBV1 || Batch 9 || 7C || …" at bounding box center [434, 100] width 165 height 10
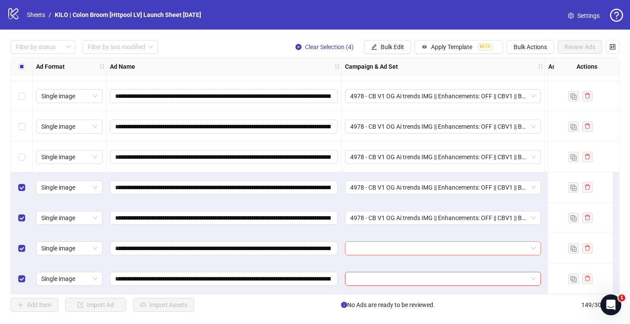
click at [358, 242] on input "search" at bounding box center [439, 248] width 178 height 13
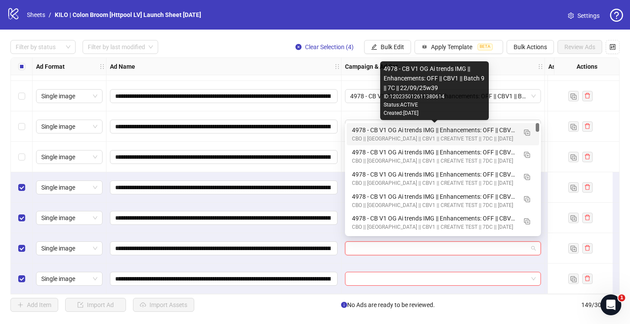
click at [362, 130] on div "4978 - CB V1 OG Ai trends IMG || Enhancements: OFF || CBV1 || Batch 9 || 7C || …" at bounding box center [434, 130] width 165 height 10
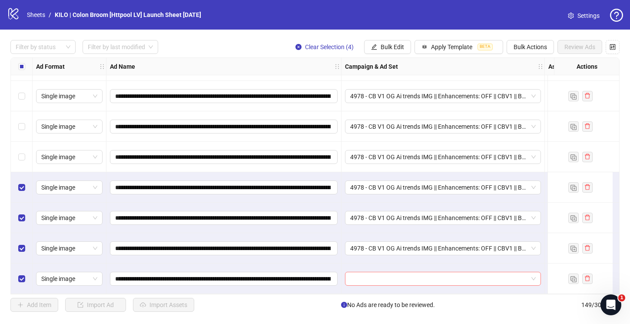
click at [358, 272] on input "search" at bounding box center [439, 278] width 178 height 13
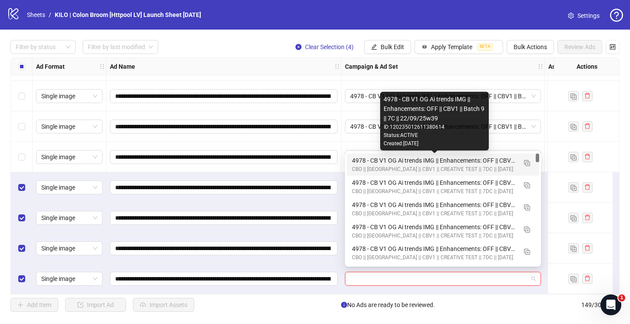
click at [364, 157] on div "4978 - CB V1 OG Ai trends IMG || Enhancements: OFF || CBV1 || Batch 9 || 7C || …" at bounding box center [434, 161] width 165 height 10
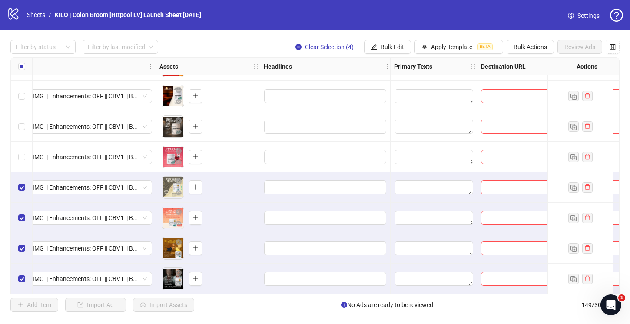
scroll to position [4318, 0]
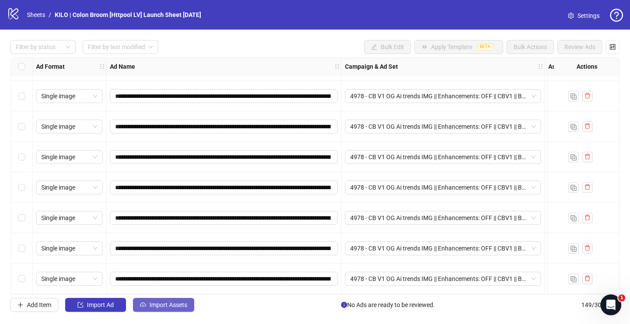
click at [137, 302] on button "Import Assets" at bounding box center [163, 305] width 61 height 14
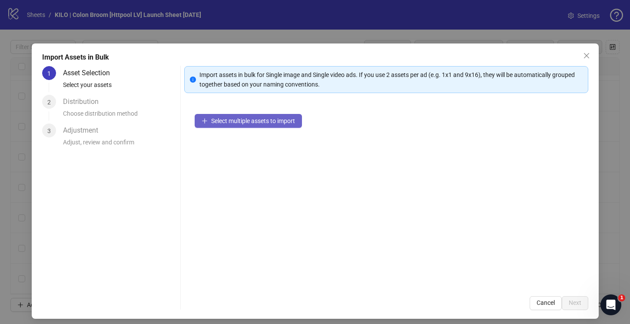
click at [215, 125] on button "Select multiple assets to import" at bounding box center [248, 121] width 107 height 14
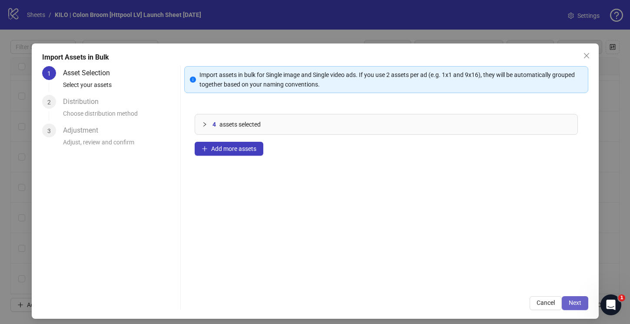
click at [569, 302] on span "Next" at bounding box center [575, 302] width 13 height 7
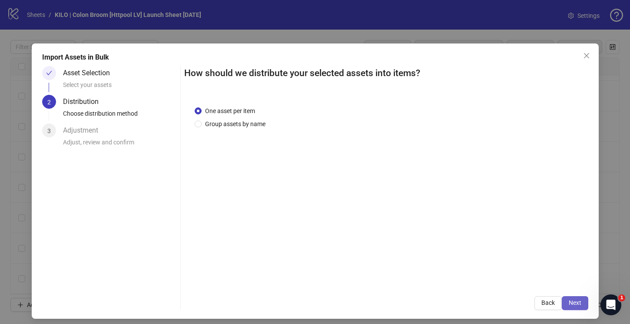
click at [572, 305] on span "Next" at bounding box center [575, 302] width 13 height 7
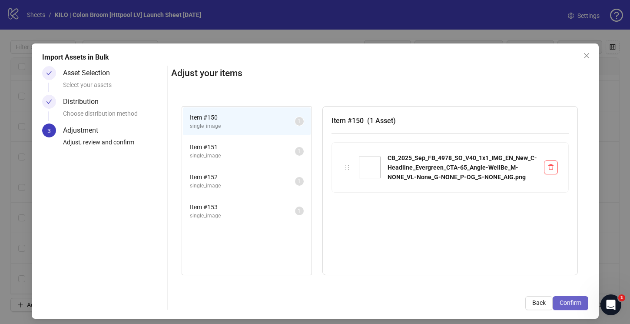
click at [559, 306] on button "Confirm" at bounding box center [571, 303] width 36 height 14
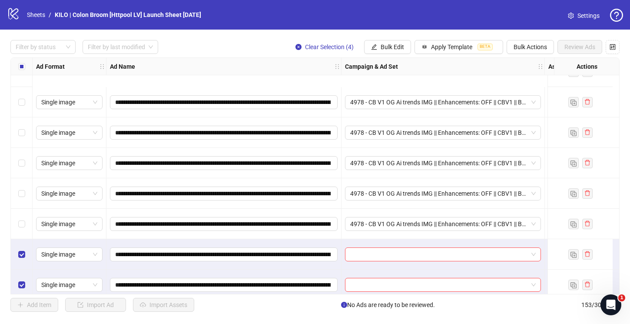
scroll to position [4439, 0]
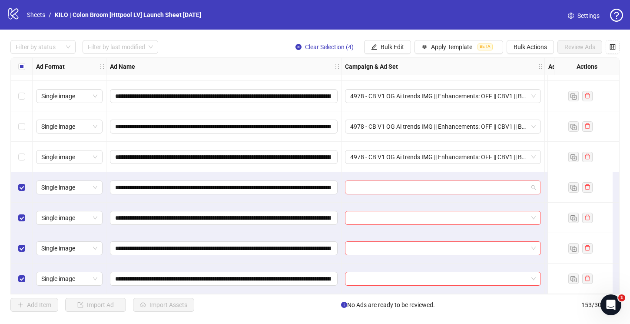
click at [367, 183] on input "search" at bounding box center [439, 187] width 178 height 13
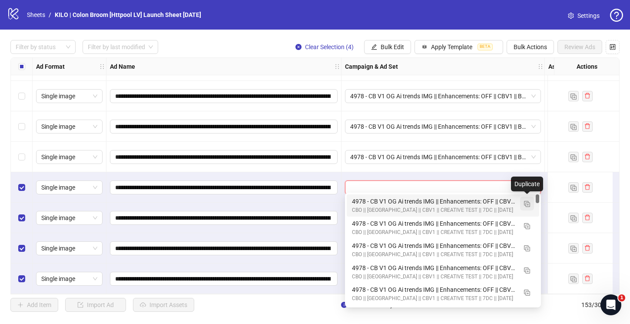
click at [525, 205] on img "button" at bounding box center [527, 204] width 6 height 6
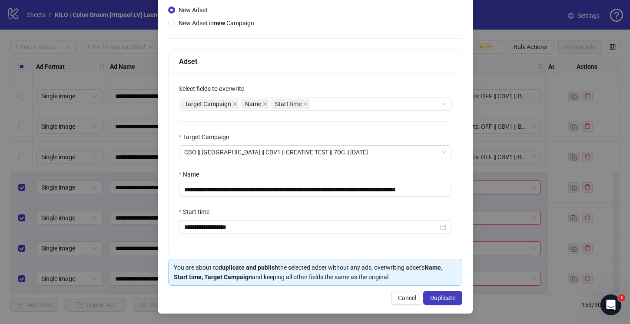
scroll to position [95, 0]
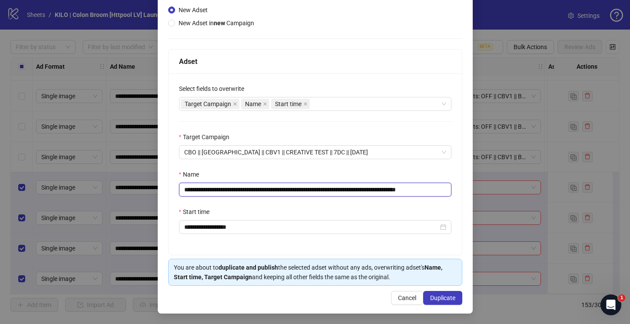
click at [372, 189] on input "**********" at bounding box center [315, 190] width 272 height 14
drag, startPoint x: 433, startPoint y: 189, endPoint x: 484, endPoint y: 188, distance: 50.8
click at [484, 188] on div "**********" at bounding box center [315, 162] width 630 height 324
drag, startPoint x: 434, startPoint y: 189, endPoint x: 480, endPoint y: 193, distance: 46.2
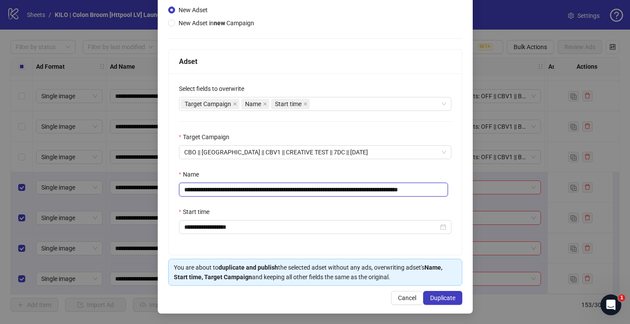
click at [480, 193] on div "**********" at bounding box center [315, 162] width 630 height 324
type input "**********"
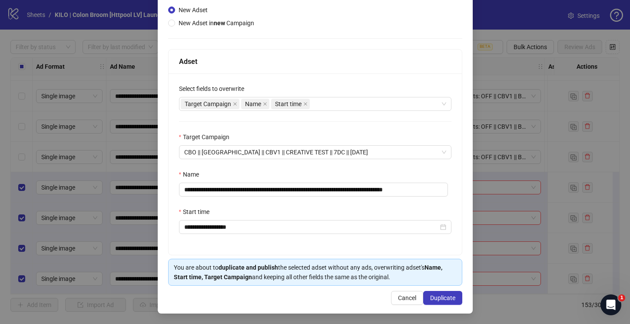
click at [333, 210] on div "Start time" at bounding box center [315, 213] width 272 height 13
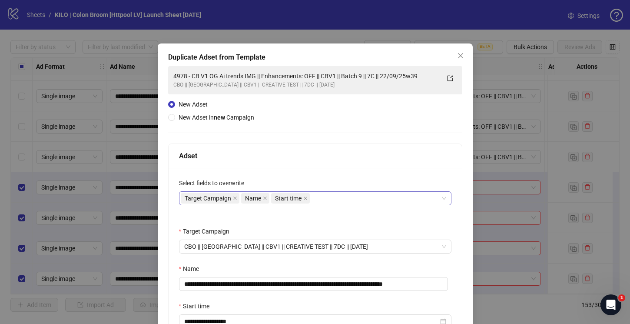
scroll to position [95, 0]
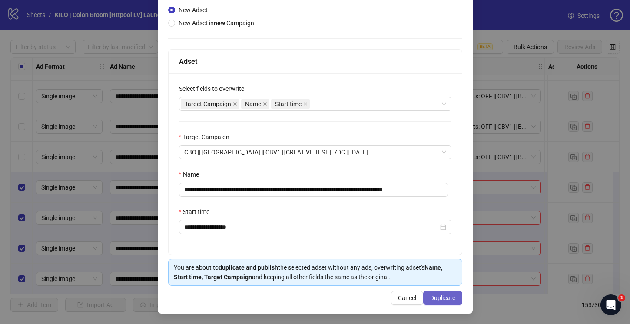
click at [430, 299] on span "Duplicate" at bounding box center [442, 297] width 25 height 7
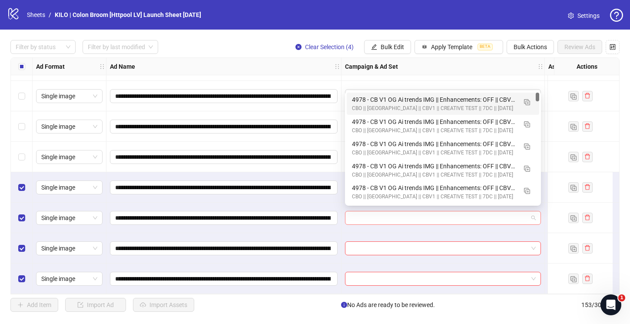
click at [346, 211] on div at bounding box center [443, 218] width 196 height 14
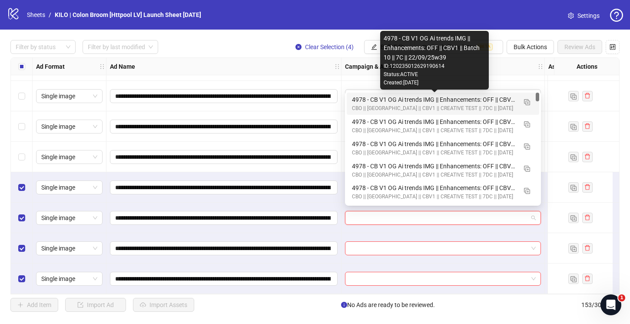
click at [376, 100] on div "4978 - CB V1 OG Ai trends IMG || Enhancements: OFF || CBV1 || Batch 10 || 7C ||…" at bounding box center [434, 100] width 165 height 10
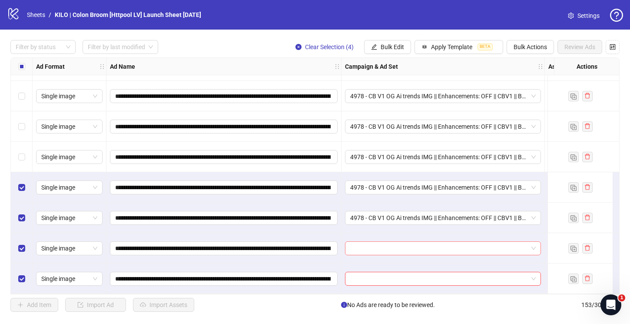
click at [352, 251] on input "search" at bounding box center [439, 248] width 178 height 13
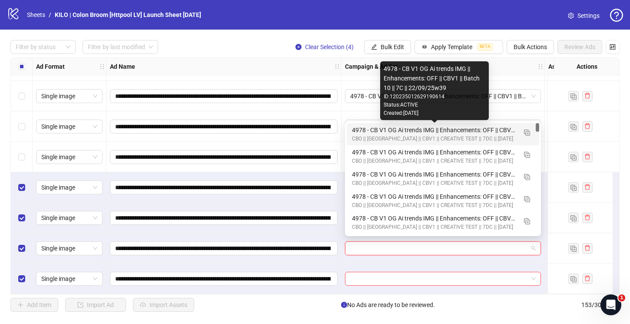
click at [364, 131] on div "4978 - CB V1 OG Ai trends IMG || Enhancements: OFF || CBV1 || Batch 10 || 7C ||…" at bounding box center [434, 130] width 165 height 10
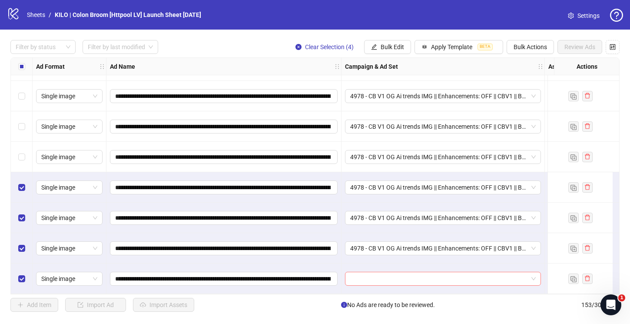
click at [358, 272] on input "search" at bounding box center [439, 278] width 178 height 13
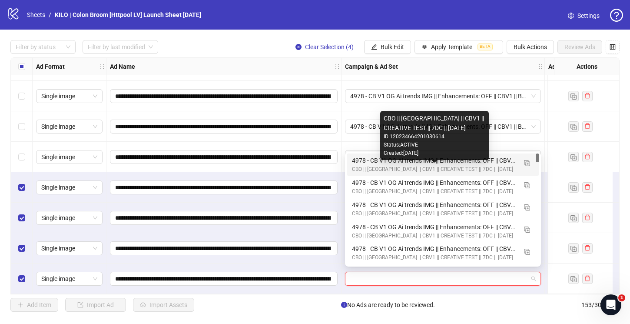
click at [360, 164] on div "4978 - CB V1 OG Ai trends IMG || Enhancements: OFF || CBV1 || Batch 10 || 7C ||…" at bounding box center [434, 161] width 165 height 10
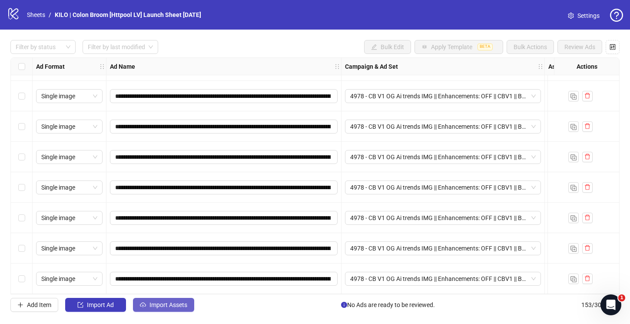
click at [144, 303] on icon "cloud-upload" at bounding box center [143, 305] width 6 height 6
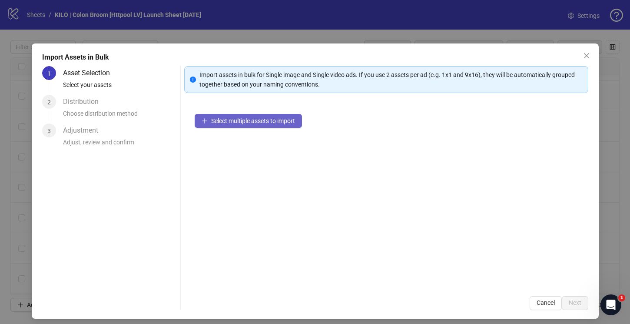
click at [241, 127] on button "Select multiple assets to import" at bounding box center [248, 121] width 107 height 14
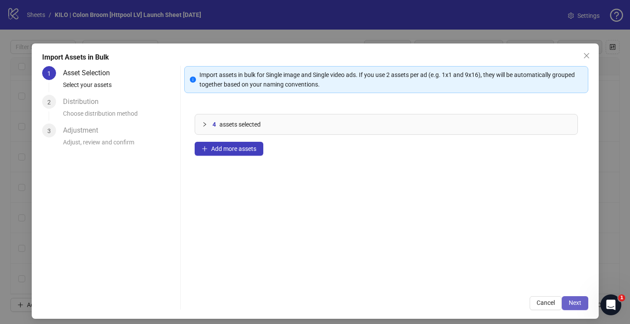
click at [566, 296] on button "Next" at bounding box center [575, 303] width 27 height 14
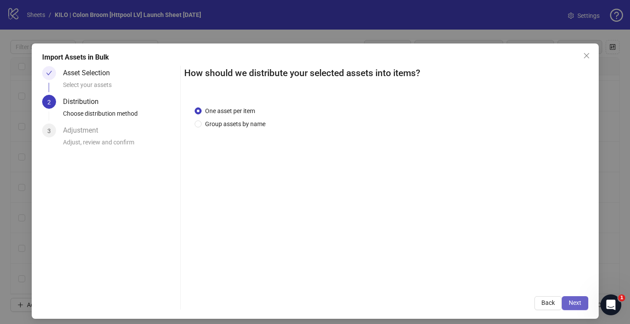
click at [573, 305] on span "Next" at bounding box center [575, 302] width 13 height 7
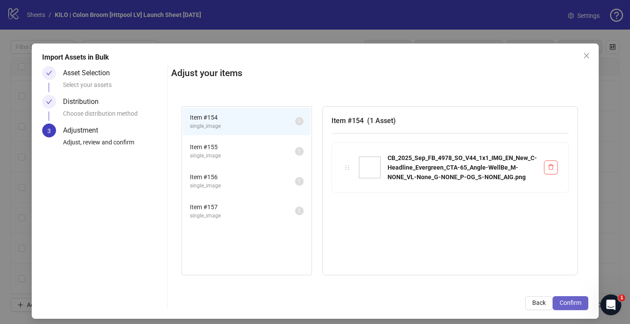
click at [572, 305] on span "Confirm" at bounding box center [571, 302] width 22 height 7
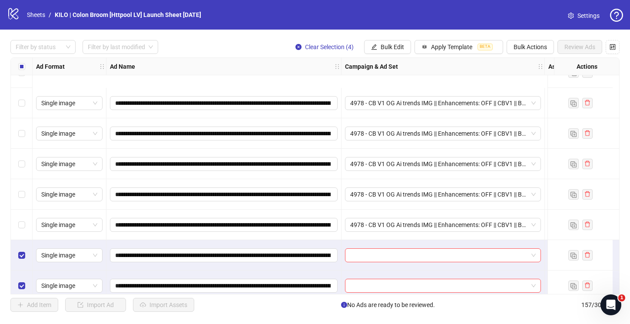
scroll to position [4561, 0]
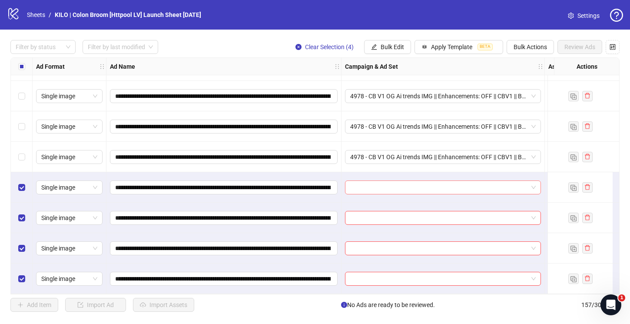
click at [375, 184] on input "search" at bounding box center [439, 187] width 178 height 13
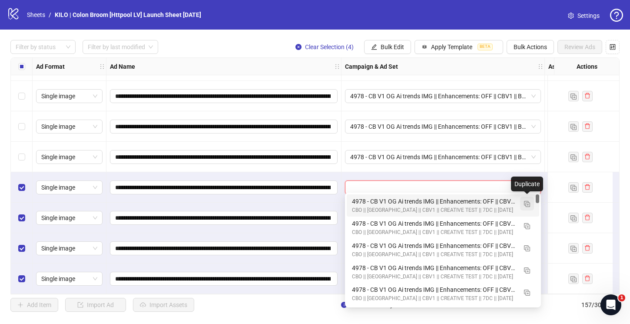
click at [529, 204] on img "button" at bounding box center [527, 204] width 6 height 6
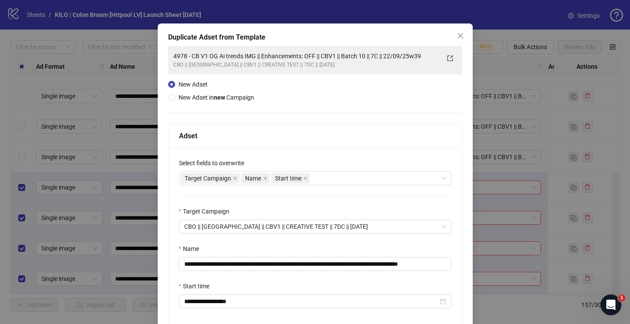
scroll to position [68, 0]
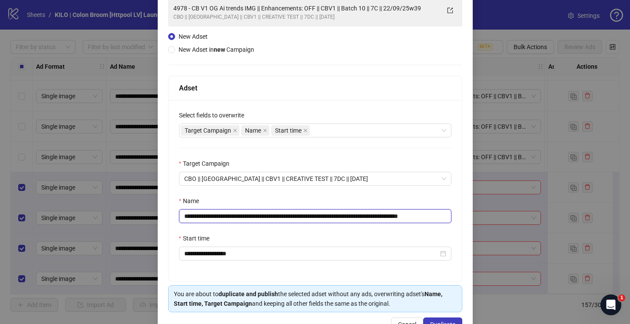
click at [376, 216] on input "**********" at bounding box center [315, 216] width 272 height 14
drag, startPoint x: 434, startPoint y: 216, endPoint x: 466, endPoint y: 216, distance: 32.2
click at [466, 216] on div "**********" at bounding box center [315, 158] width 315 height 364
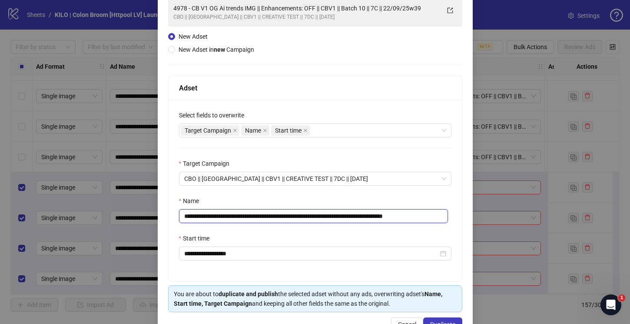
type input "**********"
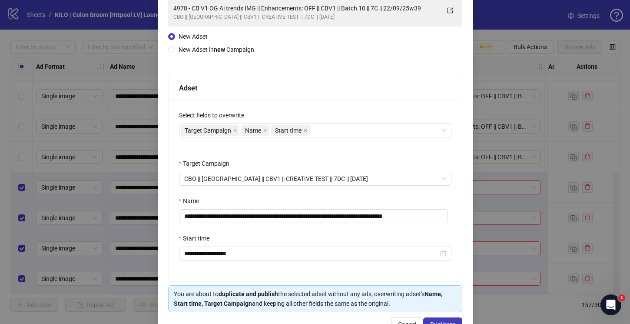
click at [282, 239] on div "Start time" at bounding box center [315, 239] width 272 height 13
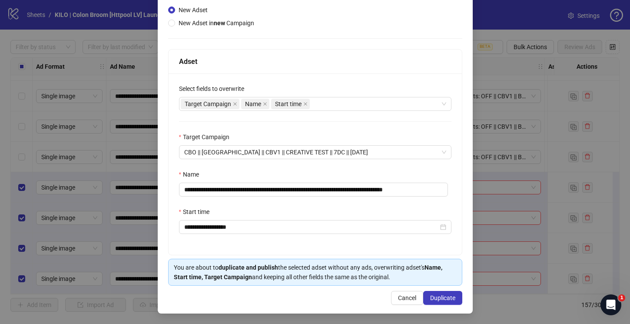
scroll to position [95, 0]
click at [437, 297] on span "Duplicate" at bounding box center [442, 297] width 25 height 7
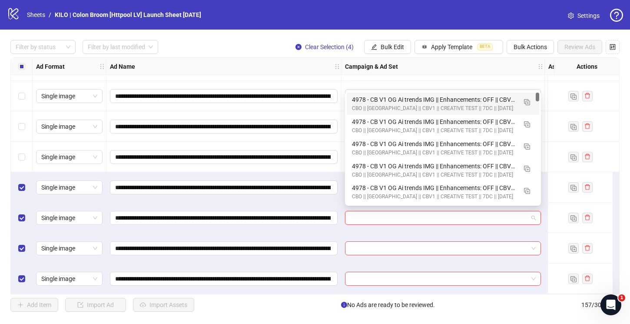
click at [372, 211] on input "search" at bounding box center [439, 217] width 178 height 13
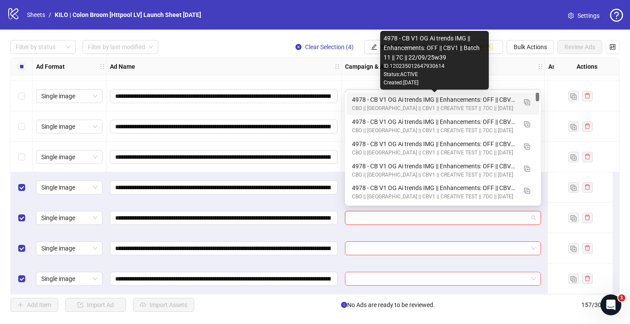
click at [361, 100] on div "4978 - CB V1 OG Ai trends IMG || Enhancements: OFF || CBV1 || Batch 11 || 7C ||…" at bounding box center [434, 100] width 165 height 10
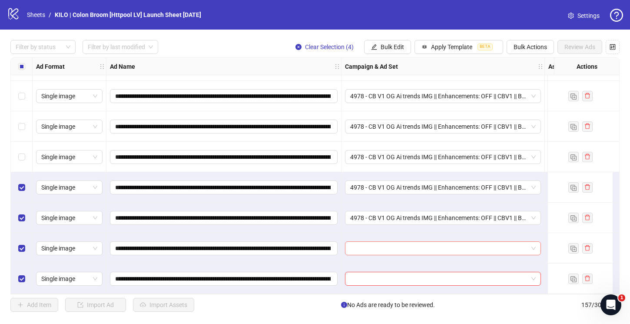
click at [355, 246] on input "search" at bounding box center [439, 248] width 178 height 13
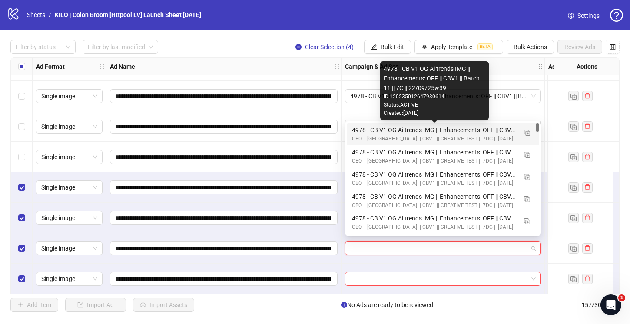
click at [364, 132] on div "4978 - CB V1 OG Ai trends IMG || Enhancements: OFF || CBV1 || Batch 11 || 7C ||…" at bounding box center [434, 130] width 165 height 10
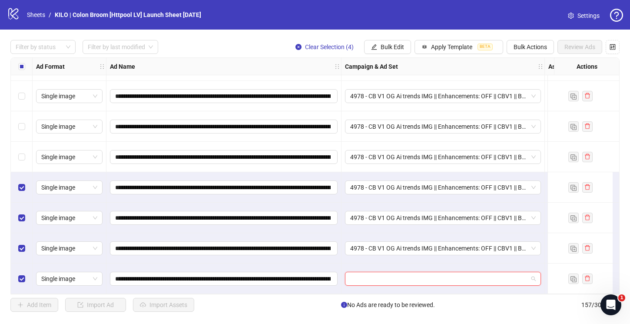
click at [361, 272] on input "search" at bounding box center [439, 278] width 178 height 13
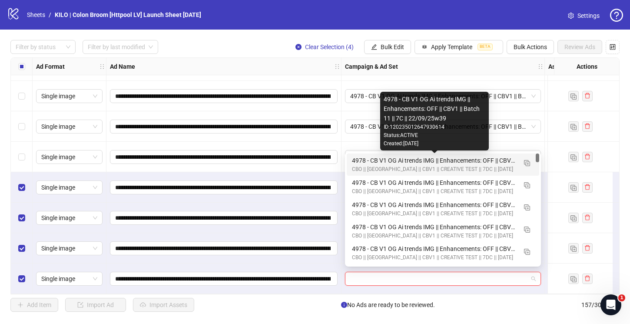
click at [357, 160] on div "4978 - CB V1 OG Ai trends IMG || Enhancements: OFF || CBV1 || Batch 11 || 7C ||…" at bounding box center [434, 161] width 165 height 10
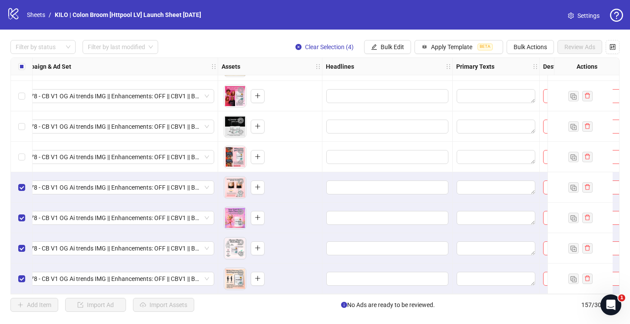
scroll to position [4561, 0]
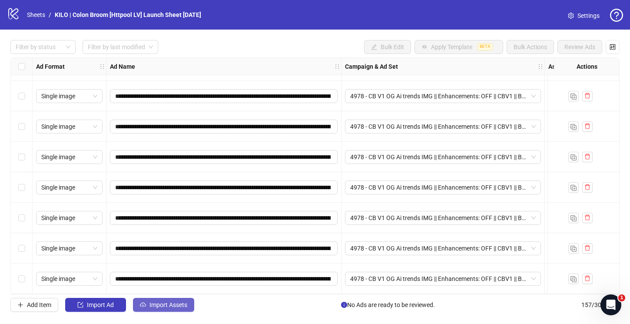
click at [163, 300] on button "Import Assets" at bounding box center [163, 305] width 61 height 14
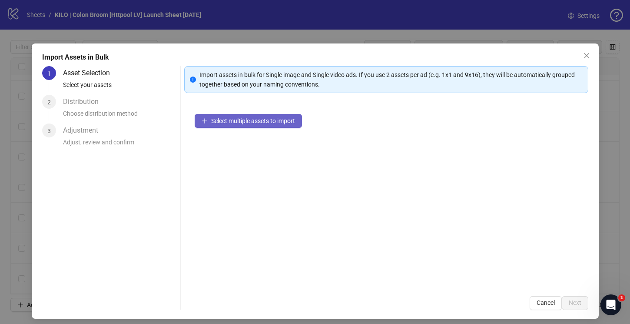
click at [264, 123] on span "Select multiple assets to import" at bounding box center [253, 120] width 84 height 7
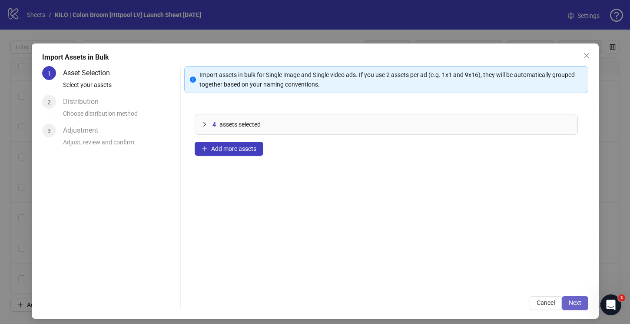
click at [569, 303] on span "Next" at bounding box center [575, 302] width 13 height 7
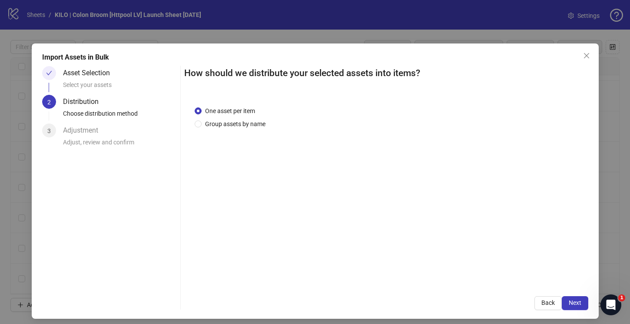
click at [569, 303] on span "Next" at bounding box center [575, 302] width 13 height 7
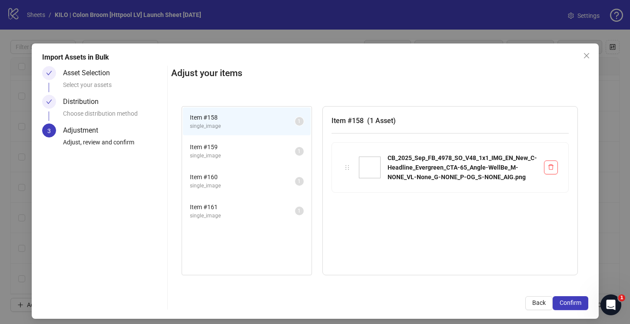
click at [567, 303] on span "Confirm" at bounding box center [571, 302] width 22 height 7
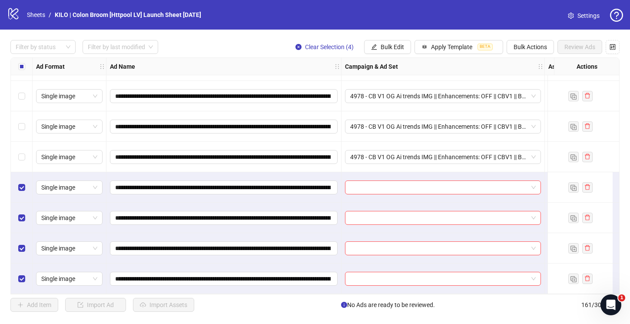
scroll to position [4683, 0]
click at [360, 150] on span "4978 - CB V1 OG Ai trends IMG || Enhancements: OFF || CBV1 || Batch 11 || 7C ||…" at bounding box center [443, 156] width 186 height 13
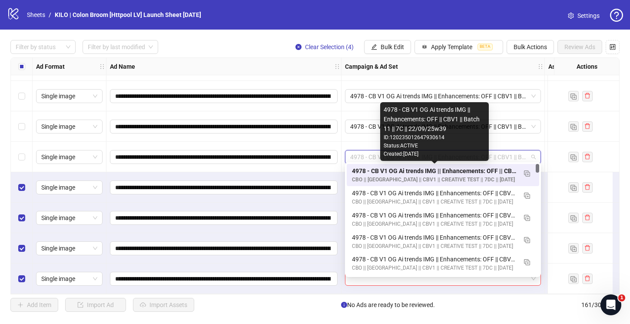
click at [339, 172] on div "**********" at bounding box center [223, 187] width 235 height 30
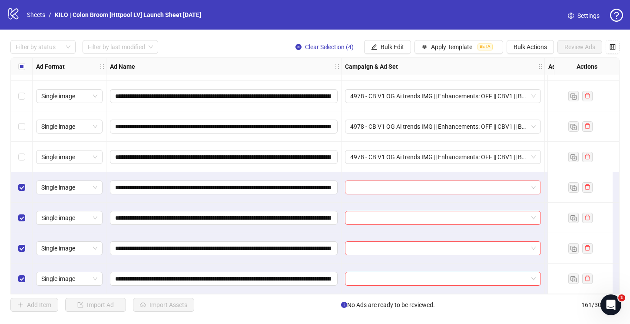
click at [362, 183] on input "search" at bounding box center [439, 187] width 178 height 13
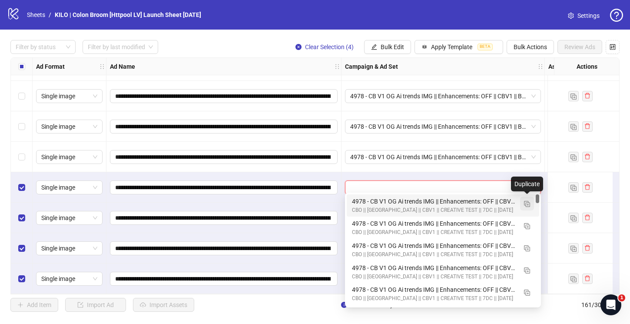
click at [523, 203] on button "button" at bounding box center [527, 203] width 14 height 14
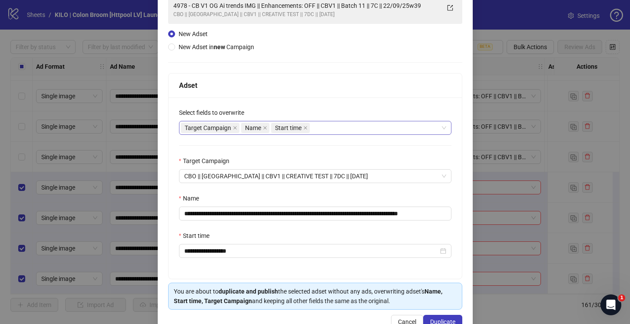
scroll to position [72, 0]
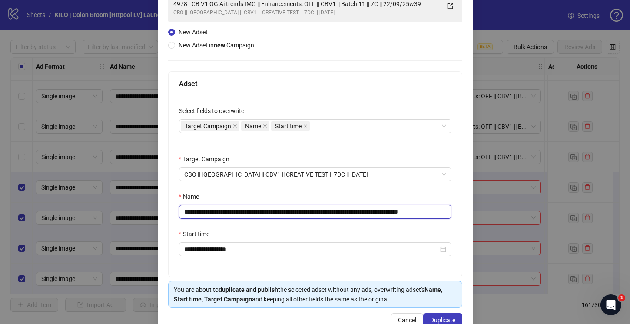
click at [375, 210] on input "**********" at bounding box center [315, 212] width 272 height 14
drag, startPoint x: 434, startPoint y: 213, endPoint x: 478, endPoint y: 211, distance: 44.8
click at [478, 211] on div "**********" at bounding box center [315, 162] width 630 height 324
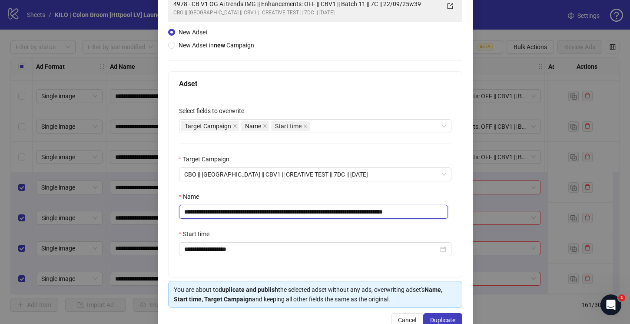
type input "**********"
click at [315, 230] on div "Start time" at bounding box center [315, 235] width 272 height 13
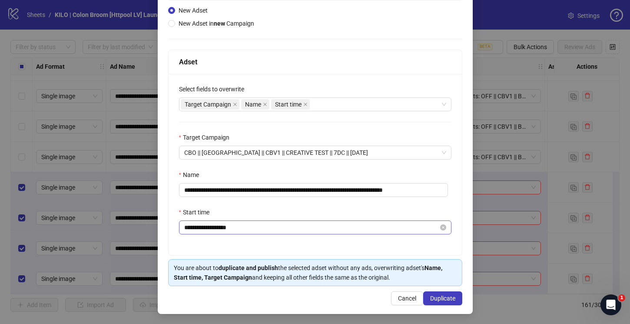
scroll to position [95, 0]
click at [438, 295] on span "Duplicate" at bounding box center [442, 297] width 25 height 7
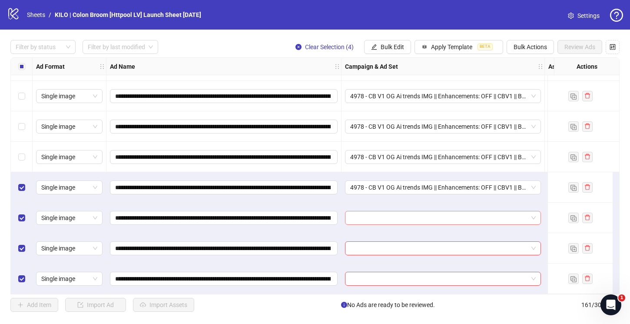
click at [413, 215] on input "search" at bounding box center [439, 217] width 178 height 13
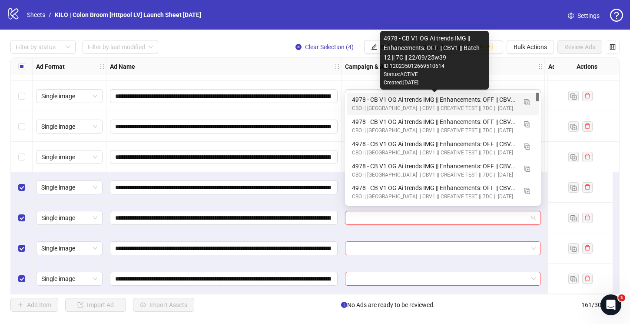
click at [356, 101] on div "4978 - CB V1 OG Ai trends IMG || Enhancements: OFF || CBV1 || Batch 12 || 7C ||…" at bounding box center [434, 100] width 165 height 10
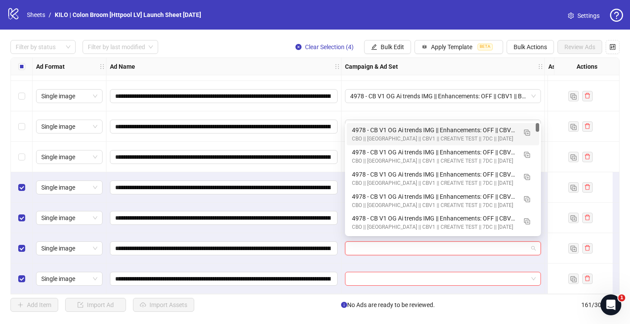
click at [355, 246] on input "search" at bounding box center [439, 248] width 178 height 13
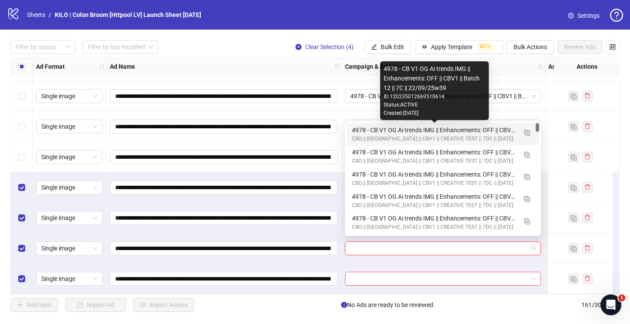
click at [365, 127] on div "4978 - CB V1 OG Ai trends IMG || Enhancements: OFF || CBV1 || Batch 12 || 7C ||…" at bounding box center [434, 130] width 165 height 10
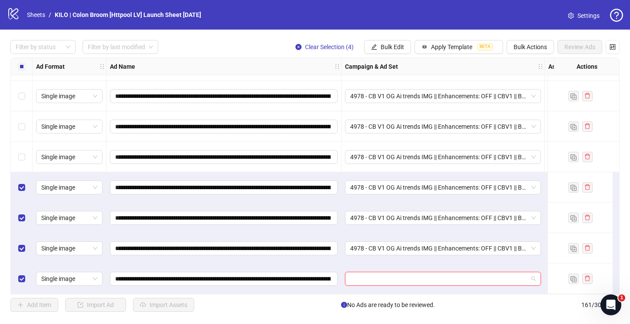
click at [357, 272] on input "search" at bounding box center [439, 278] width 178 height 13
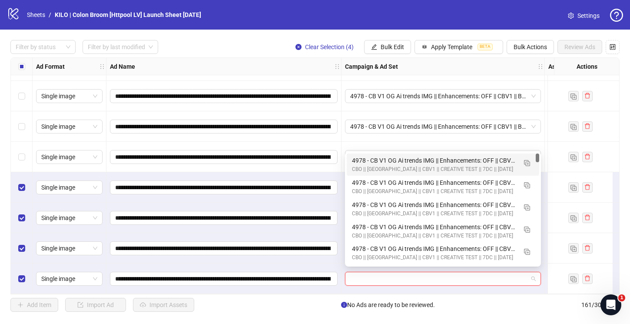
click at [369, 159] on div "4978 - CB V1 OG Ai trends IMG || Enhancements: OFF || CBV1 || Batch 12 || 7C ||…" at bounding box center [434, 161] width 165 height 10
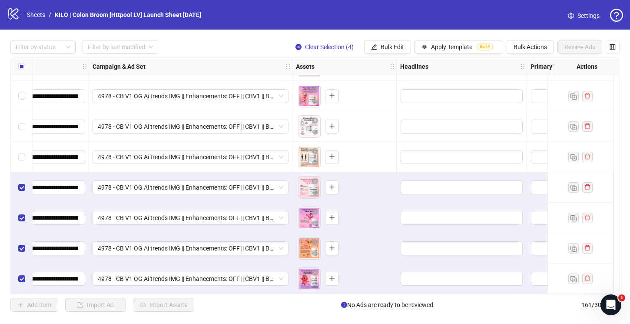
scroll to position [4683, 0]
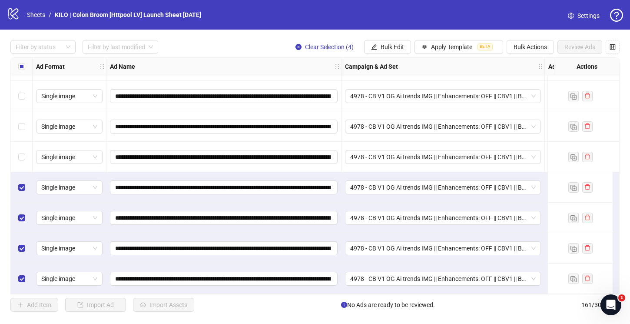
click at [26, 188] on div "Select row 158" at bounding box center [22, 187] width 22 height 30
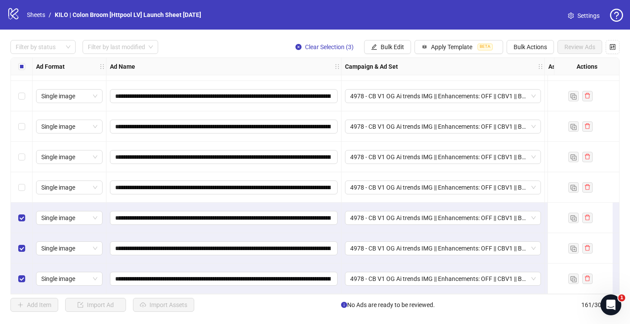
click at [20, 220] on div "Select row 159" at bounding box center [22, 218] width 22 height 30
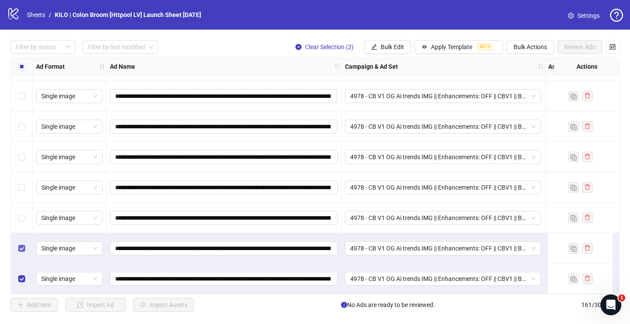
drag, startPoint x: 21, startPoint y: 249, endPoint x: 22, endPoint y: 260, distance: 11.3
click at [21, 249] on label "Select row 160" at bounding box center [21, 248] width 7 height 10
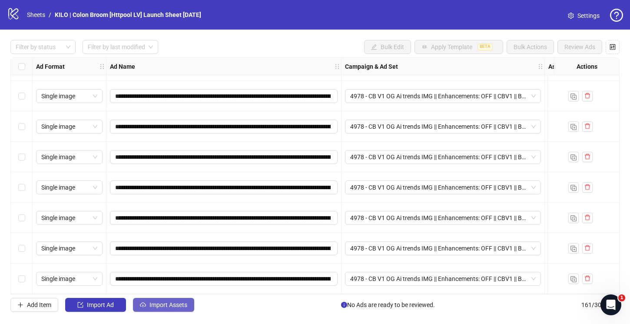
click at [148, 305] on button "Import Assets" at bounding box center [163, 305] width 61 height 14
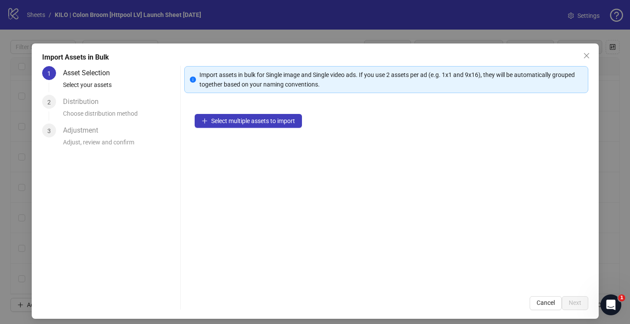
click at [250, 129] on div "Select multiple assets to import" at bounding box center [386, 194] width 404 height 182
click at [249, 124] on button "Select multiple assets to import" at bounding box center [248, 121] width 107 height 14
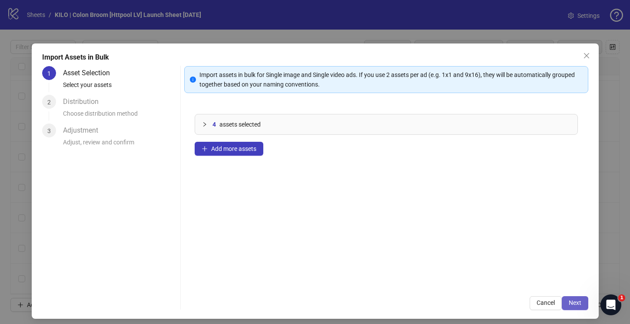
click at [562, 298] on button "Next" at bounding box center [575, 303] width 27 height 14
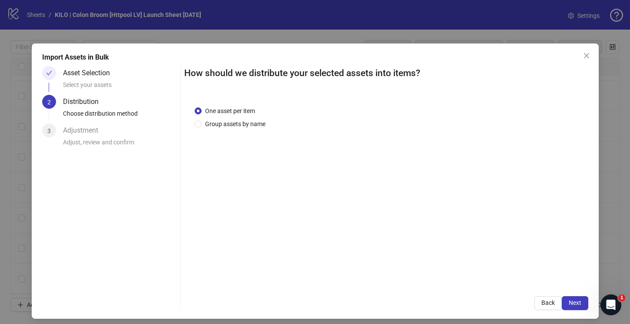
click at [562, 298] on button "Next" at bounding box center [575, 303] width 27 height 14
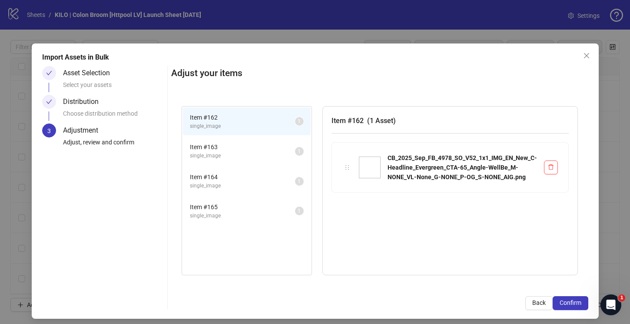
click at [559, 298] on button "Confirm" at bounding box center [571, 303] width 36 height 14
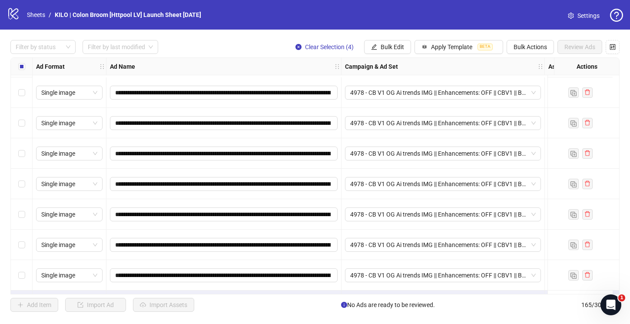
scroll to position [4804, 0]
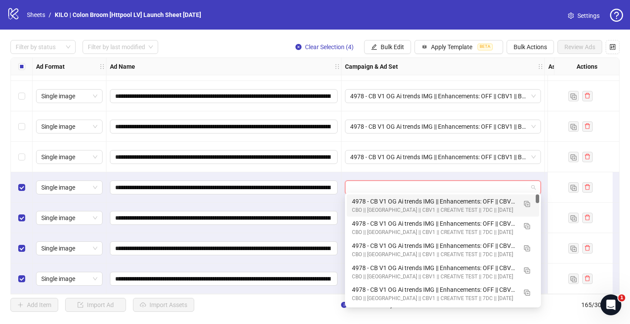
click at [369, 188] on input "search" at bounding box center [439, 187] width 178 height 13
click at [527, 201] on img "button" at bounding box center [527, 204] width 6 height 6
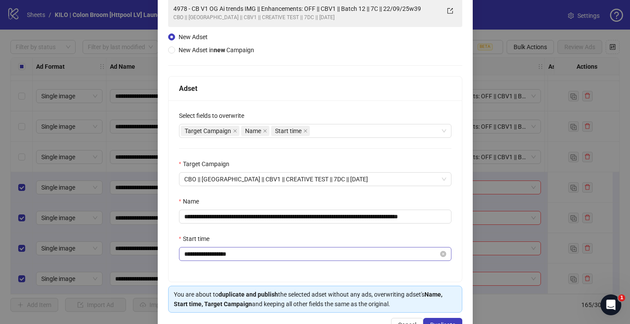
scroll to position [95, 0]
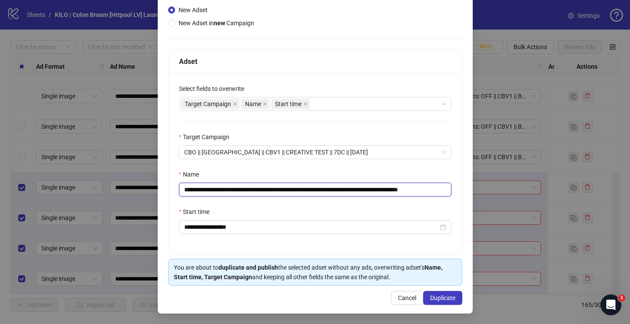
click at [375, 191] on input "**********" at bounding box center [315, 190] width 272 height 14
drag, startPoint x: 433, startPoint y: 189, endPoint x: 471, endPoint y: 189, distance: 37.4
click at [471, 189] on div "**********" at bounding box center [315, 162] width 630 height 324
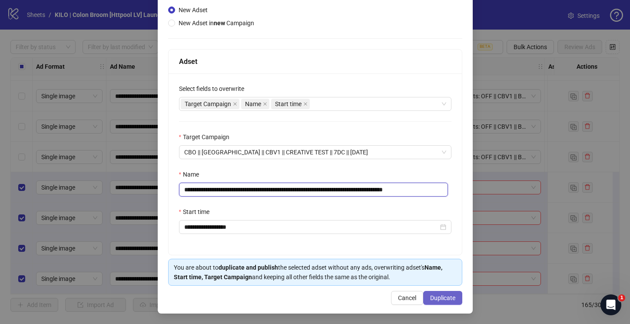
type input "**********"
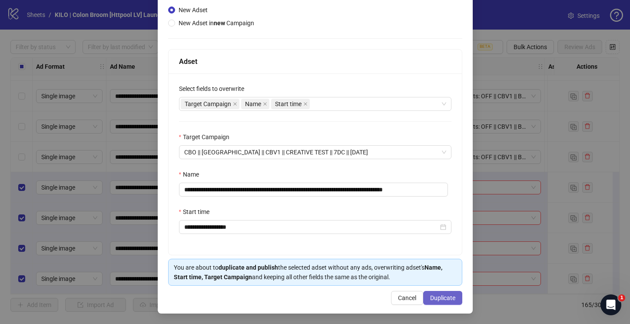
click at [431, 295] on span "Duplicate" at bounding box center [442, 297] width 25 height 7
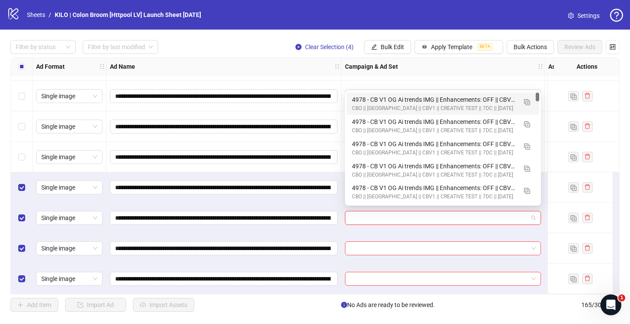
click at [427, 214] on input "search" at bounding box center [439, 217] width 178 height 13
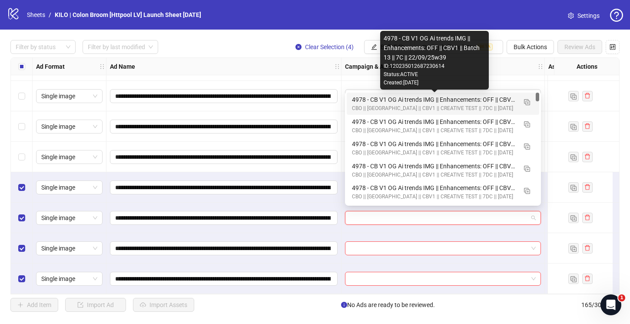
click at [375, 97] on div "4978 - CB V1 OG Ai trends IMG || Enhancements: OFF || CBV1 || Batch 13 || 7C ||…" at bounding box center [434, 100] width 165 height 10
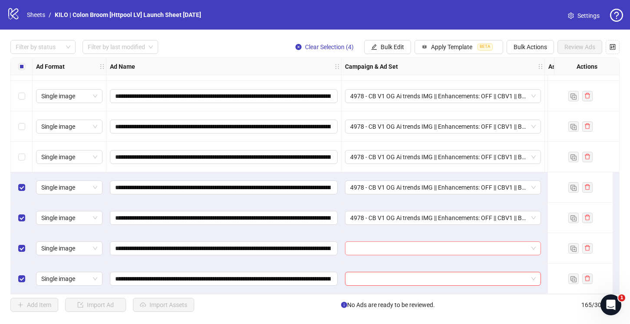
click at [362, 242] on input "search" at bounding box center [439, 248] width 178 height 13
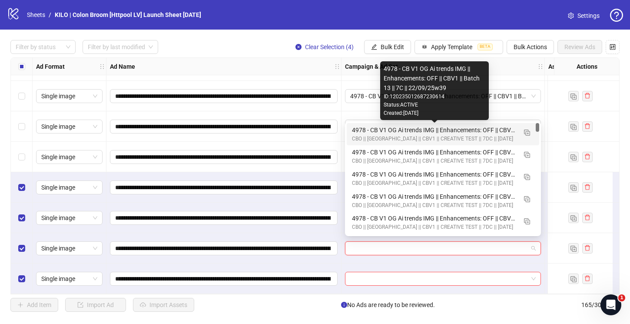
click at [366, 130] on div "4978 - CB V1 OG Ai trends IMG || Enhancements: OFF || CBV1 || Batch 13 || 7C ||…" at bounding box center [434, 130] width 165 height 10
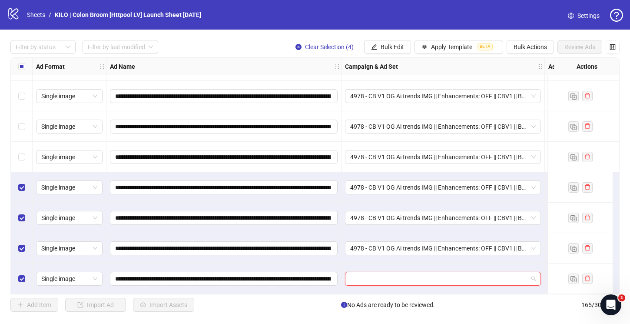
click at [360, 280] on input "search" at bounding box center [439, 278] width 178 height 13
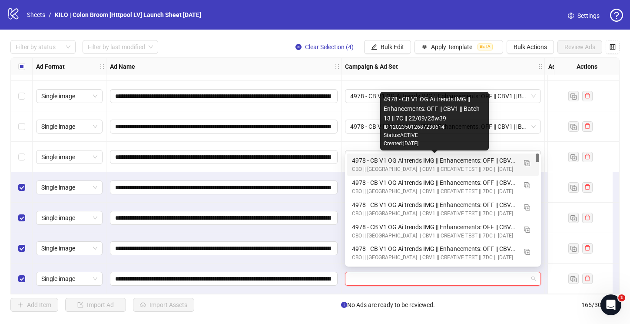
click at [365, 158] on div "4978 - CB V1 OG Ai trends IMG || Enhancements: OFF || CBV1 || Batch 13 || 7C ||…" at bounding box center [434, 161] width 165 height 10
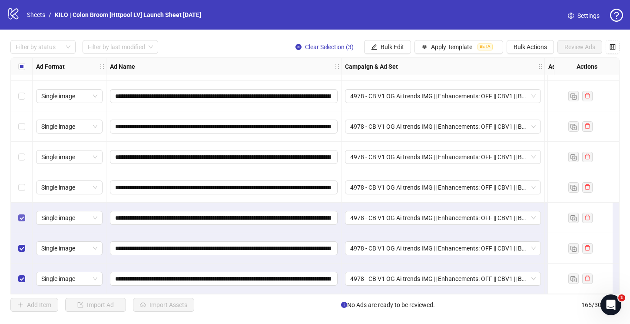
click at [20, 213] on label "Select row 163" at bounding box center [21, 218] width 7 height 10
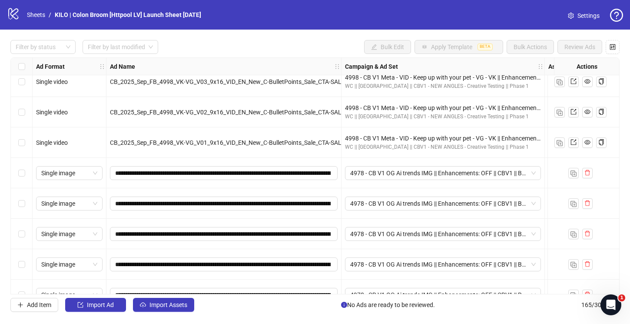
scroll to position [2988, 0]
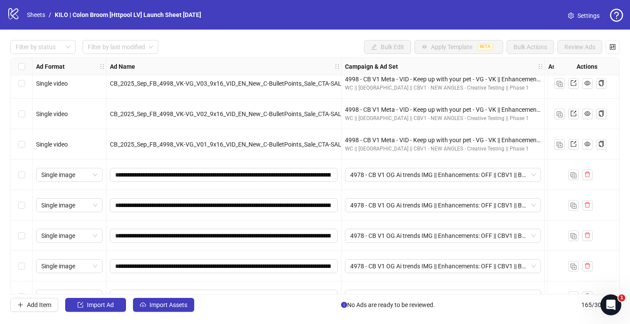
click at [28, 174] on div "Select row 102" at bounding box center [22, 174] width 22 height 30
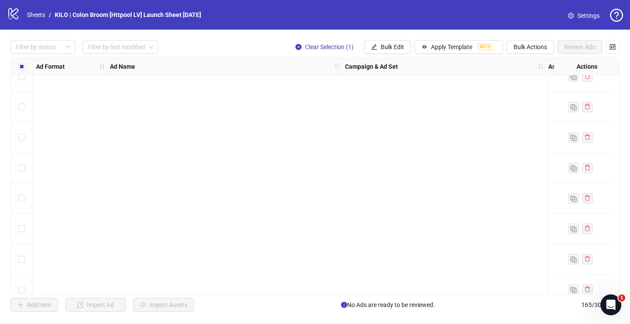
scroll to position [4804, 0]
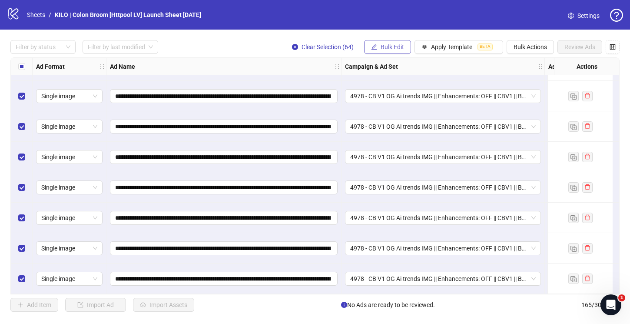
click at [394, 50] on button "Bulk Edit" at bounding box center [387, 47] width 47 height 14
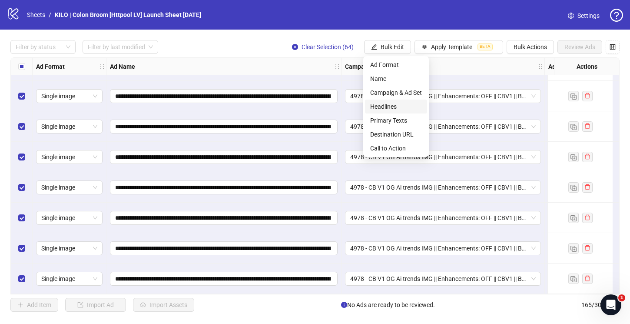
click at [379, 110] on span "Headlines" at bounding box center [396, 107] width 52 height 10
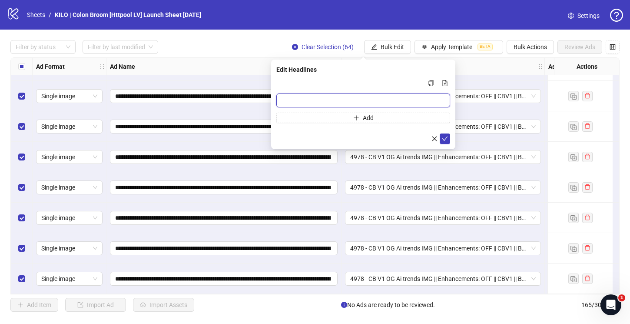
click at [305, 103] on input "Multi-input container - paste or copy values" at bounding box center [363, 100] width 174 height 14
paste input "**********"
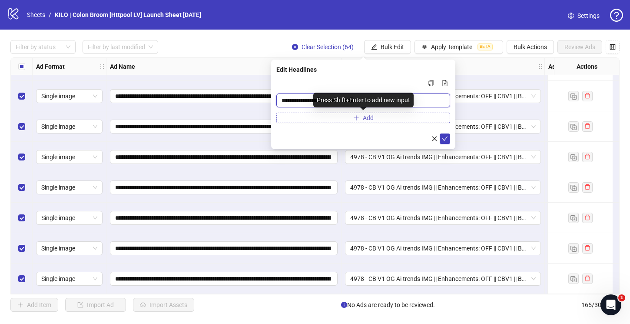
type input "**********"
click at [347, 121] on button "Add" at bounding box center [363, 118] width 174 height 10
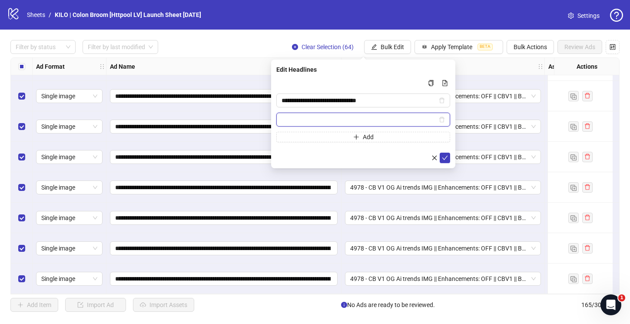
paste input "**********"
type input "**********"
click at [353, 136] on icon "plus" at bounding box center [356, 137] width 6 height 6
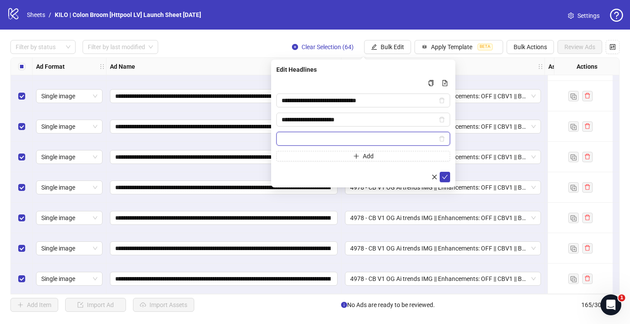
paste input "**********"
type input "**********"
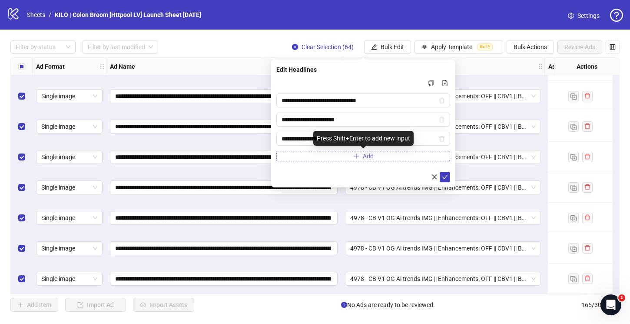
click at [339, 155] on button "Add" at bounding box center [363, 156] width 174 height 10
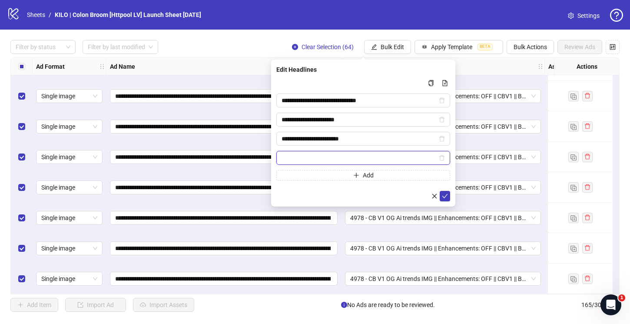
paste input "**********"
type input "**********"
click at [327, 170] on button "Add" at bounding box center [363, 175] width 174 height 10
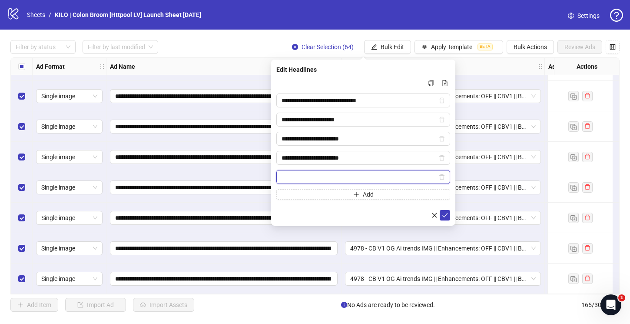
paste input "**********"
type input "**********"
click at [443, 215] on icon "check" at bounding box center [445, 215] width 6 height 4
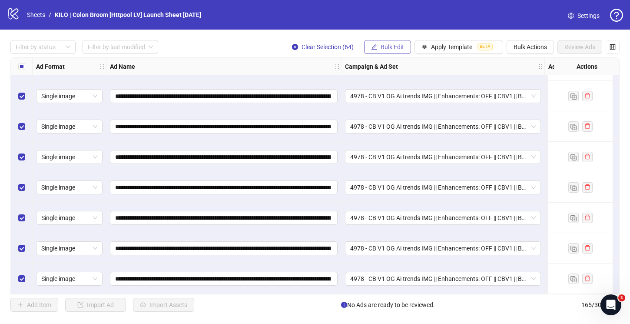
click at [379, 45] on button "Bulk Edit" at bounding box center [387, 47] width 47 height 14
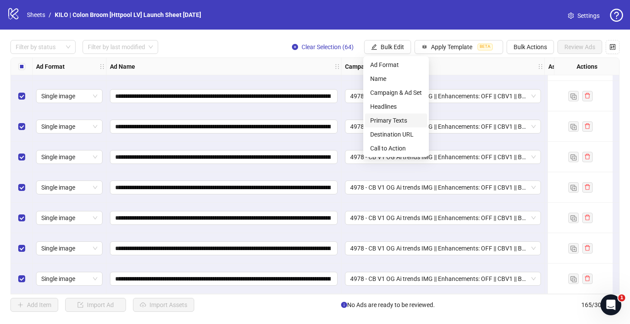
click at [380, 121] on span "Primary Texts" at bounding box center [396, 121] width 52 height 10
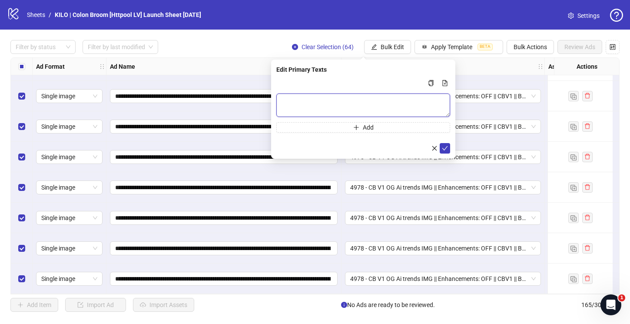
click at [333, 108] on textarea "Multi-text input container - paste or copy values" at bounding box center [363, 104] width 174 height 23
paste textarea "**********"
type textarea "**********"
click at [328, 129] on button "Add" at bounding box center [363, 127] width 174 height 10
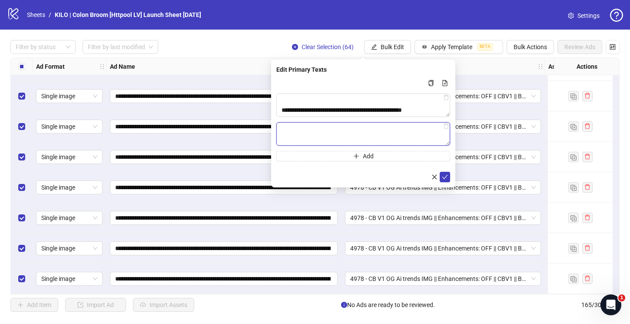
paste textarea "**********"
type textarea "**********"
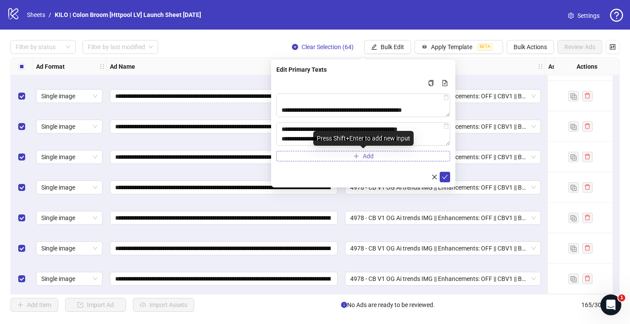
click at [333, 154] on button "Add" at bounding box center [363, 156] width 174 height 10
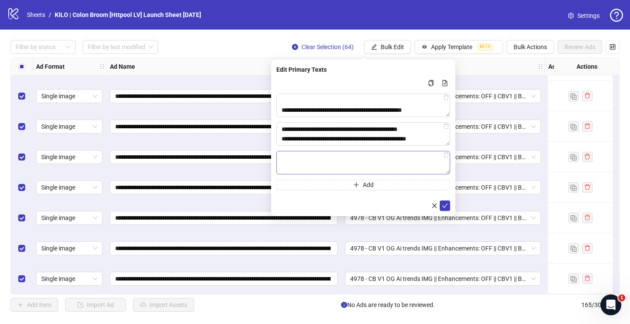
click at [330, 159] on textarea "Multi-text input container - paste or copy values" at bounding box center [363, 162] width 174 height 23
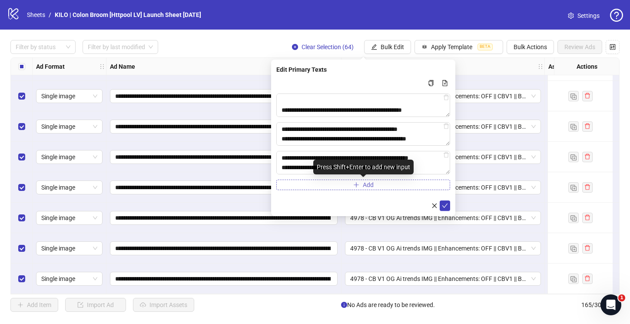
type textarea "**********"
click at [323, 186] on button "Add" at bounding box center [363, 184] width 174 height 10
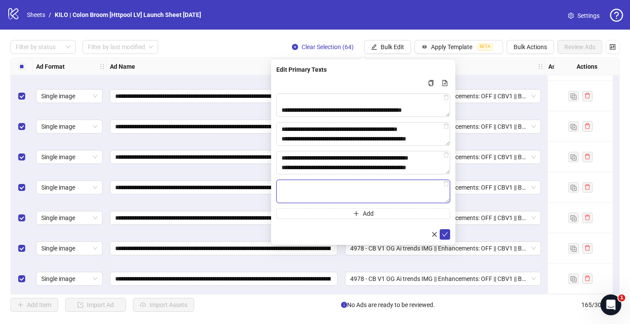
paste textarea "**********"
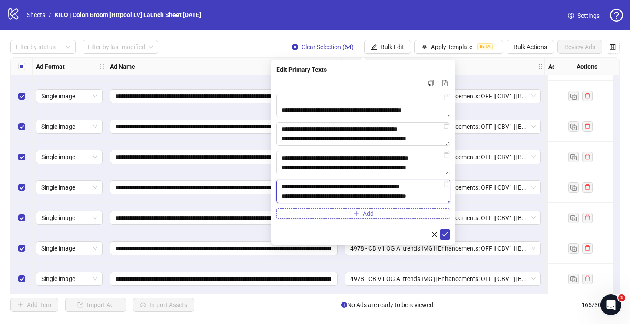
type textarea "**********"
click at [346, 213] on button "Add" at bounding box center [363, 213] width 174 height 10
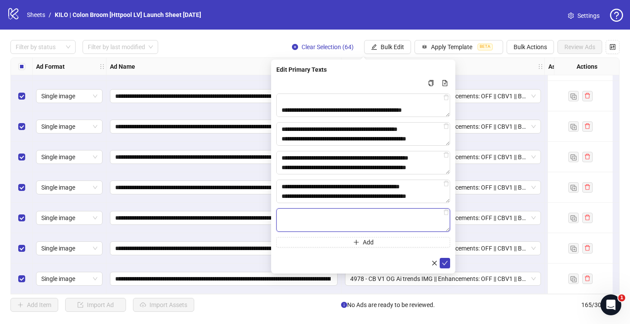
paste textarea "**********"
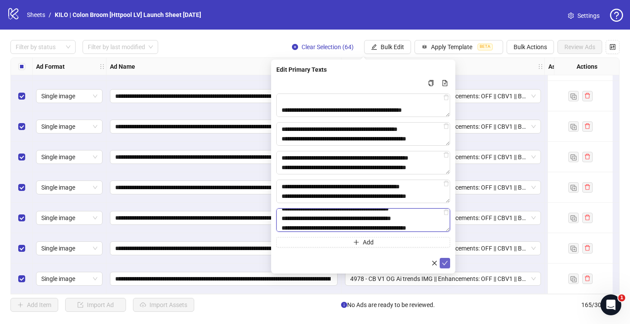
type textarea "**********"
click at [446, 266] on span "submit" at bounding box center [445, 262] width 6 height 7
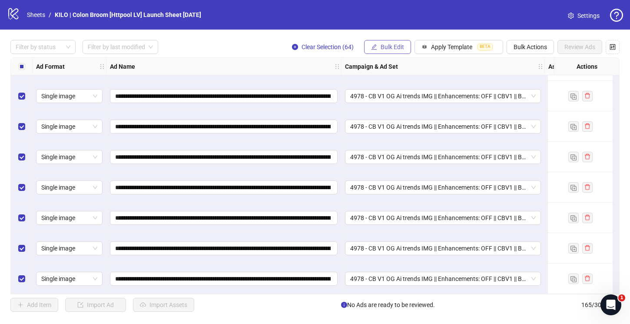
click at [384, 49] on span "Bulk Edit" at bounding box center [392, 46] width 23 height 7
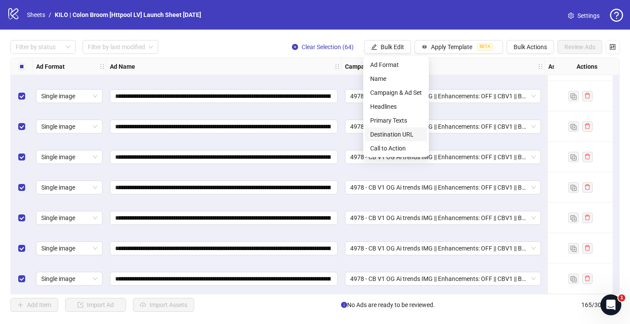
click at [384, 131] on span "Destination URL" at bounding box center [396, 135] width 52 height 10
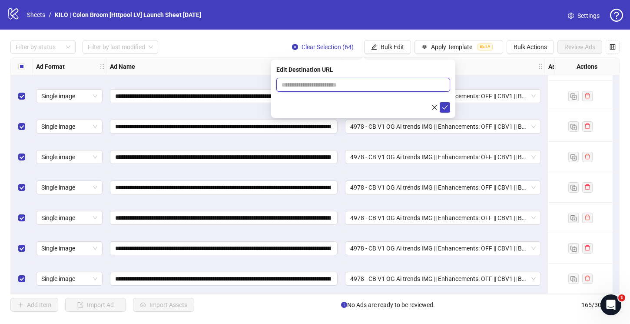
click at [306, 84] on input "text" at bounding box center [360, 85] width 156 height 10
paste input "**********"
type input "**********"
click at [442, 107] on icon "check" at bounding box center [445, 107] width 6 height 6
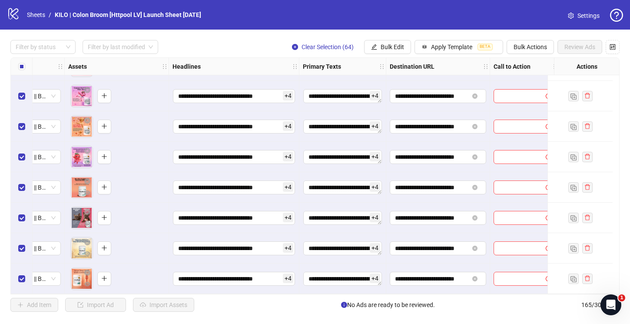
scroll to position [4804, 492]
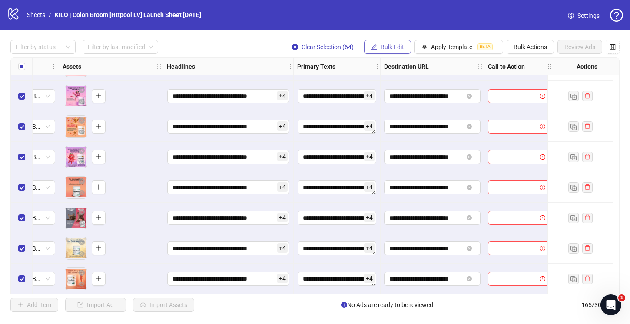
click at [393, 43] on button "Bulk Edit" at bounding box center [387, 47] width 47 height 14
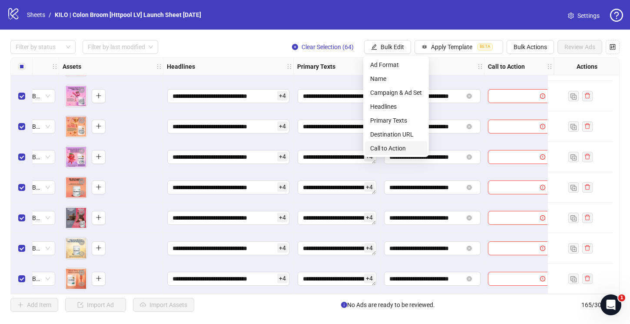
click at [379, 146] on span "Call to Action" at bounding box center [396, 148] width 52 height 10
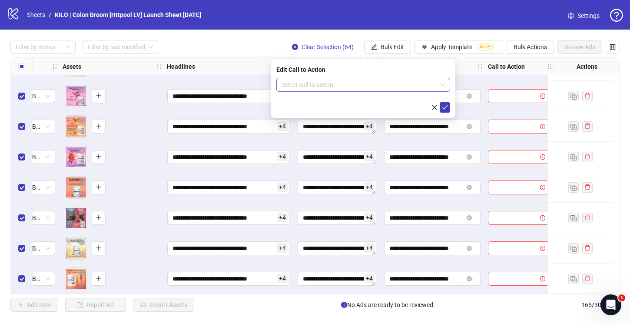
click at [328, 79] on input "search" at bounding box center [360, 84] width 156 height 13
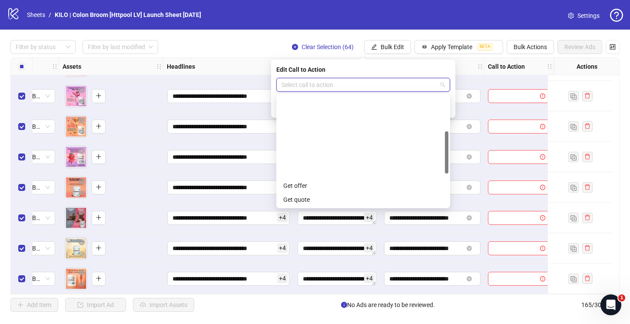
scroll to position [181, 0]
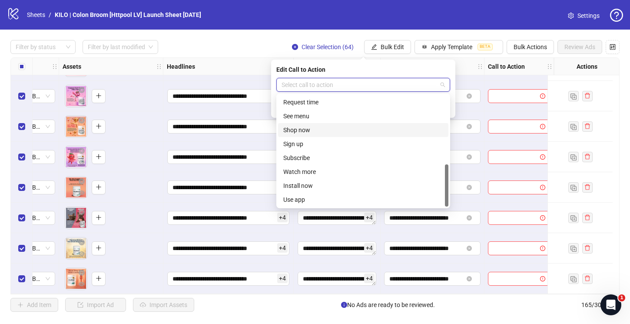
click at [301, 133] on div "Shop now" at bounding box center [363, 130] width 160 height 10
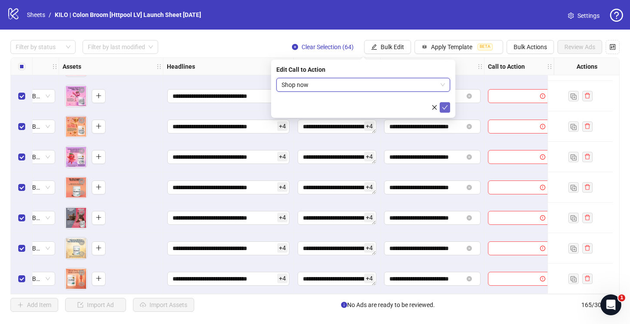
click at [450, 111] on button "submit" at bounding box center [445, 107] width 10 height 10
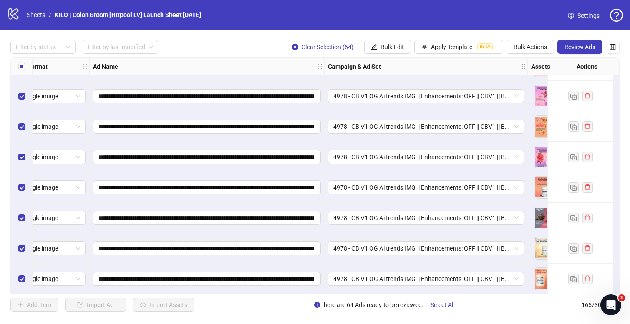
scroll to position [4804, 0]
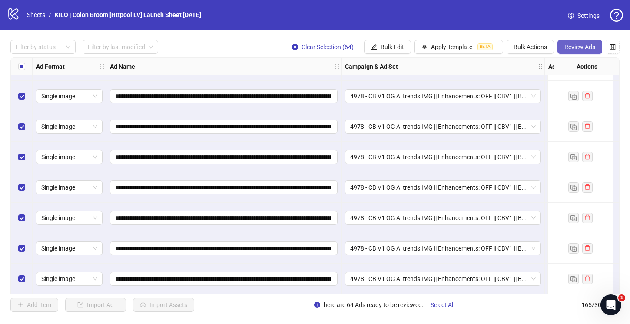
click at [576, 51] on button "Review Ads" at bounding box center [580, 47] width 45 height 14
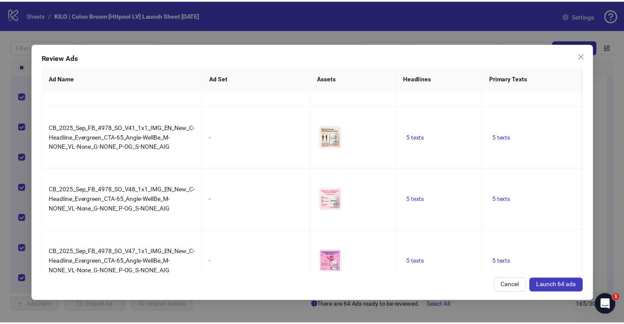
scroll to position [3801, 0]
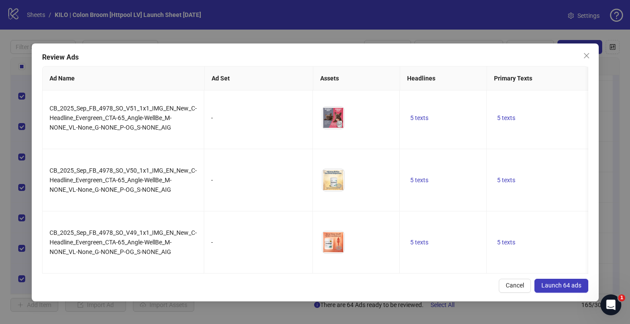
click at [562, 287] on span "Launch 64 ads" at bounding box center [561, 285] width 40 height 7
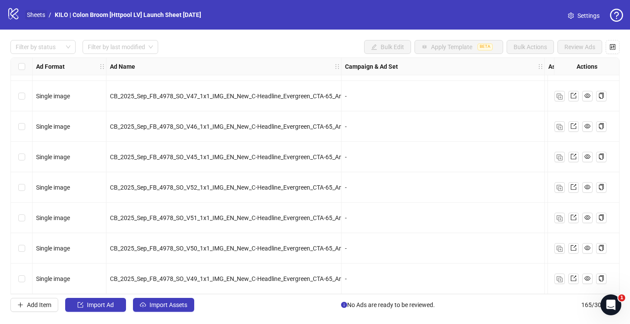
click at [43, 18] on link "Sheets" at bounding box center [36, 15] width 22 height 10
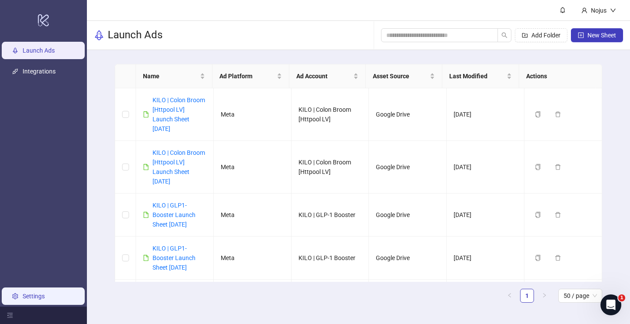
click at [38, 299] on link "Settings" at bounding box center [34, 295] width 22 height 7
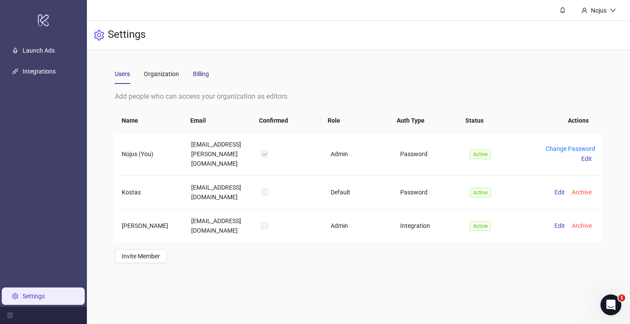
click at [197, 74] on div "Billing" at bounding box center [201, 74] width 16 height 10
